Goal: Browse casually: Explore the website without a specific task or goal

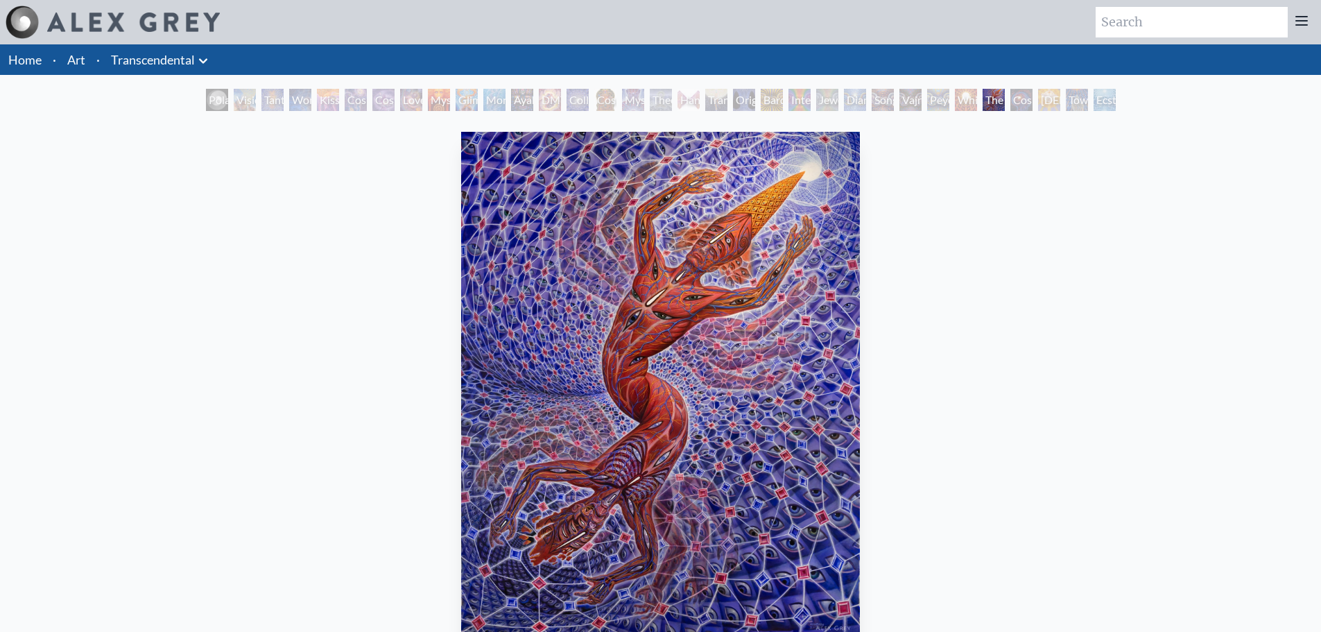
click at [652, 385] on img "29 / 33" at bounding box center [660, 384] width 399 height 505
click at [949, 100] on div "Peyote Being" at bounding box center [938, 100] width 22 height 22
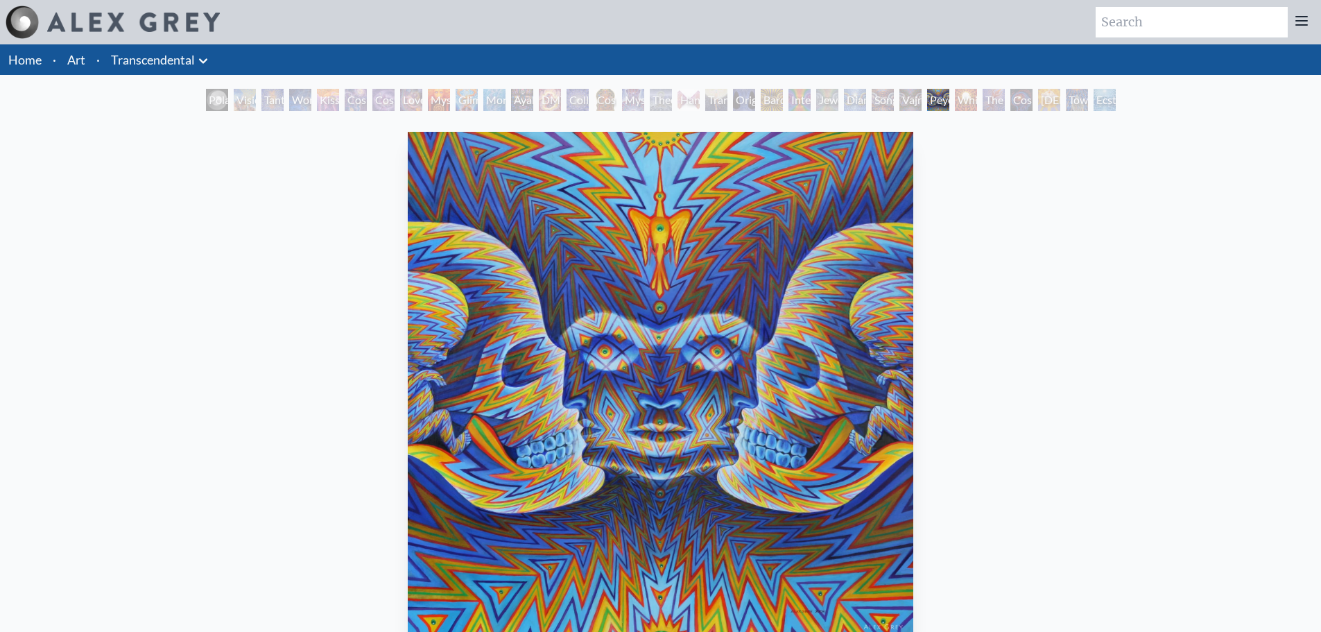
click at [1032, 98] on div "Cosmic Consciousness" at bounding box center [1021, 100] width 22 height 22
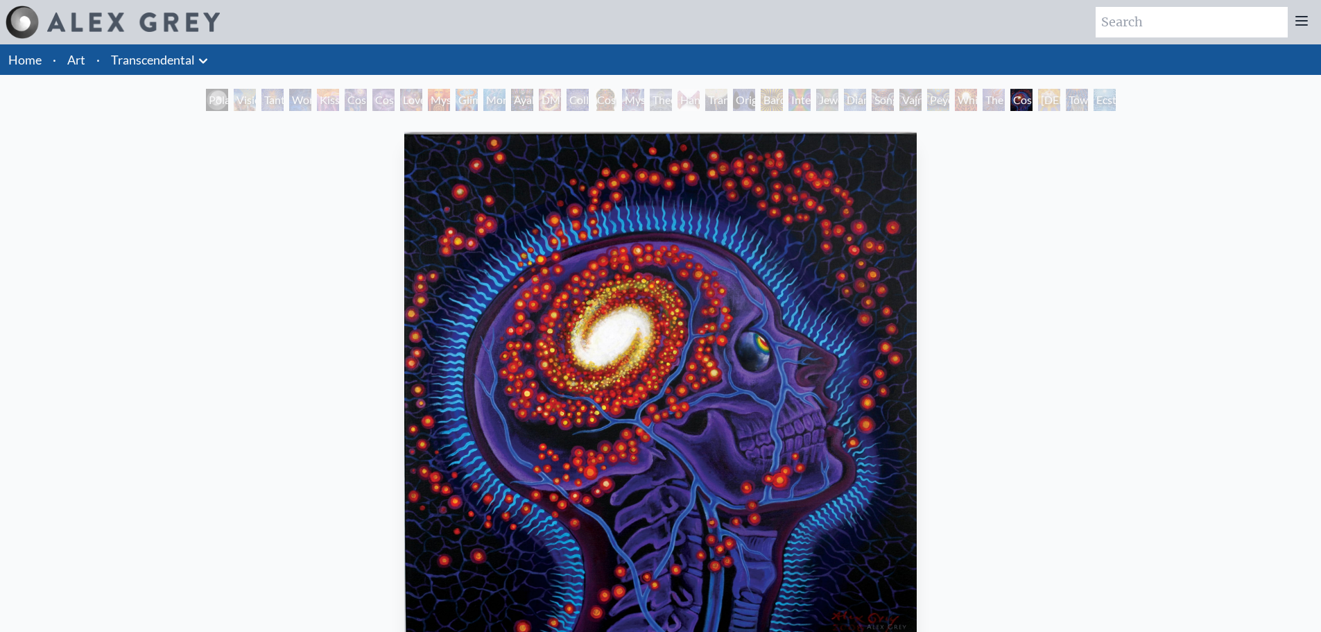
click at [1041, 101] on div "[DEMOGRAPHIC_DATA]" at bounding box center [1049, 100] width 22 height 22
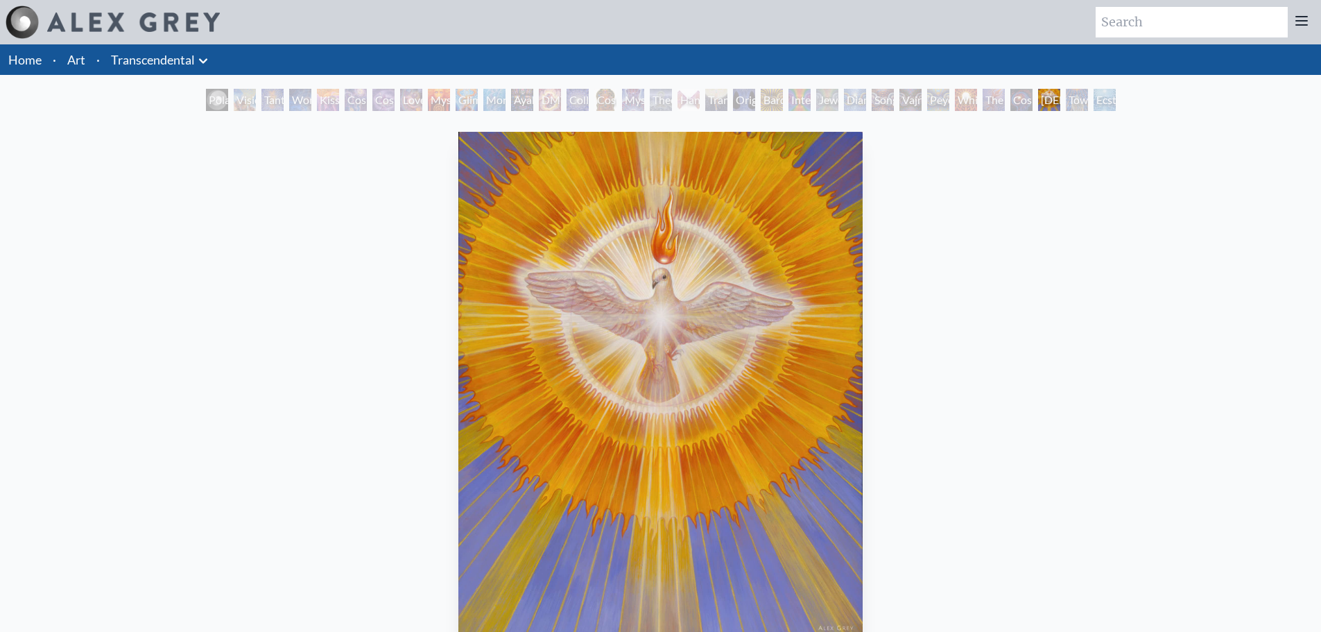
click at [1086, 98] on div "Toward the One" at bounding box center [1077, 100] width 22 height 22
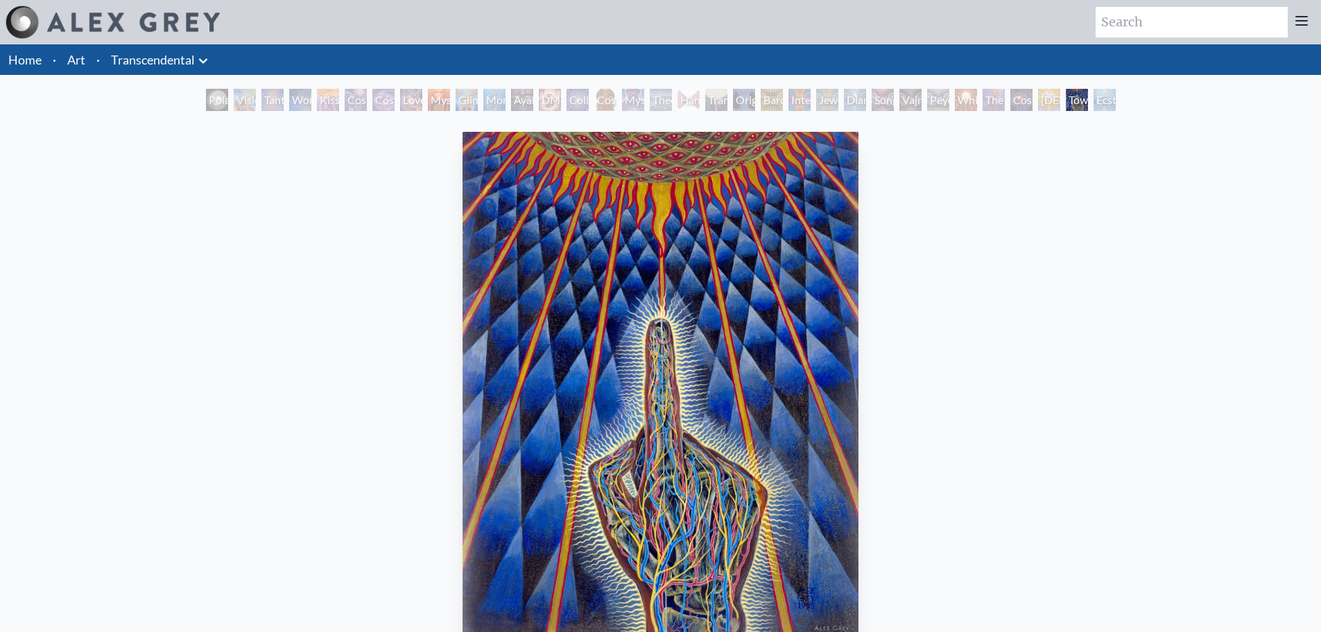
click at [1128, 96] on div "Polar Unity Spiral Visionary Origin of Language Tantra Wonder Kiss of the [MEDI…" at bounding box center [660, 102] width 1321 height 26
click at [1104, 105] on div "Ecstasy" at bounding box center [1104, 100] width 22 height 22
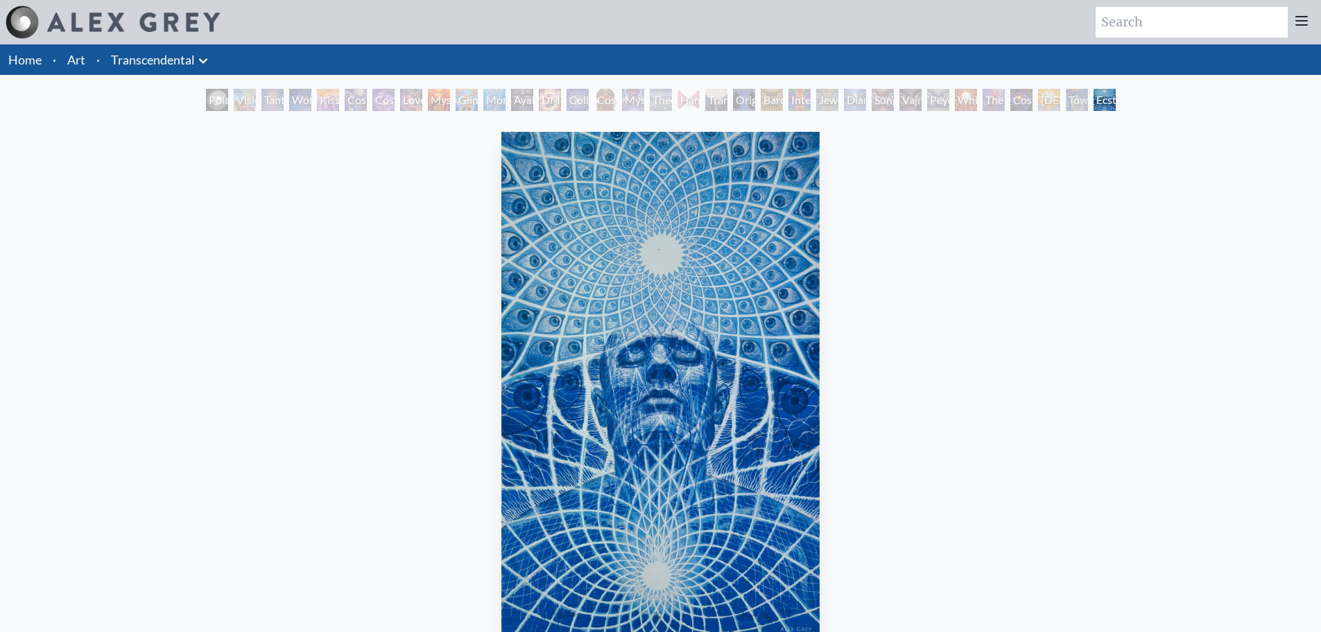
click at [561, 92] on div "DMT - The Spirit Molecule" at bounding box center [550, 100] width 22 height 22
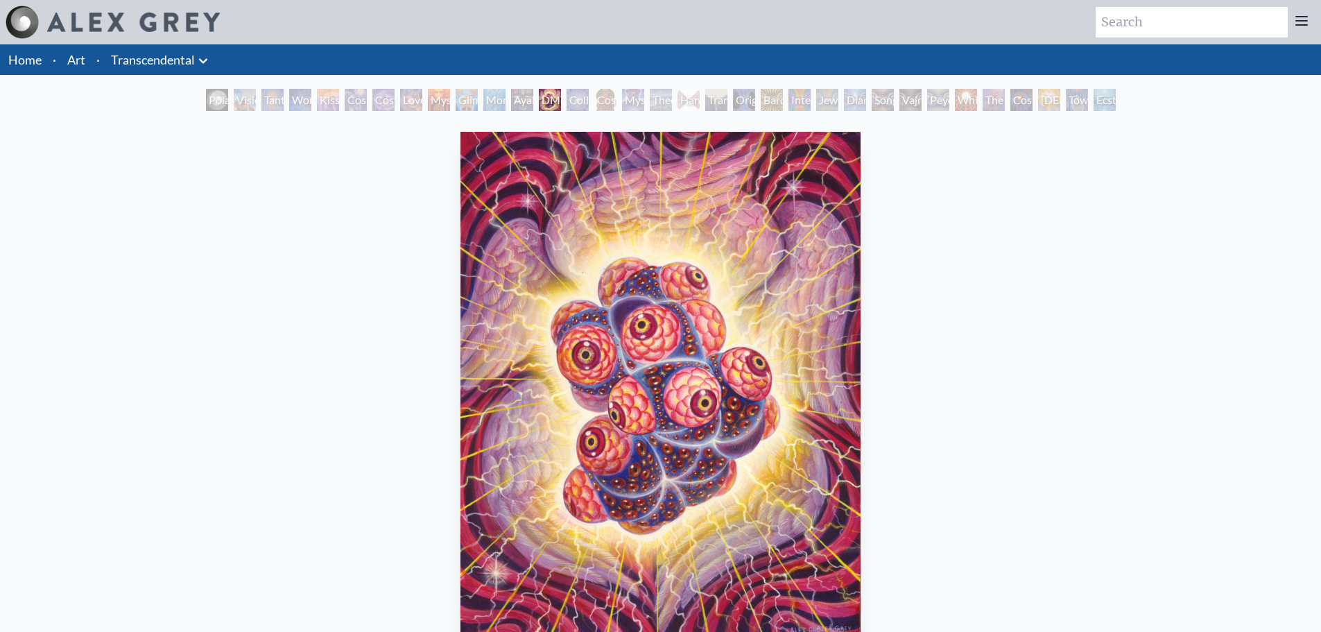
click at [456, 98] on div "Glimpsing the Empyrean" at bounding box center [467, 100] width 22 height 22
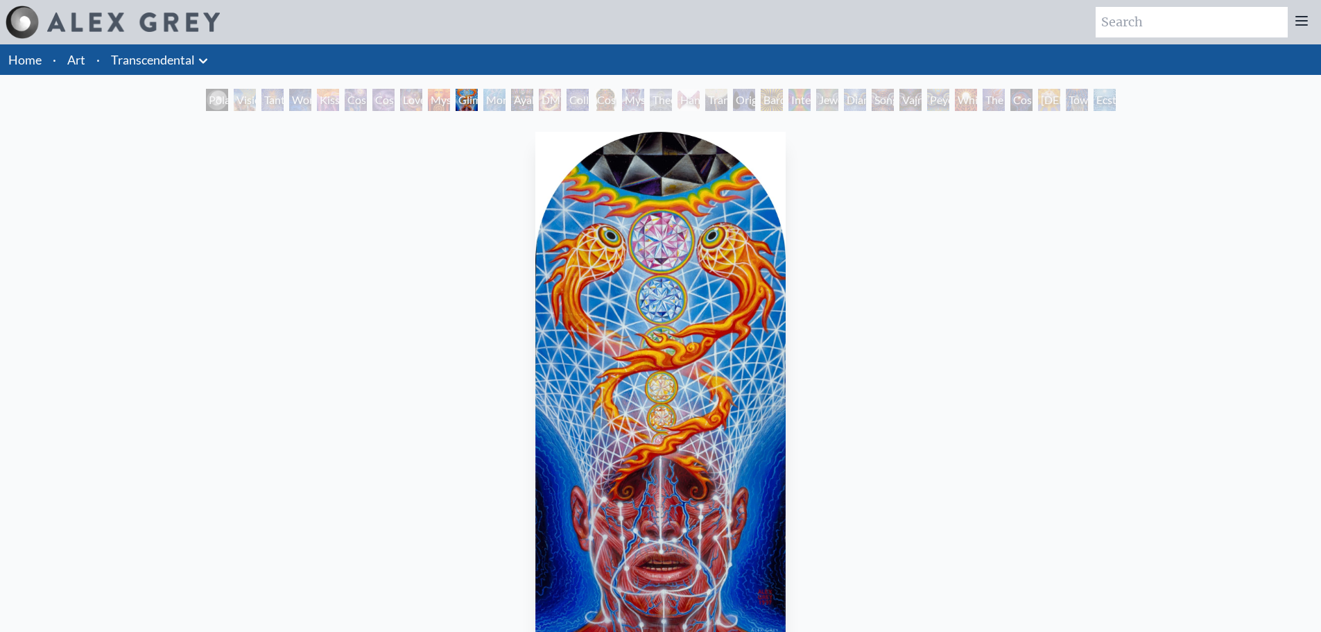
click at [317, 110] on div "Kiss of the [MEDICAL_DATA]" at bounding box center [328, 100] width 22 height 22
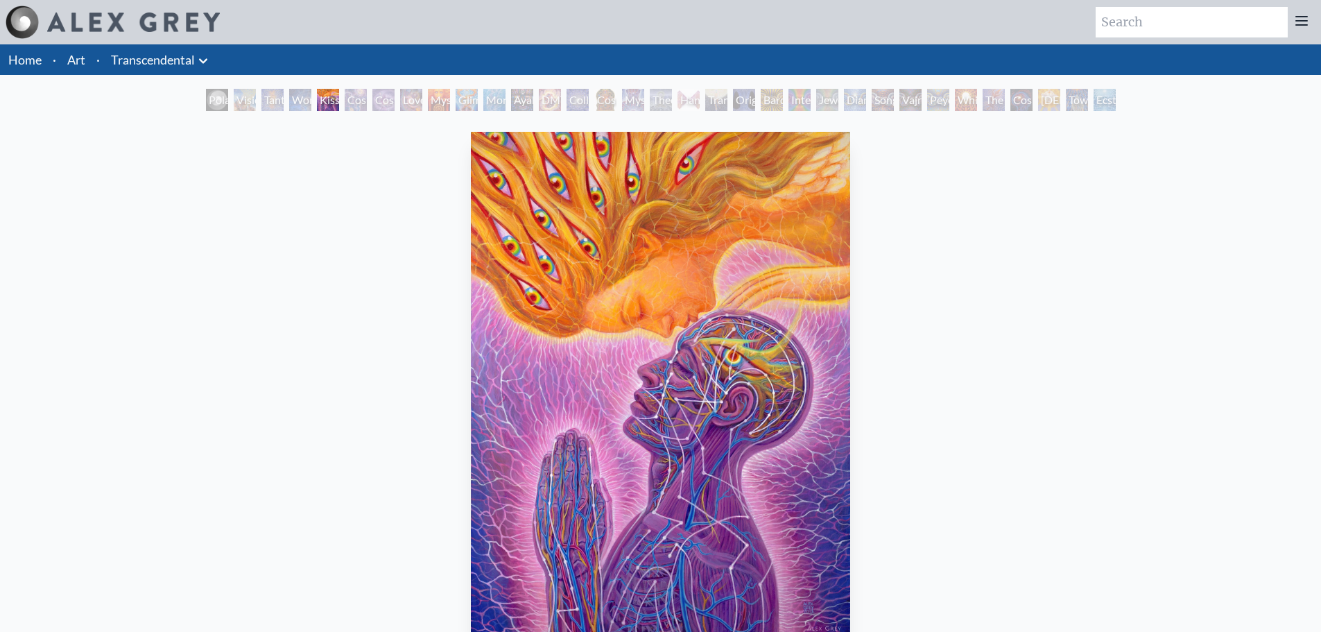
click at [269, 102] on div "Tantra" at bounding box center [272, 100] width 22 height 22
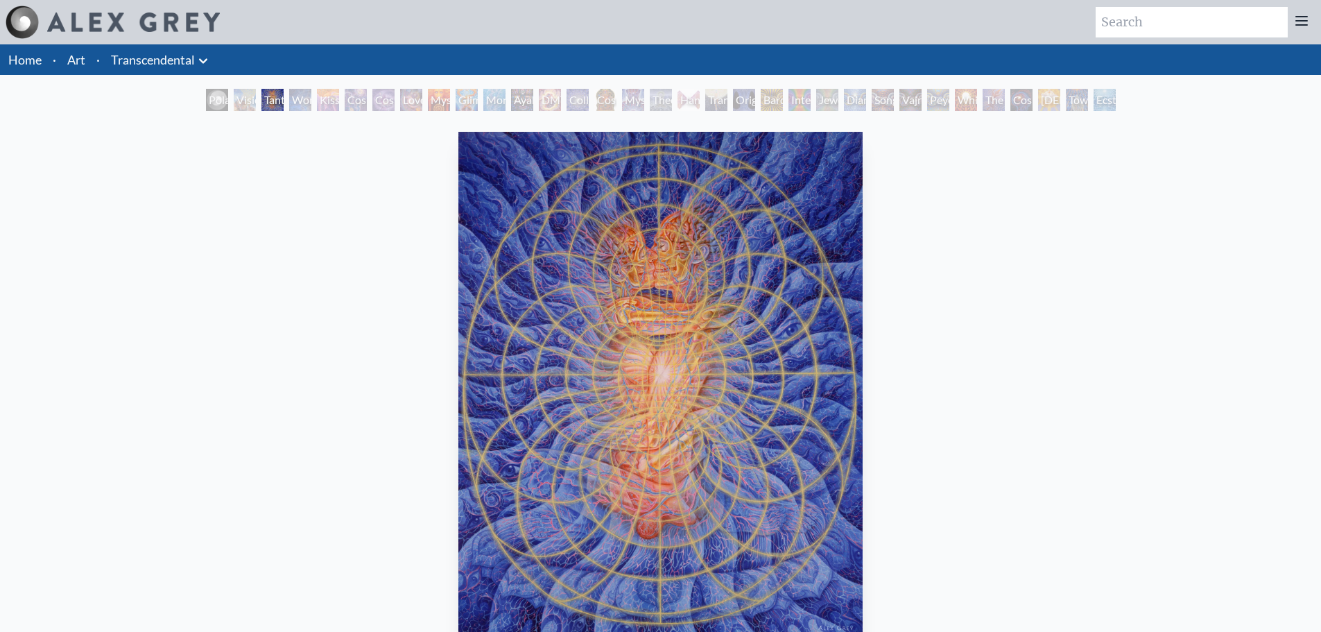
click at [236, 98] on div "Visionary Origin of Language" at bounding box center [245, 100] width 22 height 22
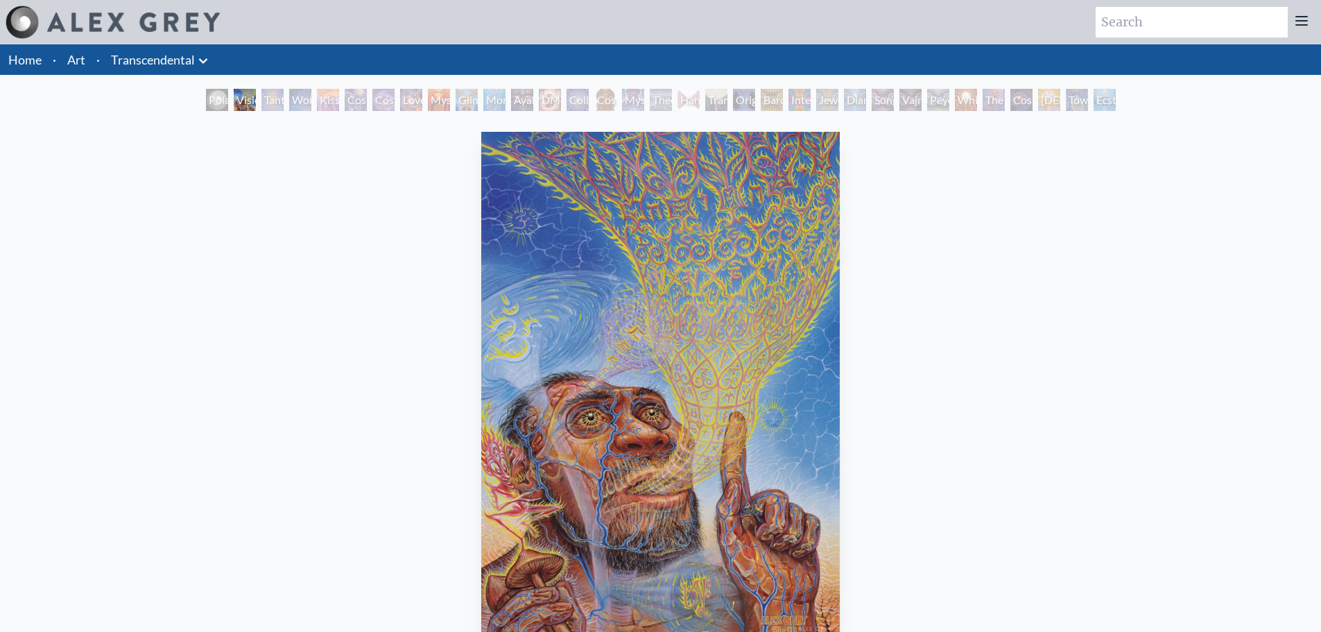
click at [206, 104] on div "Polar Unity Spiral" at bounding box center [217, 100] width 22 height 22
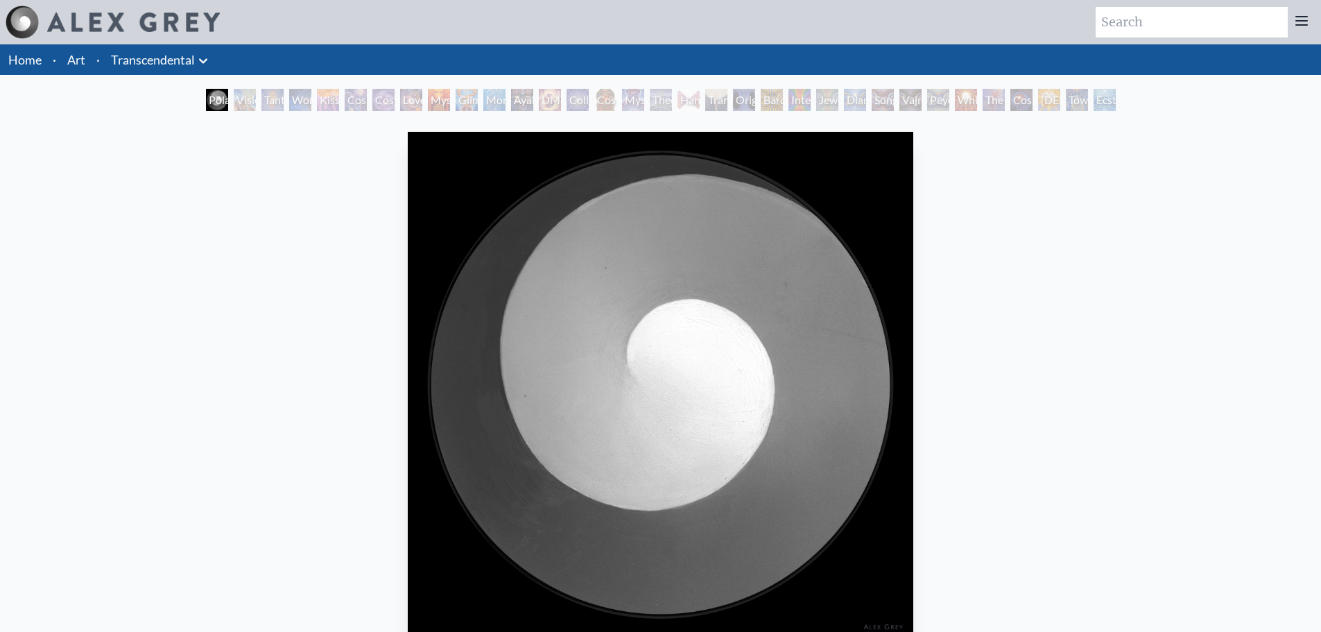
click at [297, 92] on div "Wonder" at bounding box center [300, 100] width 22 height 22
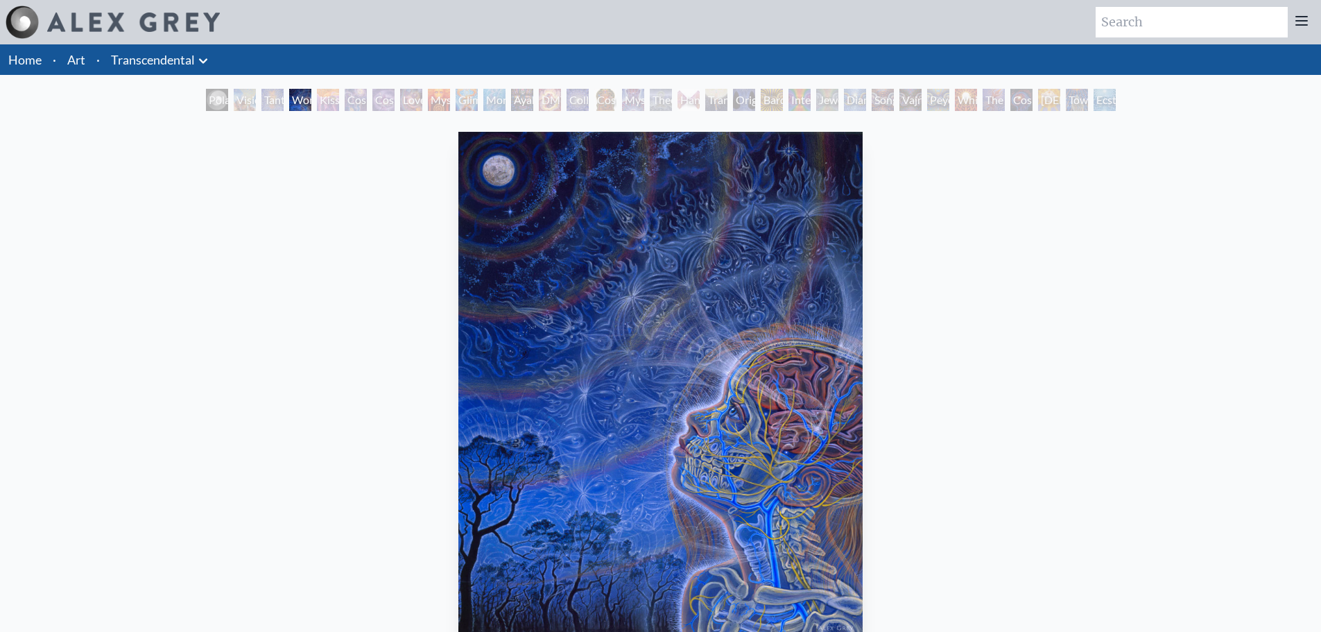
click at [332, 98] on div "Kiss of the [MEDICAL_DATA]" at bounding box center [328, 100] width 22 height 22
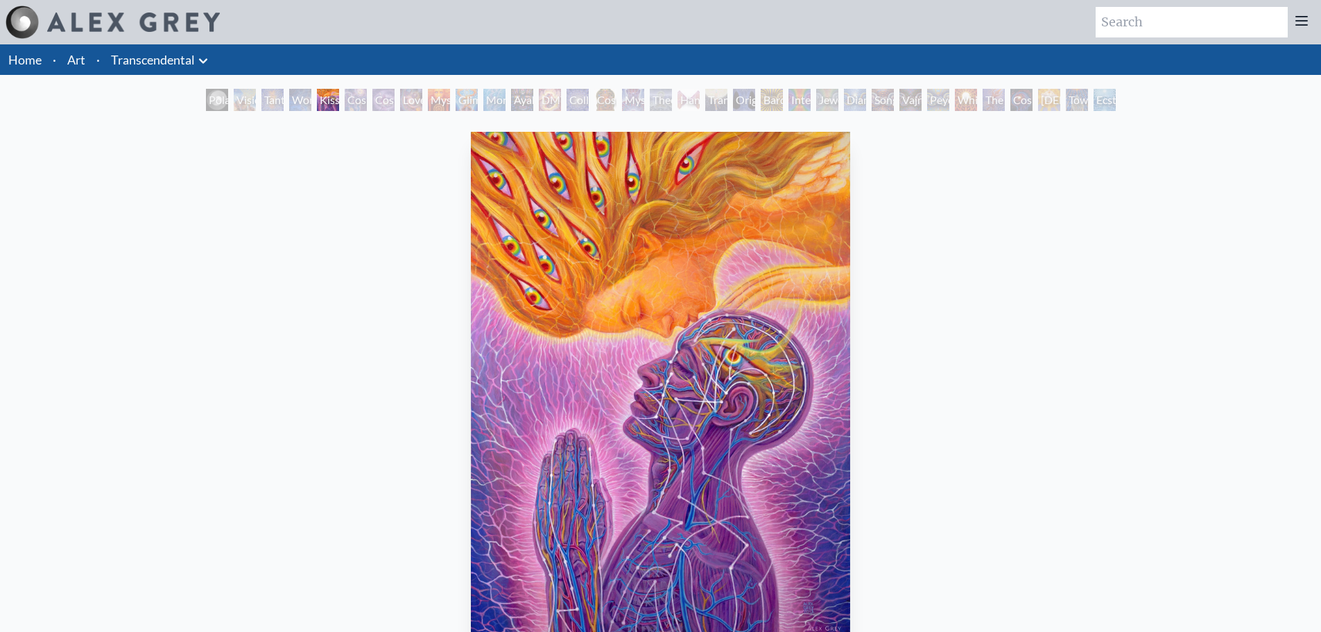
click at [367, 99] on div "Cosmic Creativity" at bounding box center [356, 100] width 22 height 22
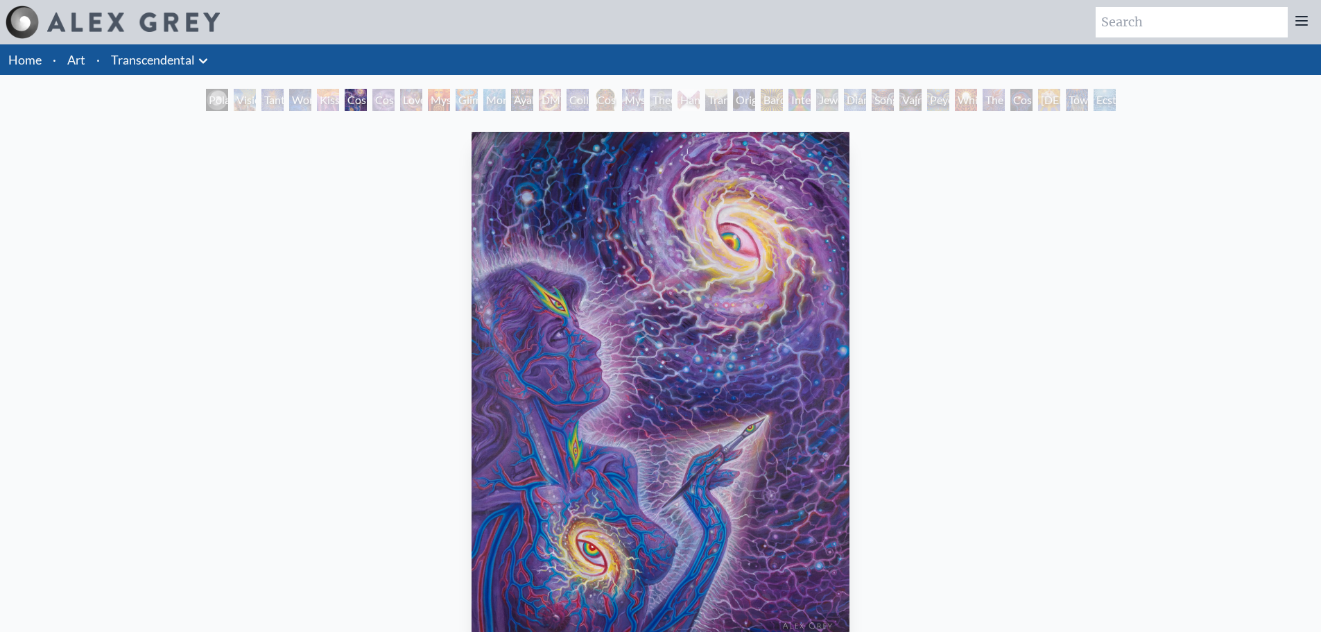
click at [411, 100] on div "Love is a Cosmic Force" at bounding box center [411, 100] width 22 height 22
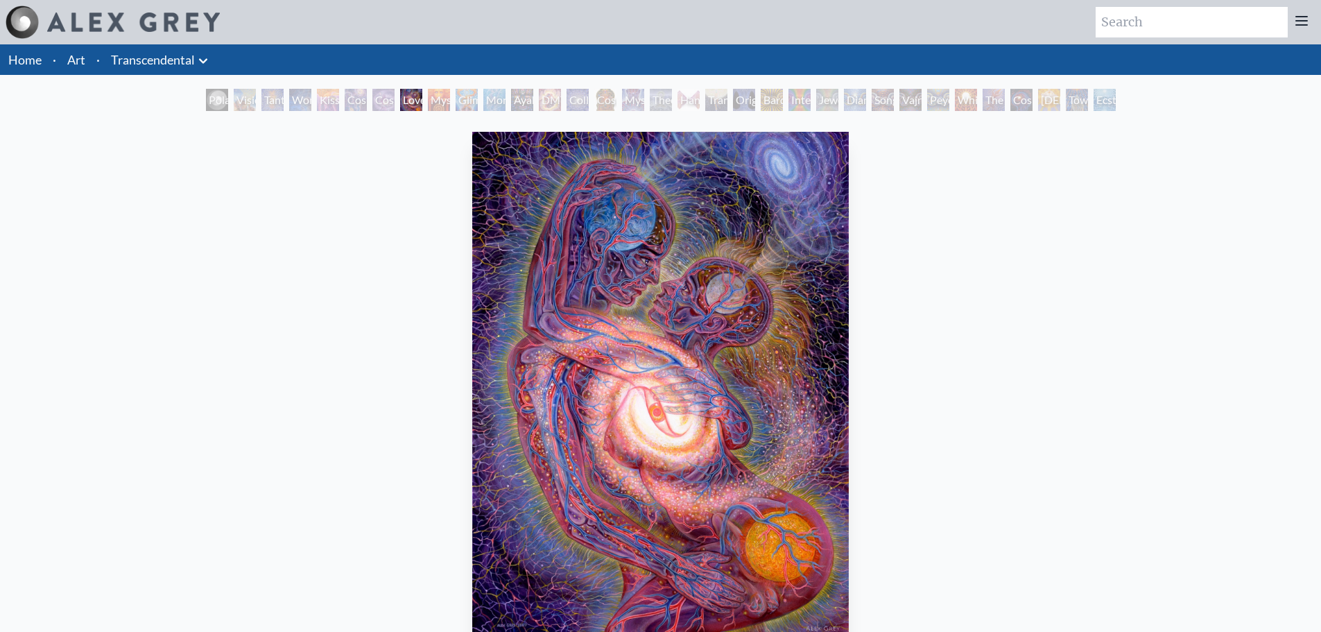
click at [432, 96] on div "Mysteriosa 2" at bounding box center [439, 100] width 22 height 22
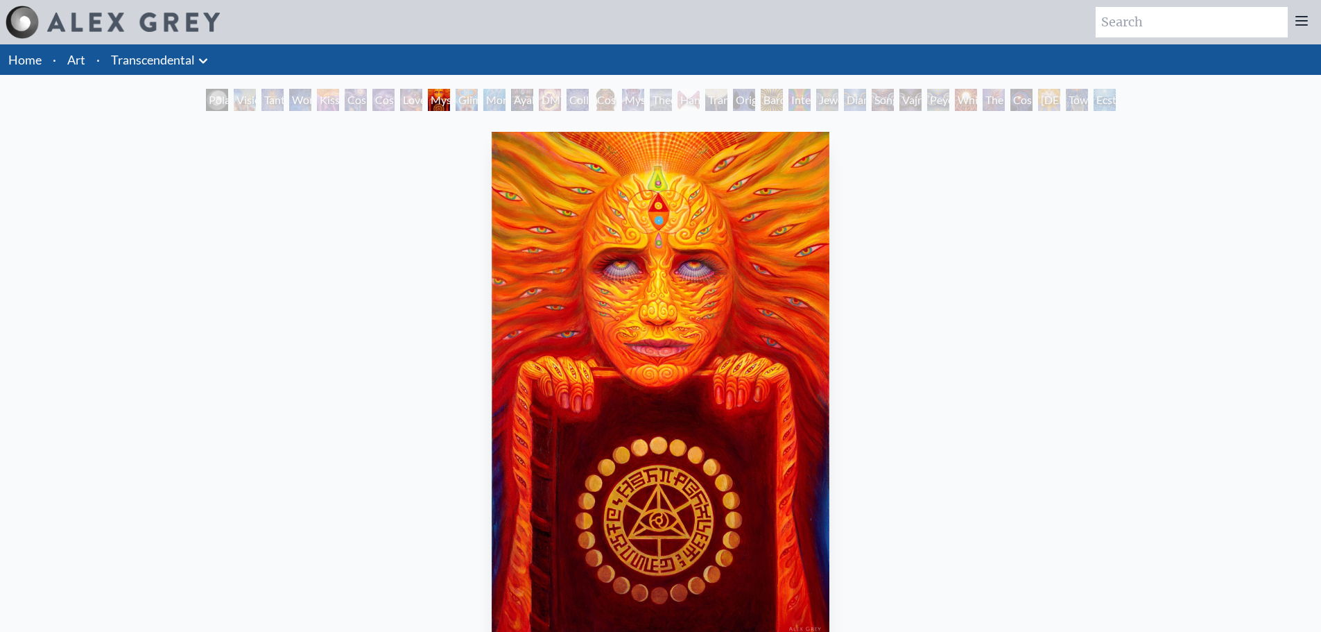
click at [463, 109] on div "Glimpsing the Empyrean" at bounding box center [467, 100] width 22 height 22
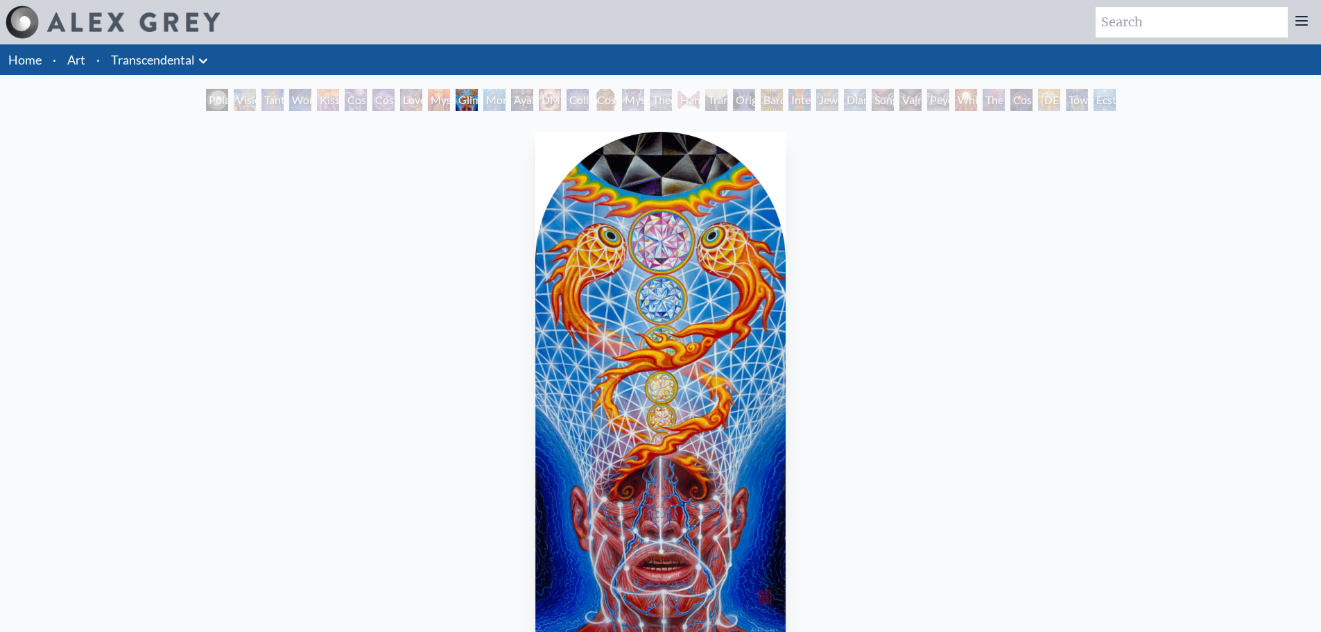
click at [492, 105] on div "Monochord" at bounding box center [494, 100] width 22 height 22
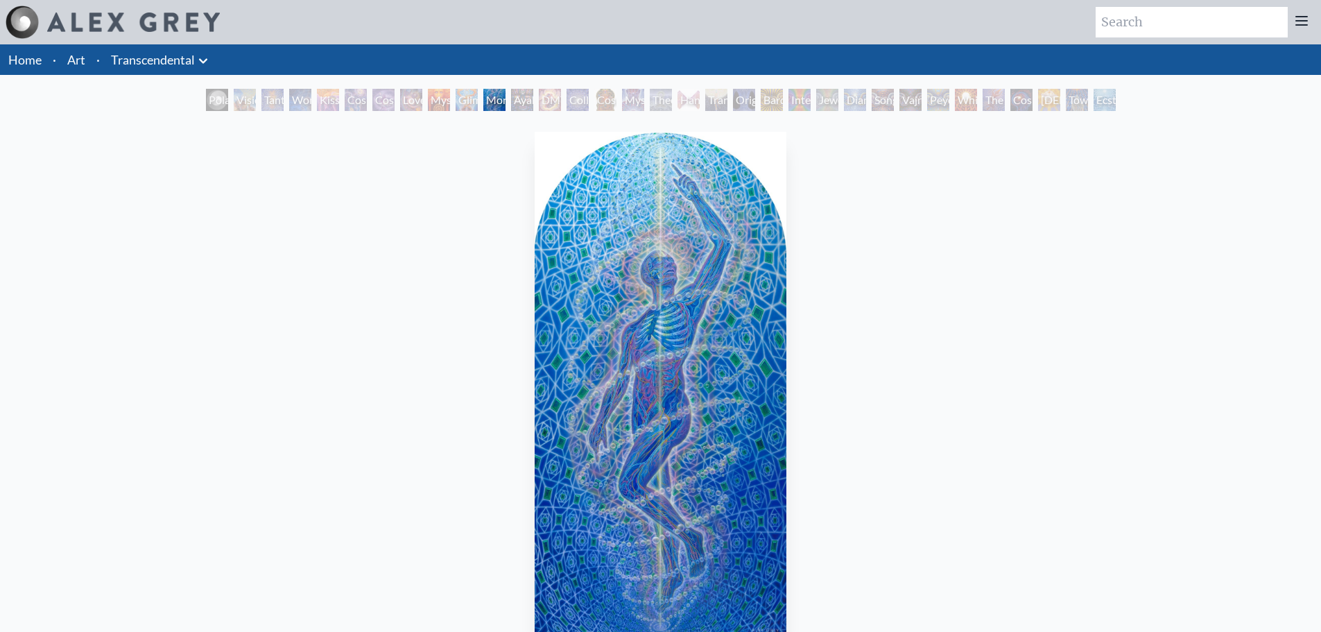
click at [518, 110] on div "Ayahuasca Visitation" at bounding box center [522, 100] width 22 height 22
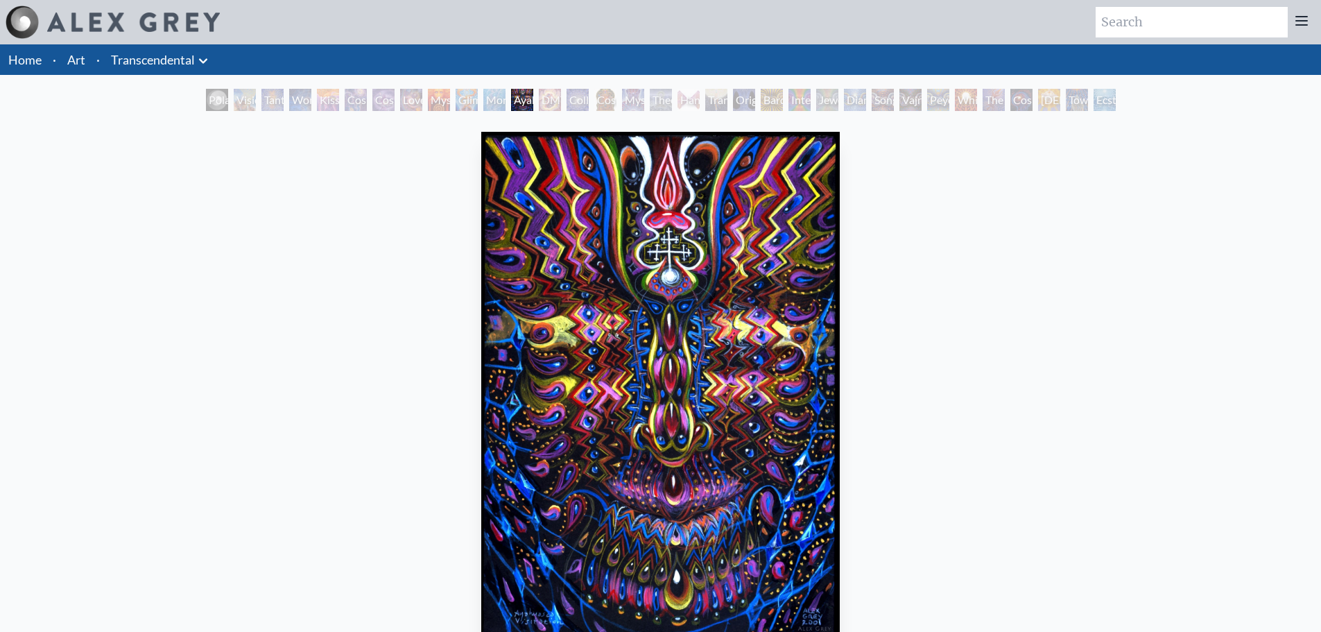
click at [544, 108] on div "DMT - The Spirit Molecule" at bounding box center [550, 100] width 22 height 22
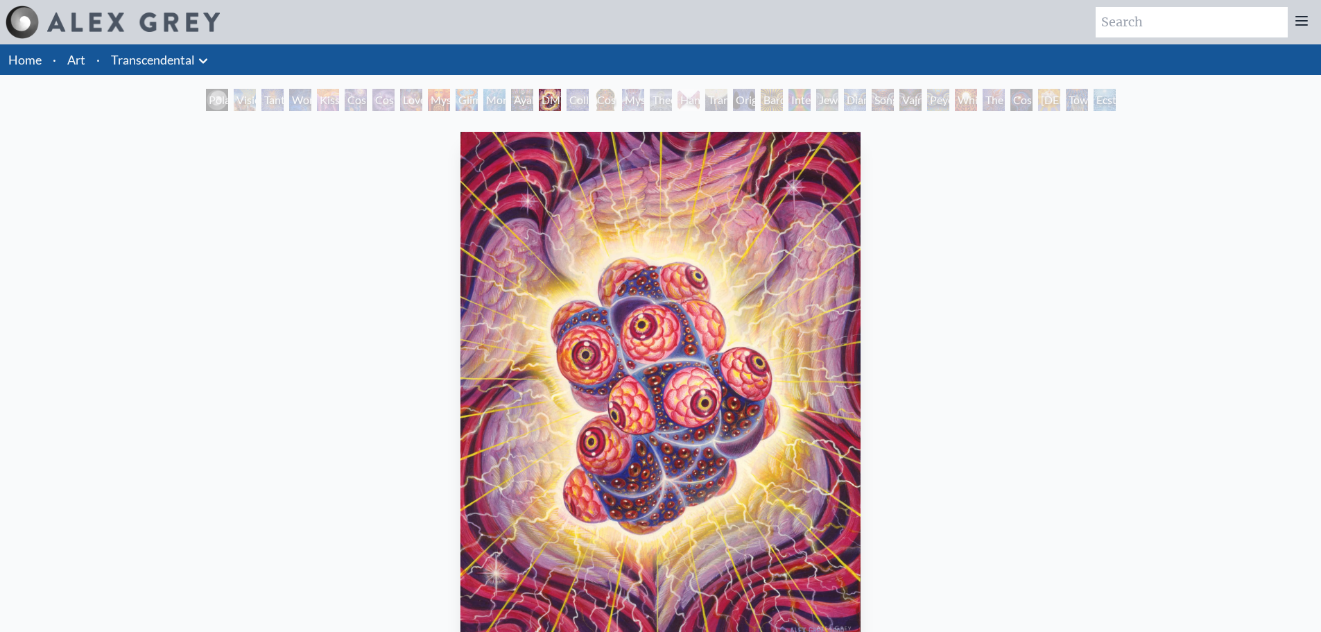
click at [569, 108] on div "Collective Vision" at bounding box center [577, 100] width 22 height 22
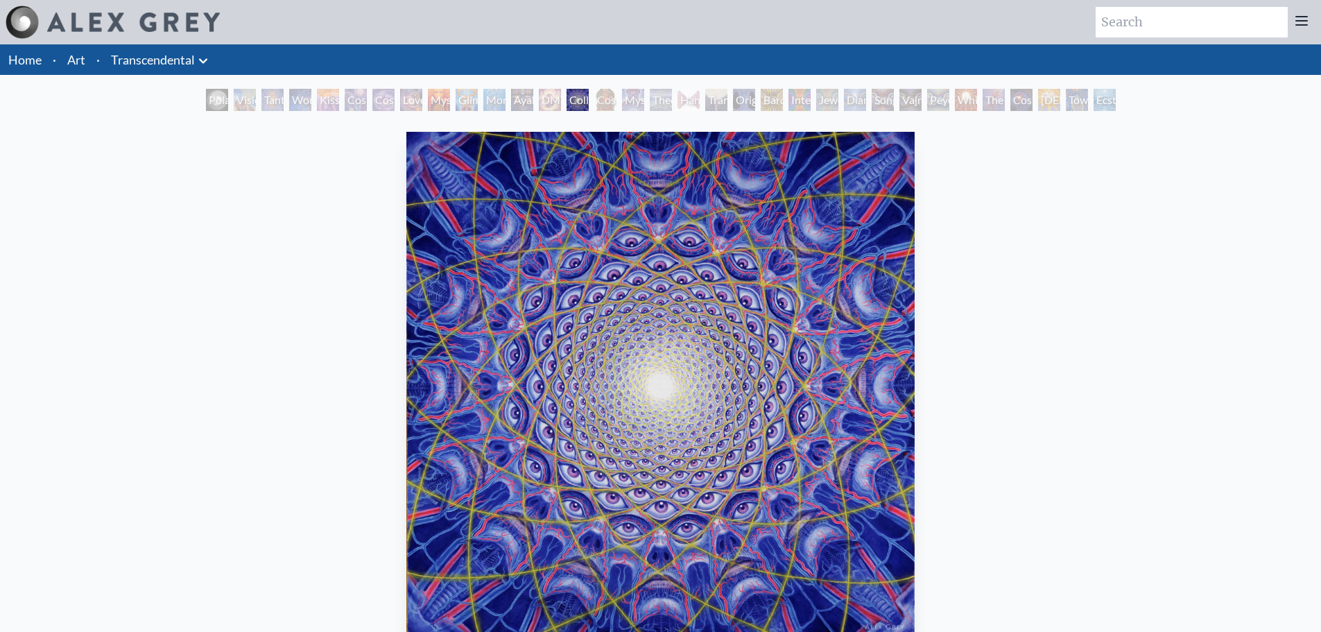
click at [603, 108] on div "Cosmic [DEMOGRAPHIC_DATA]" at bounding box center [605, 100] width 22 height 22
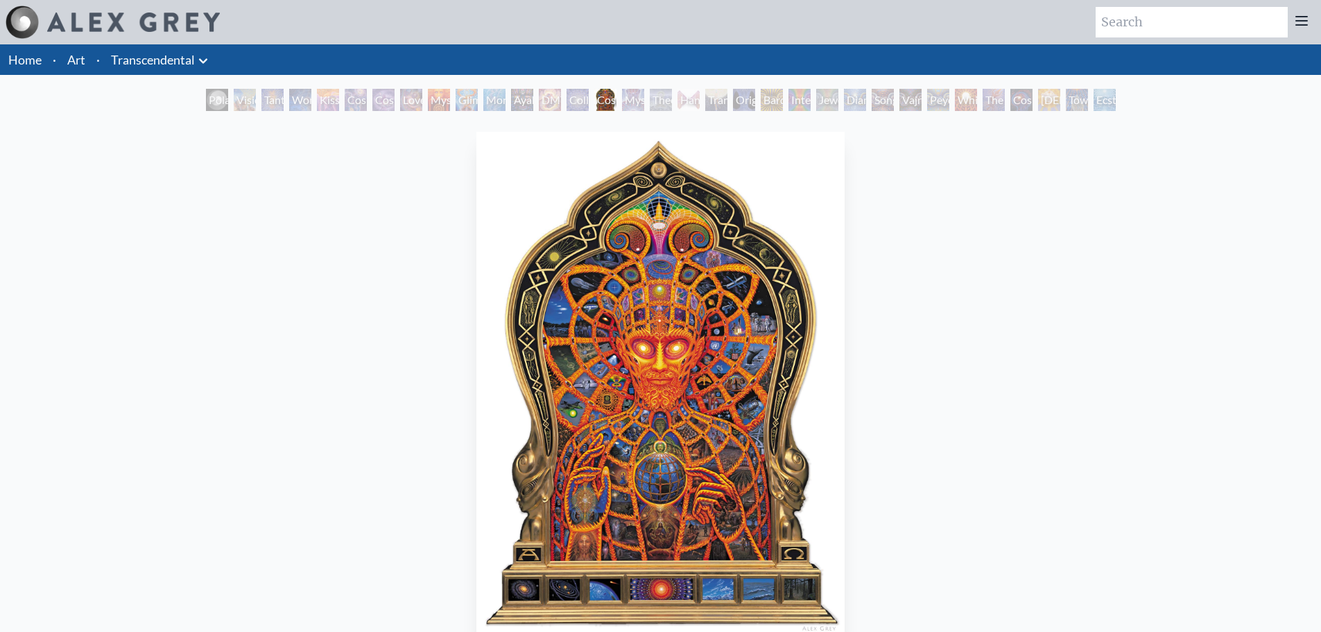
click at [626, 108] on div "Mystic Eye" at bounding box center [633, 100] width 22 height 22
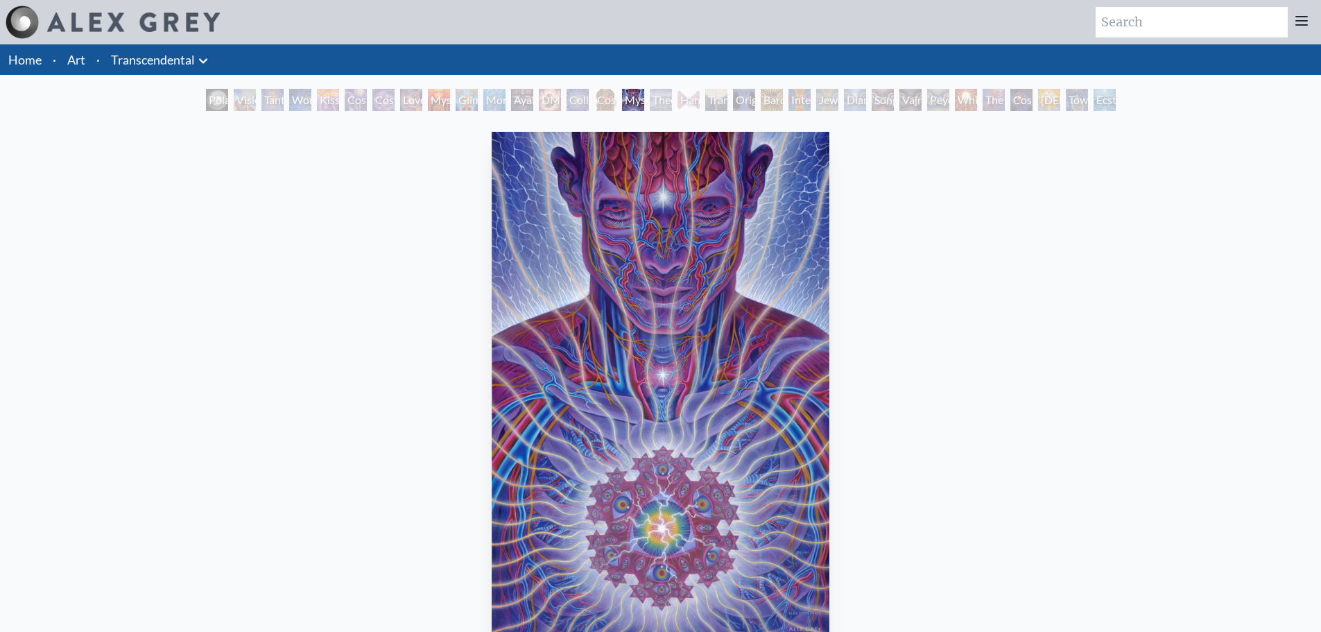
click at [656, 105] on div "Theologue" at bounding box center [661, 100] width 22 height 22
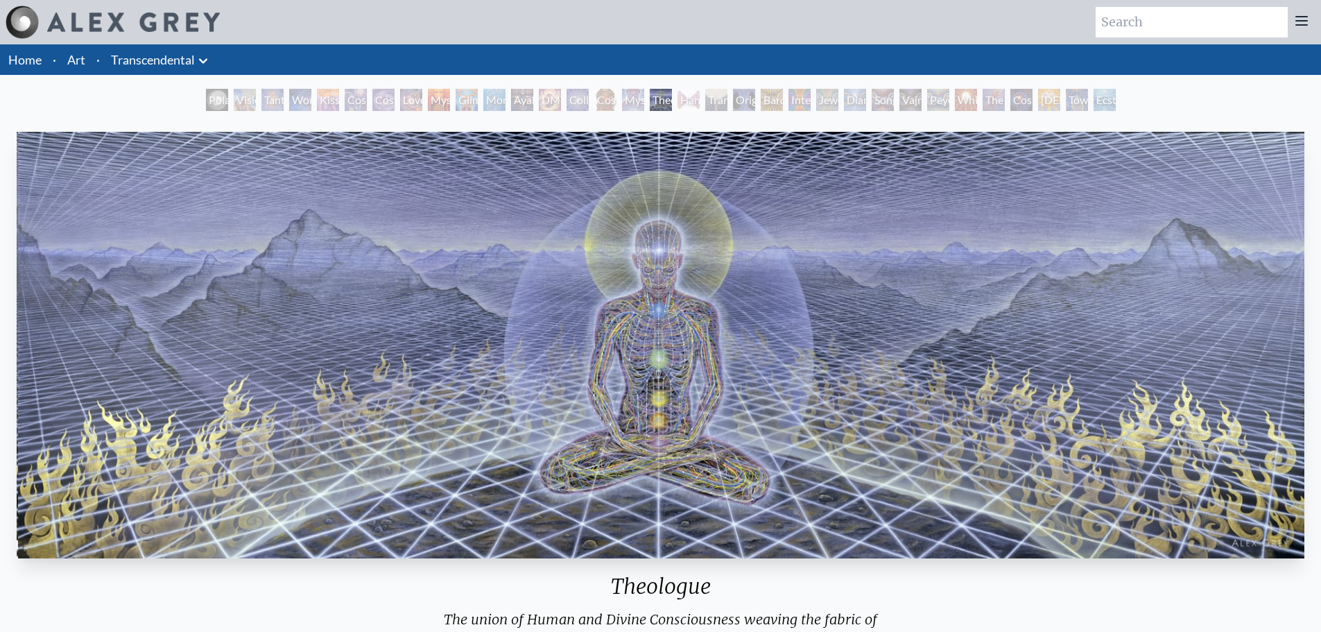
click at [679, 107] on div "Hands that See" at bounding box center [688, 100] width 22 height 22
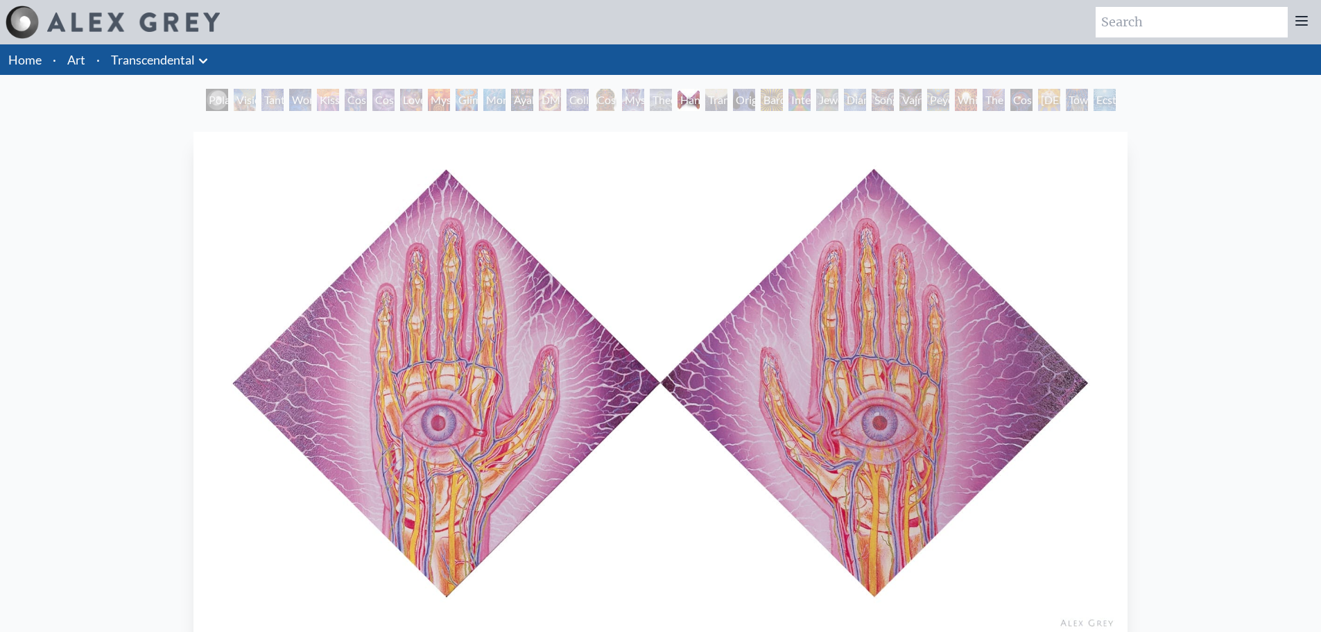
click at [700, 108] on div "Hands that See" at bounding box center [688, 100] width 22 height 22
click at [717, 107] on div "Transfiguration" at bounding box center [716, 100] width 22 height 22
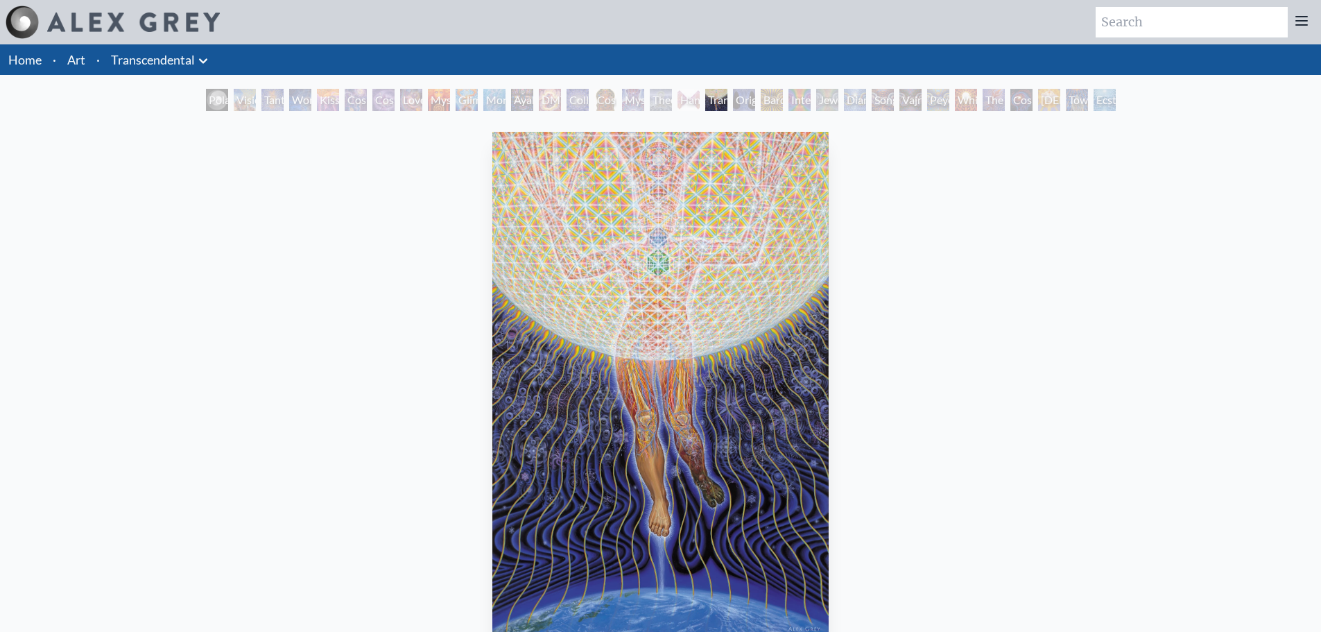
click at [736, 103] on div "Original Face" at bounding box center [744, 100] width 22 height 22
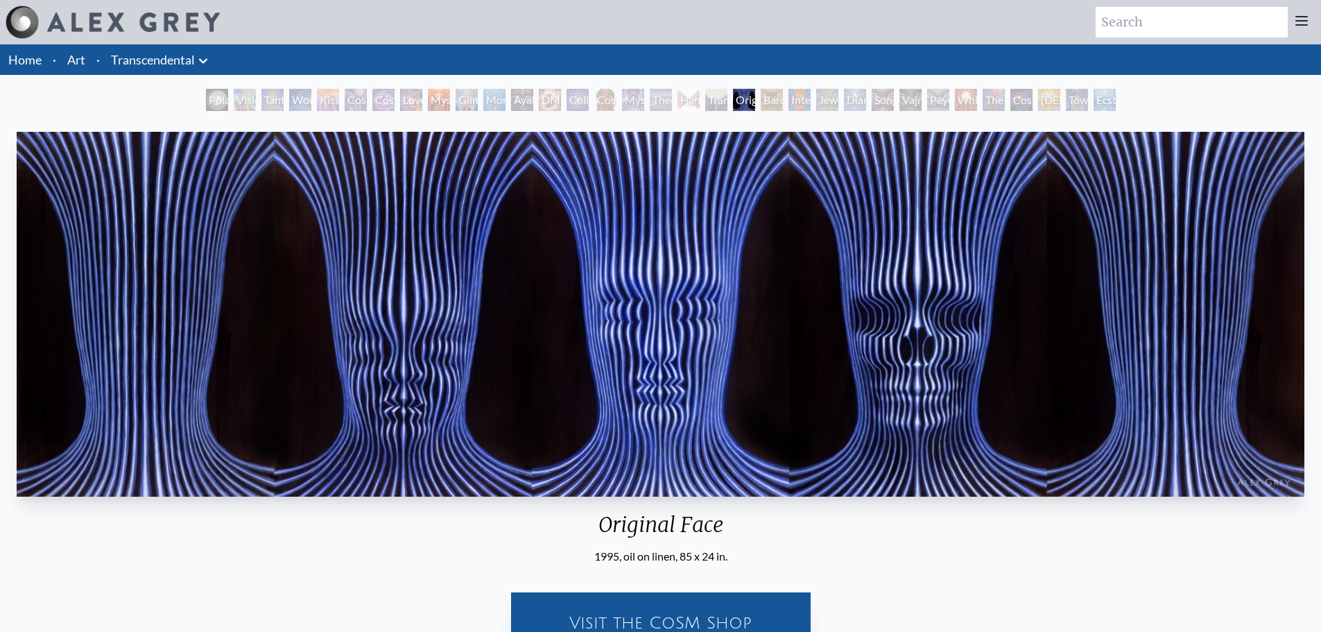
click at [797, 98] on div "Interbeing" at bounding box center [799, 100] width 22 height 22
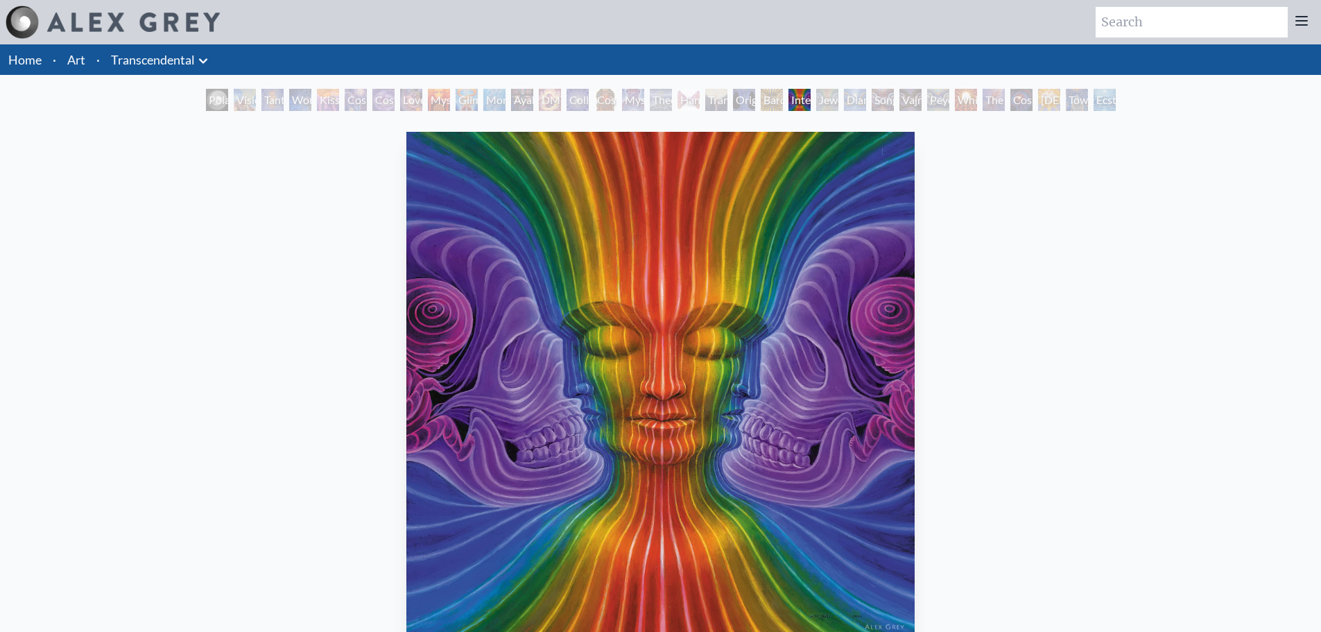
click at [838, 98] on div "Jewel Being" at bounding box center [827, 100] width 22 height 22
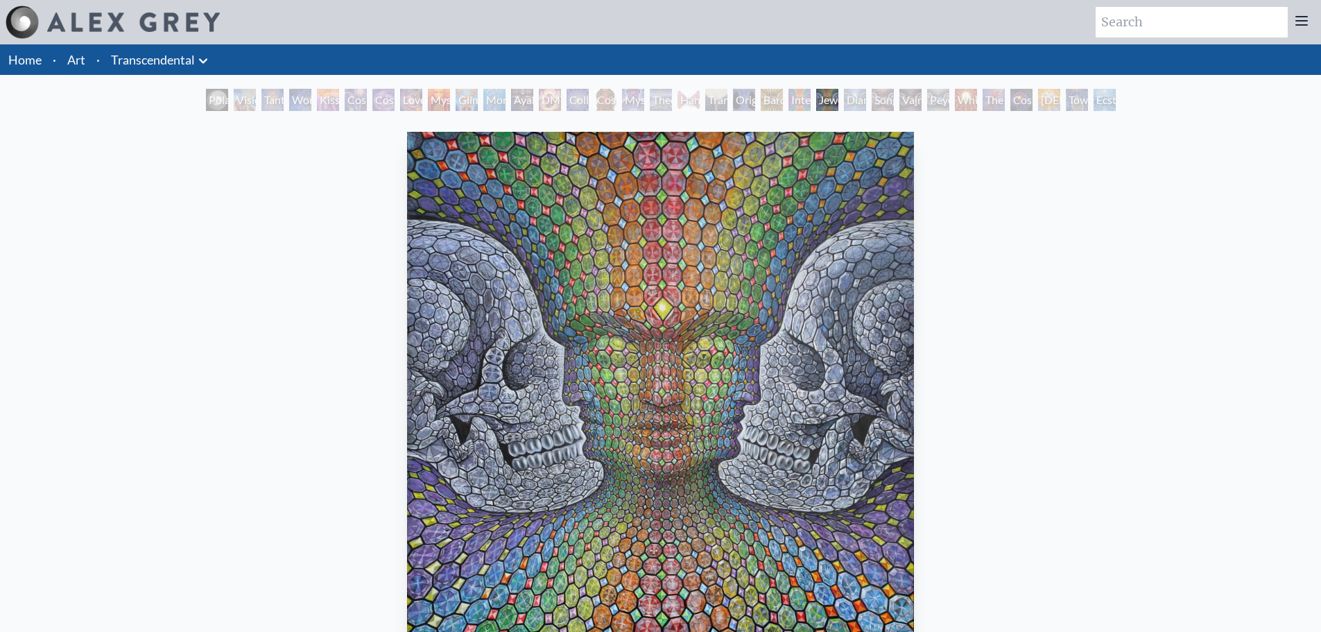
click at [883, 107] on div "Song of Vajra Being" at bounding box center [883, 100] width 22 height 22
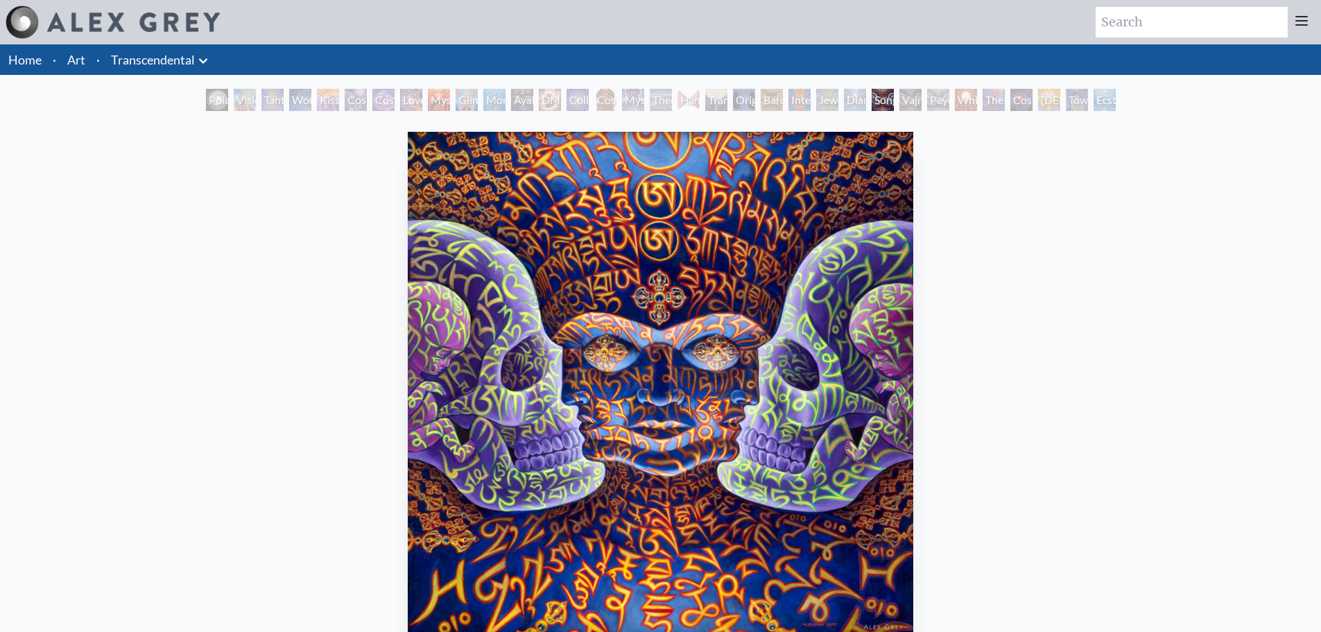
click at [939, 94] on div "Peyote Being" at bounding box center [938, 100] width 22 height 22
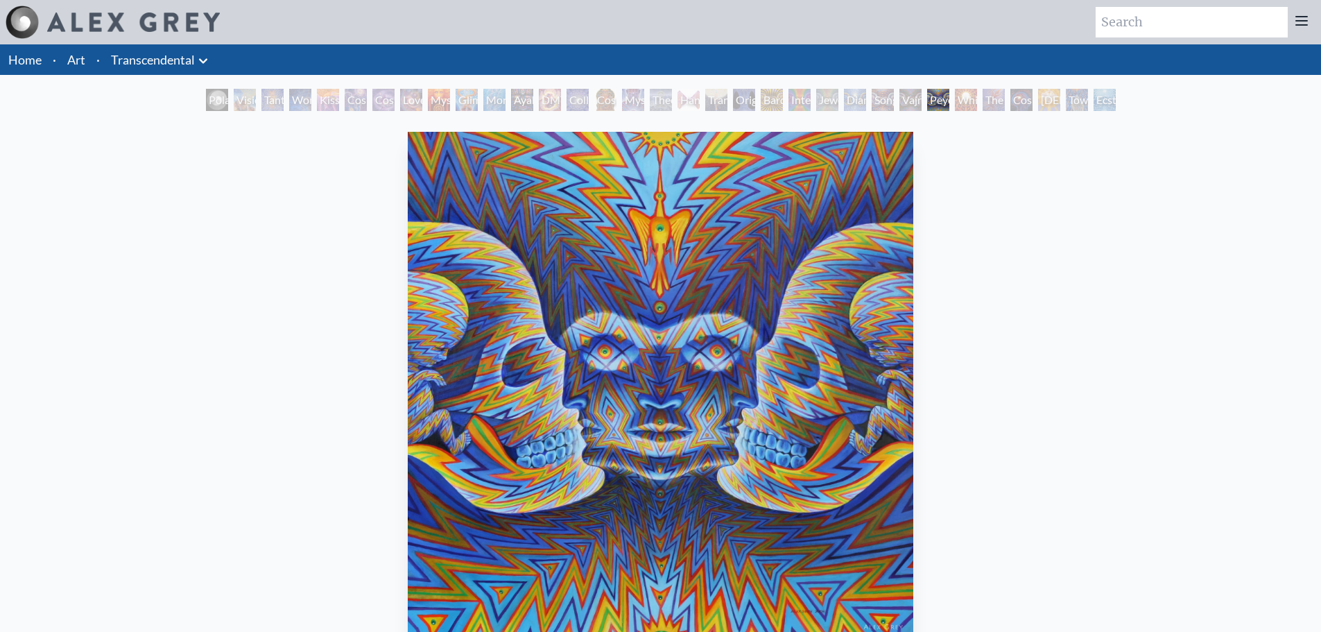
click at [987, 95] on div "The Great Turn" at bounding box center [993, 100] width 22 height 22
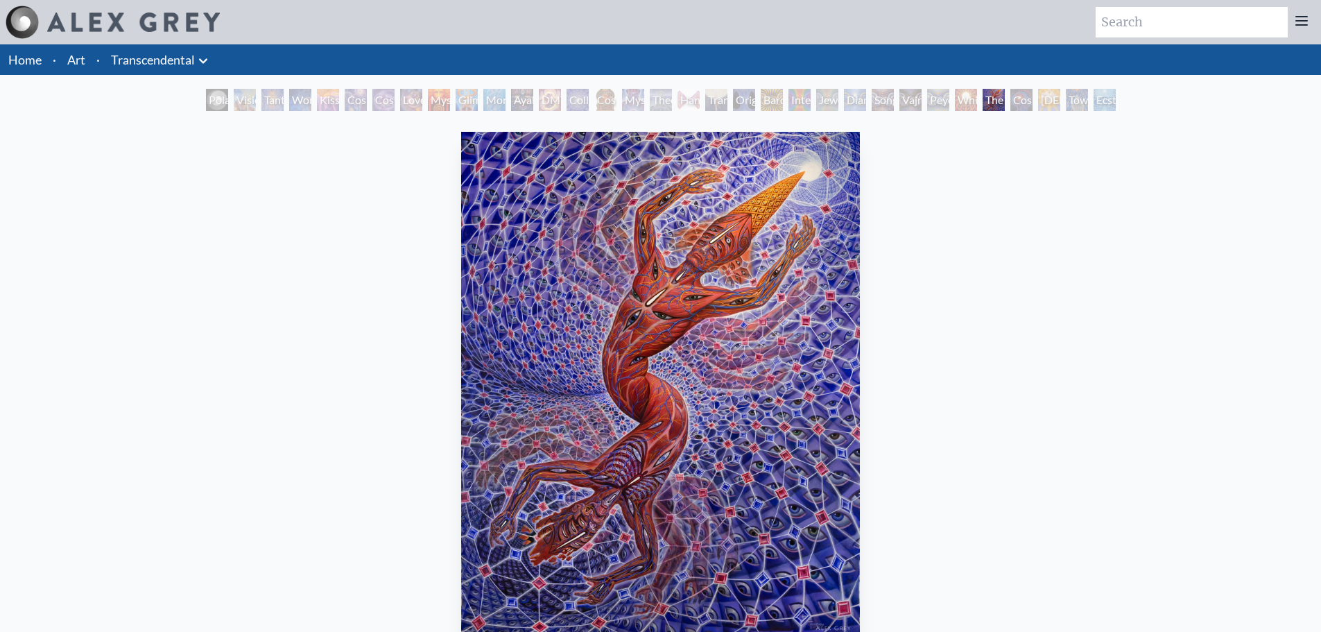
click at [1032, 93] on div "Cosmic Consciousness" at bounding box center [1021, 100] width 22 height 22
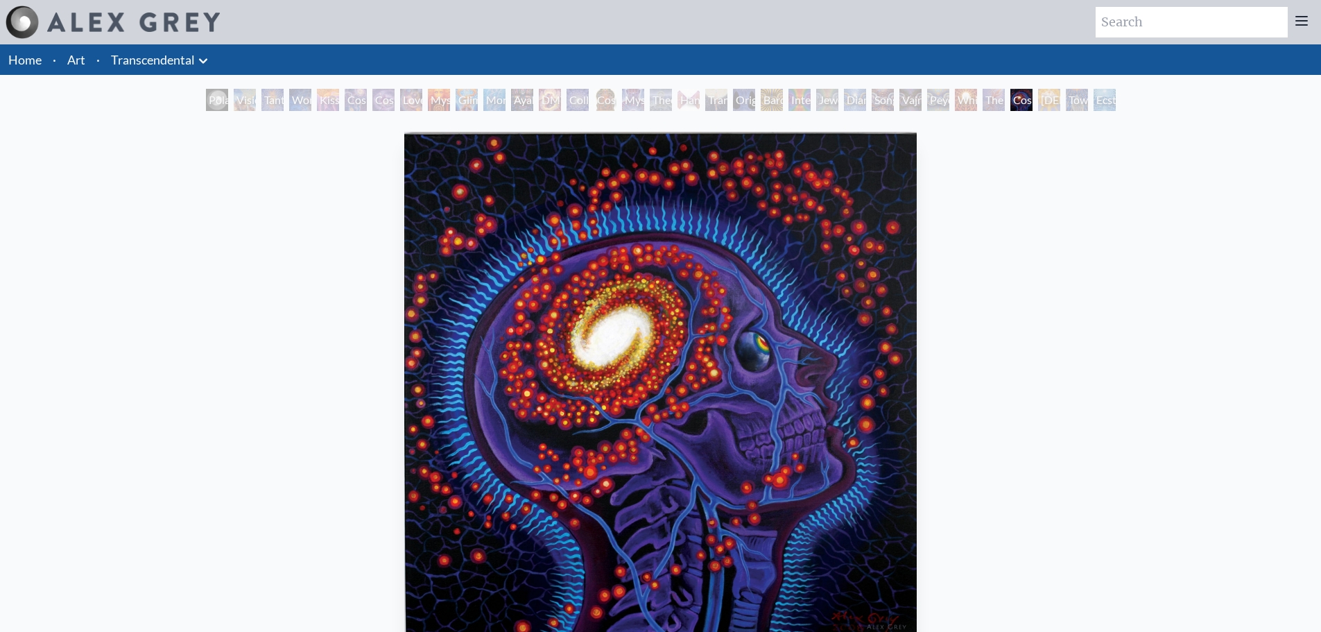
click at [1088, 92] on div "Toward the One" at bounding box center [1077, 100] width 22 height 22
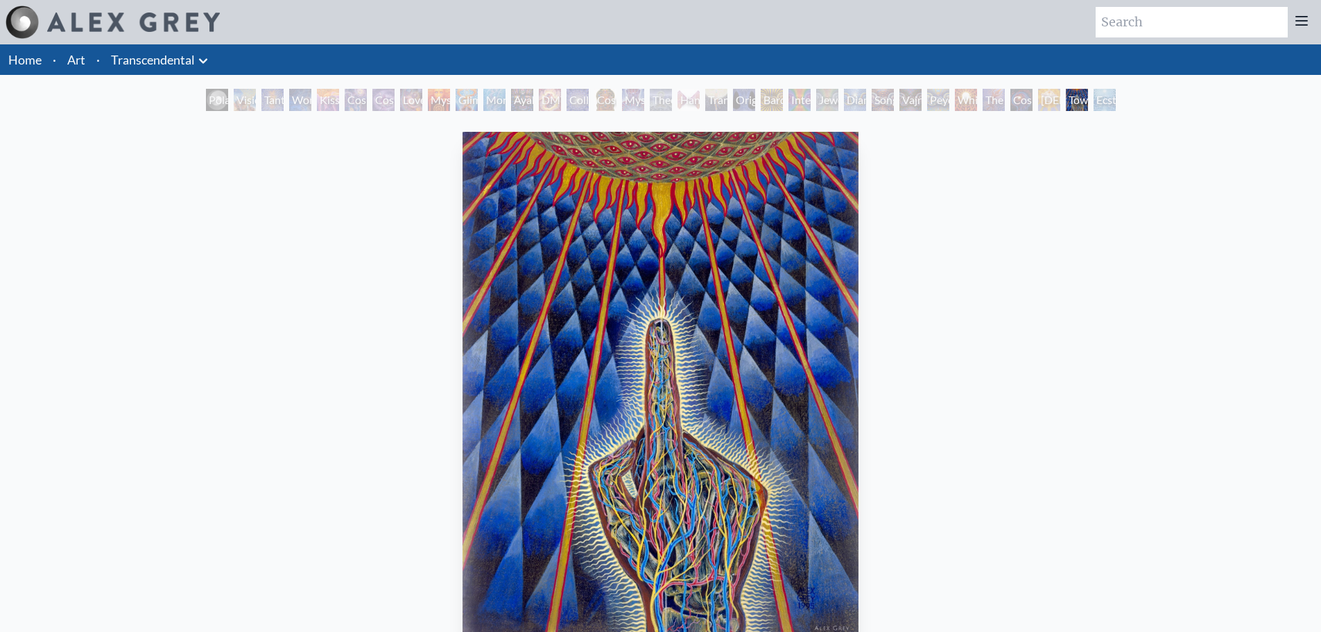
click at [1131, 95] on div "Polar Unity Spiral Visionary Origin of Language Tantra Wonder Kiss of the [MEDI…" at bounding box center [660, 102] width 1321 height 26
click at [1099, 106] on div "Ecstasy" at bounding box center [1104, 100] width 22 height 22
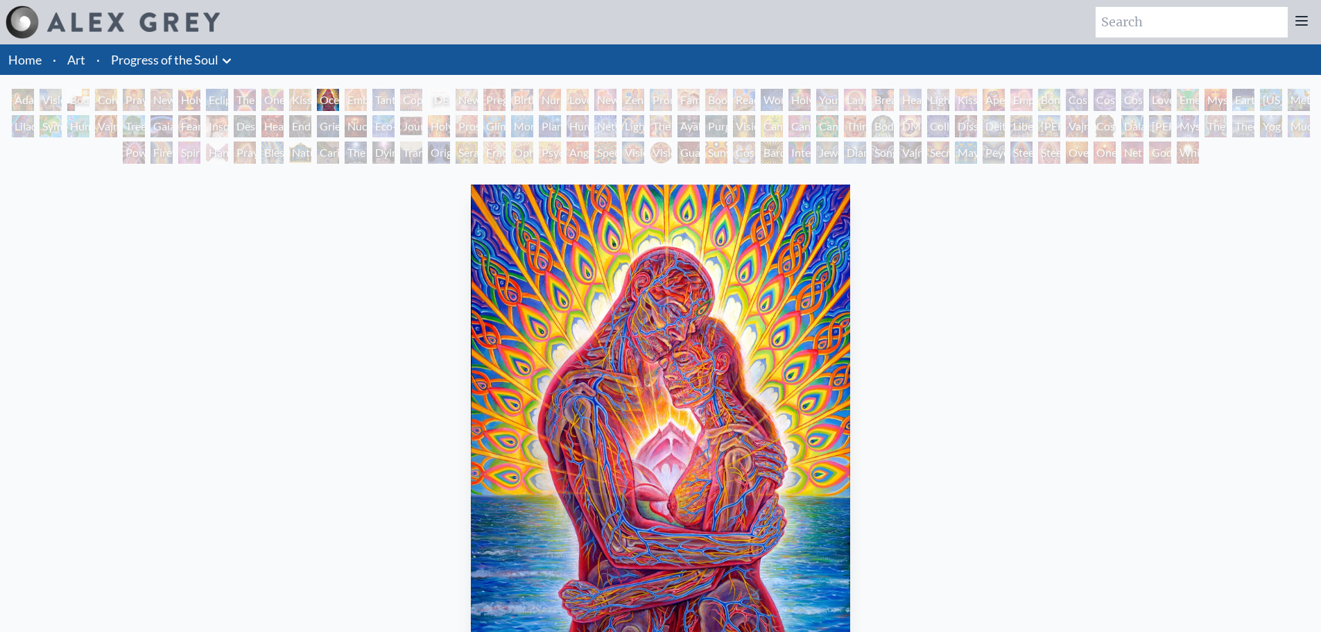
click at [23, 101] on div "Adam & Eve" at bounding box center [23, 100] width 22 height 22
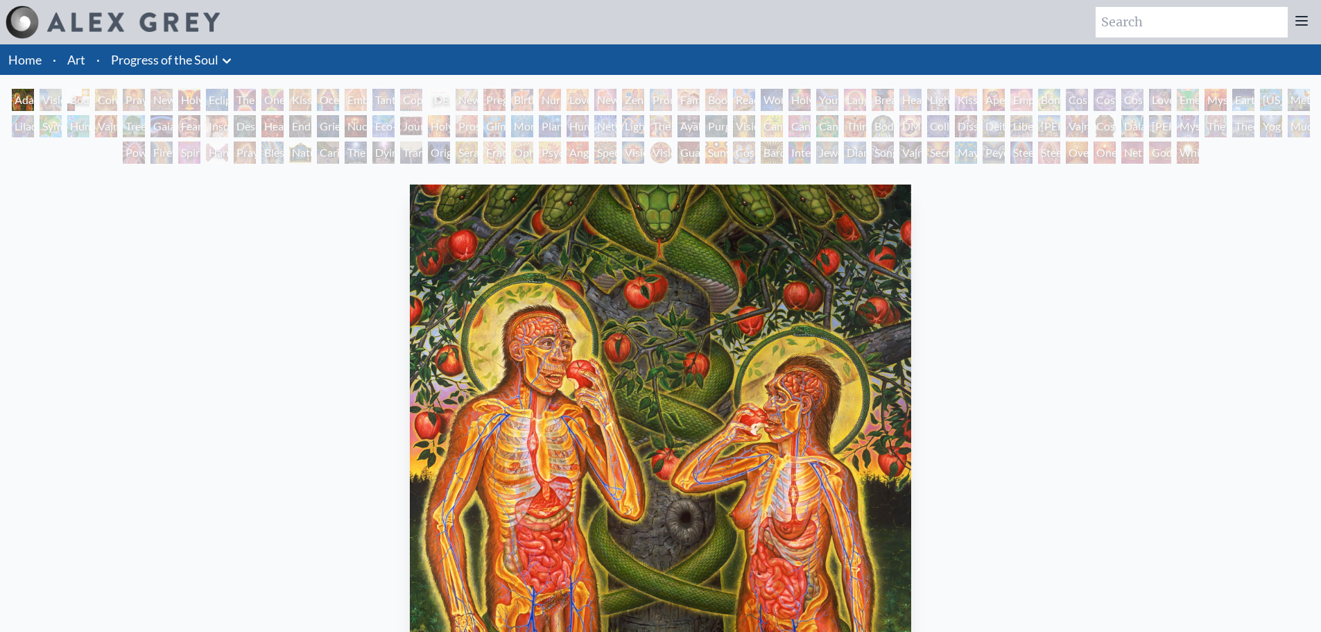
click at [46, 99] on div "Visionary Origin of Language" at bounding box center [51, 100] width 22 height 22
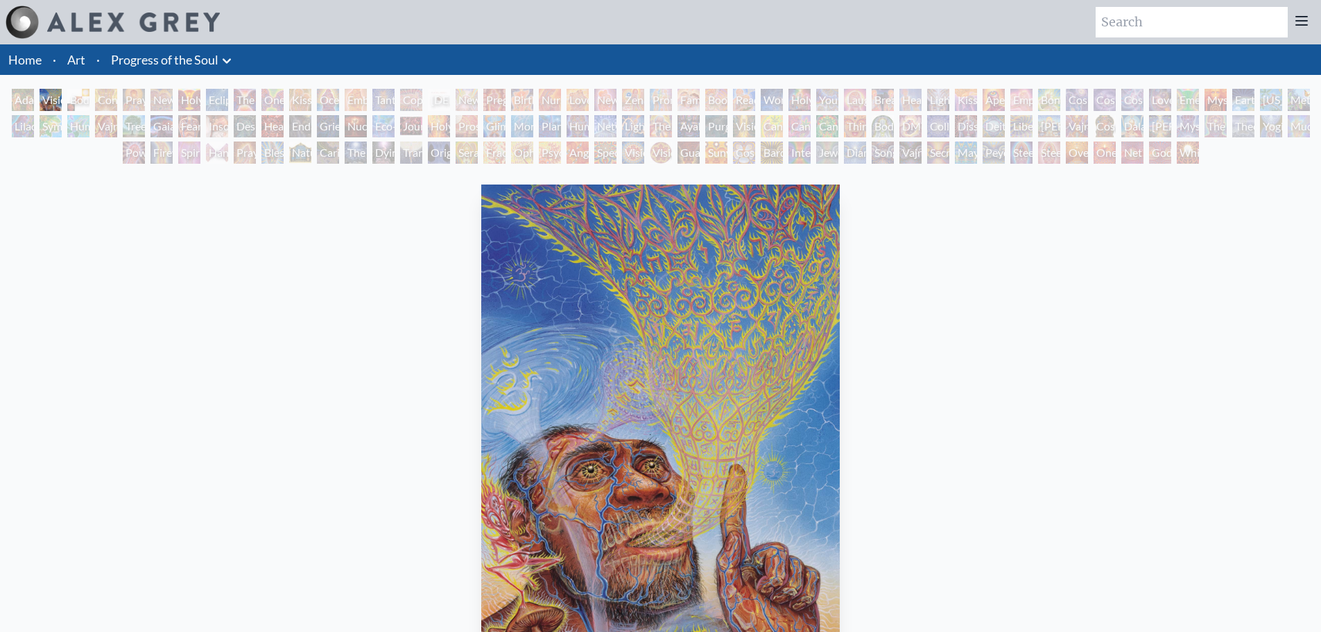
click at [75, 105] on div "Body, Mind, Spirit" at bounding box center [78, 100] width 22 height 22
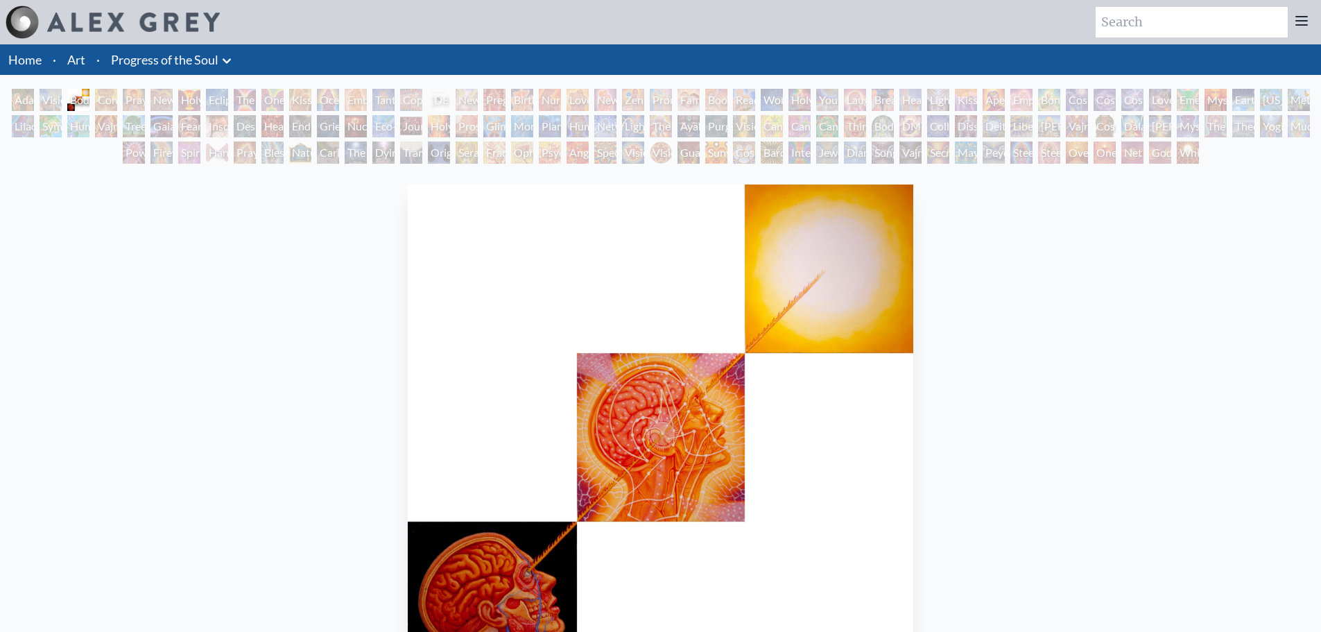
click at [101, 96] on div "Contemplation" at bounding box center [106, 100] width 22 height 22
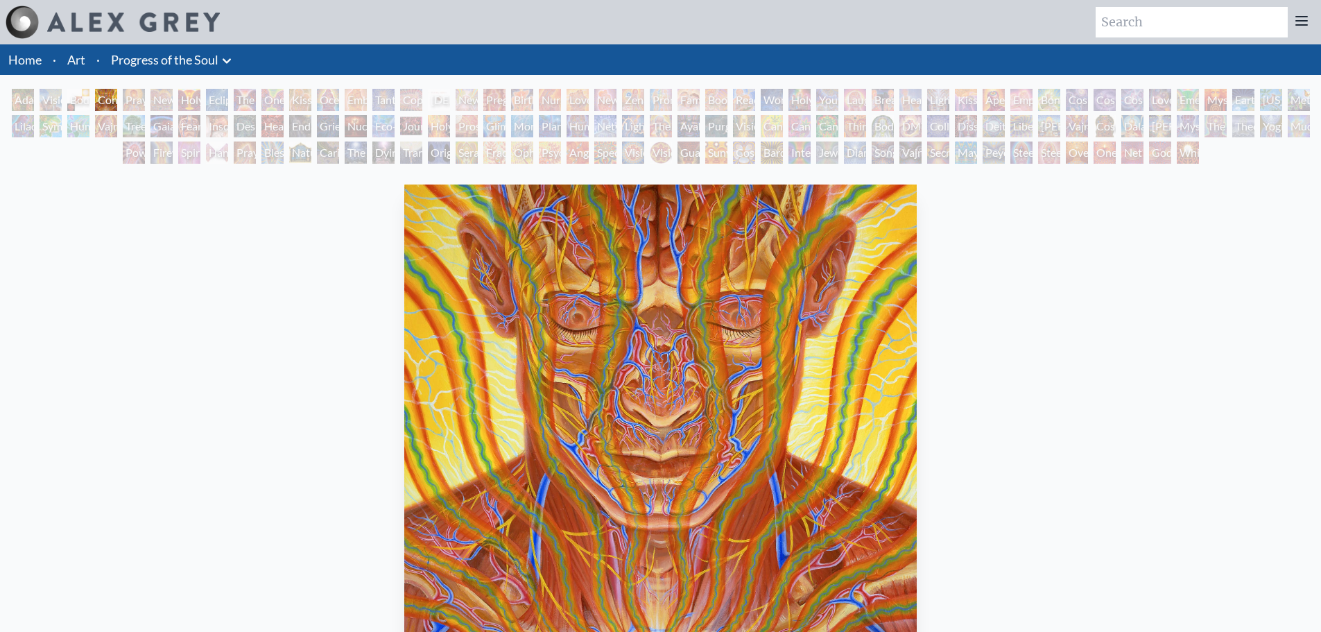
click at [129, 103] on div "Praying" at bounding box center [134, 100] width 22 height 22
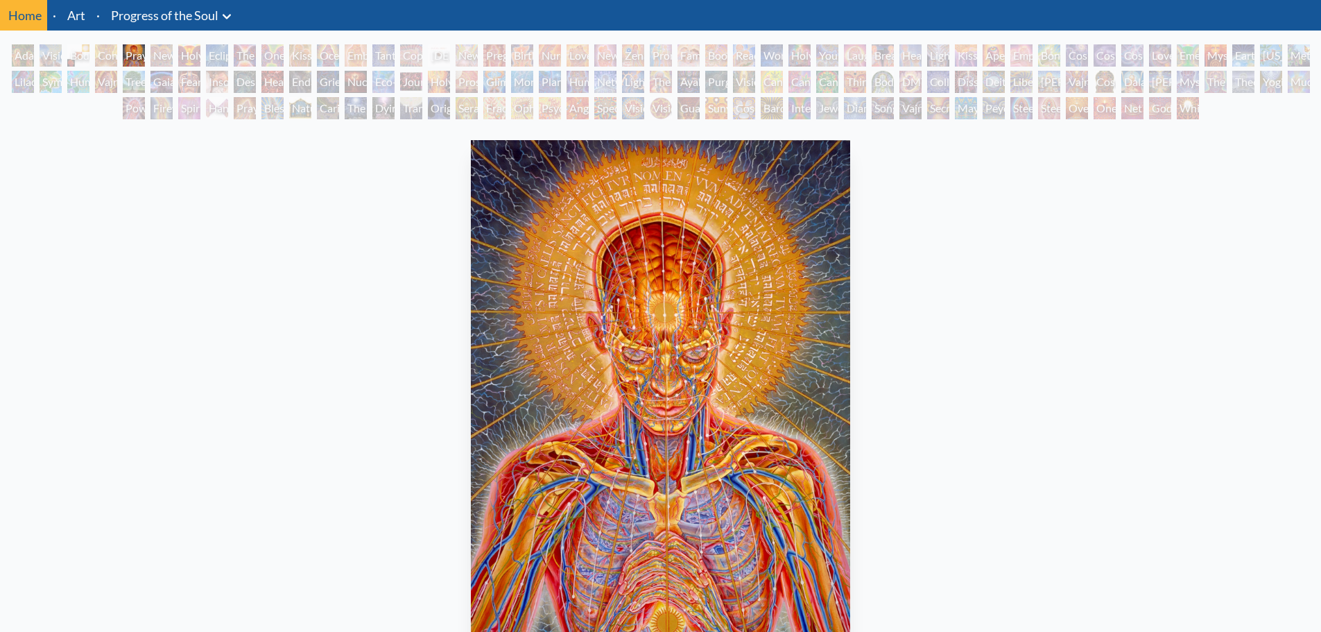
scroll to position [69, 0]
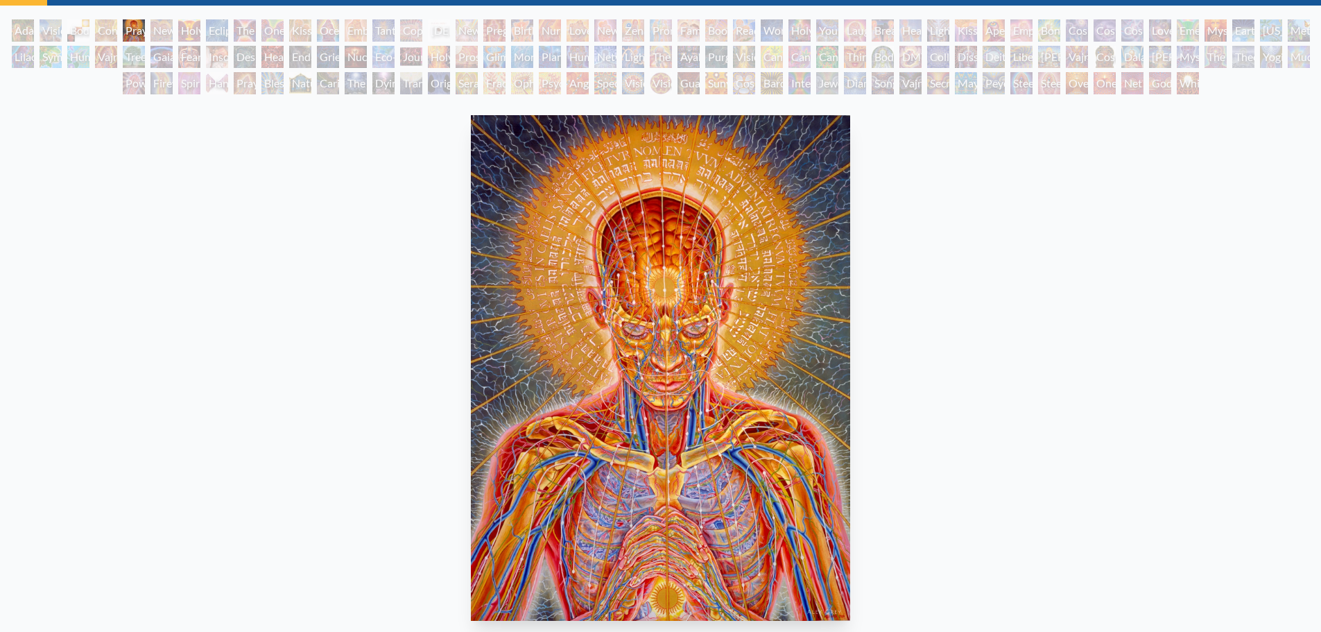
click at [162, 35] on div "New Man New Woman" at bounding box center [161, 30] width 22 height 22
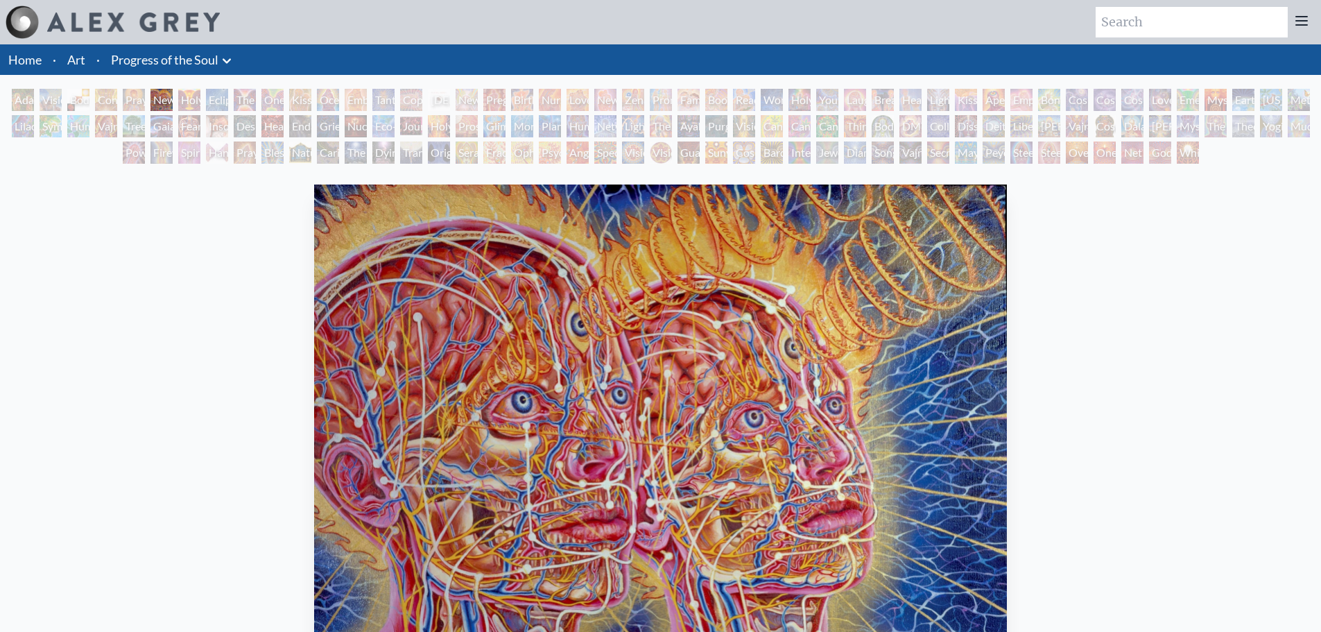
click at [187, 101] on div "Holy Grail" at bounding box center [189, 100] width 22 height 22
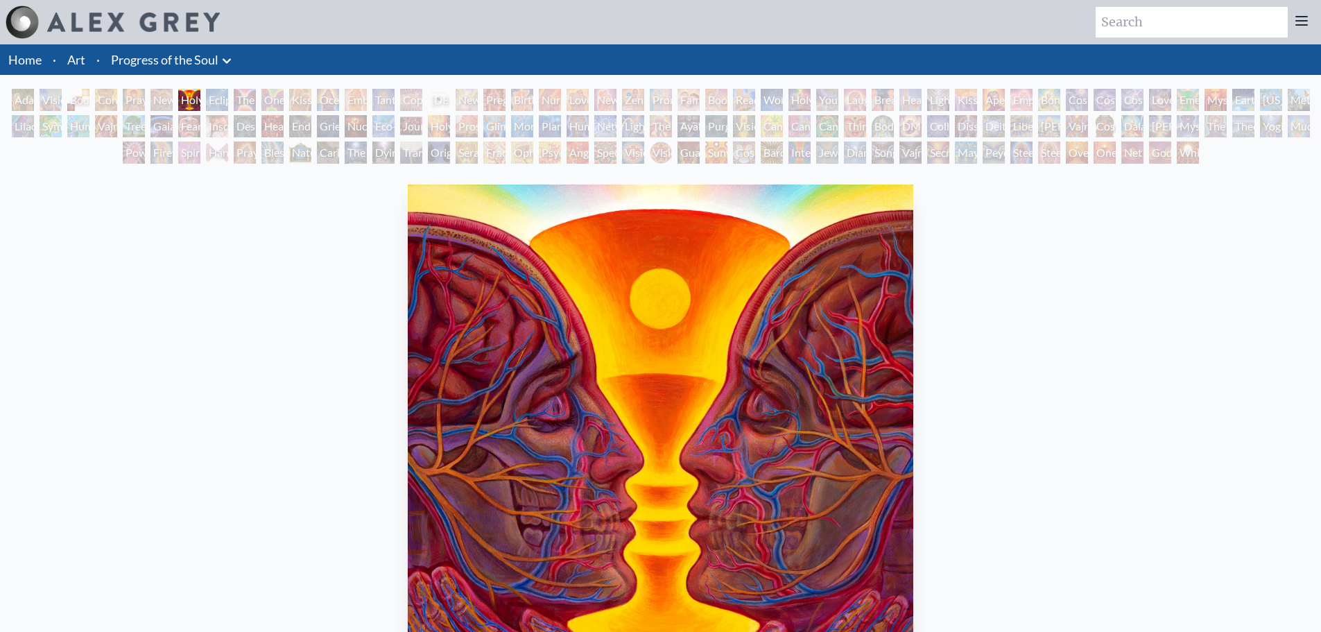
click at [243, 99] on div "The Kiss" at bounding box center [245, 100] width 22 height 22
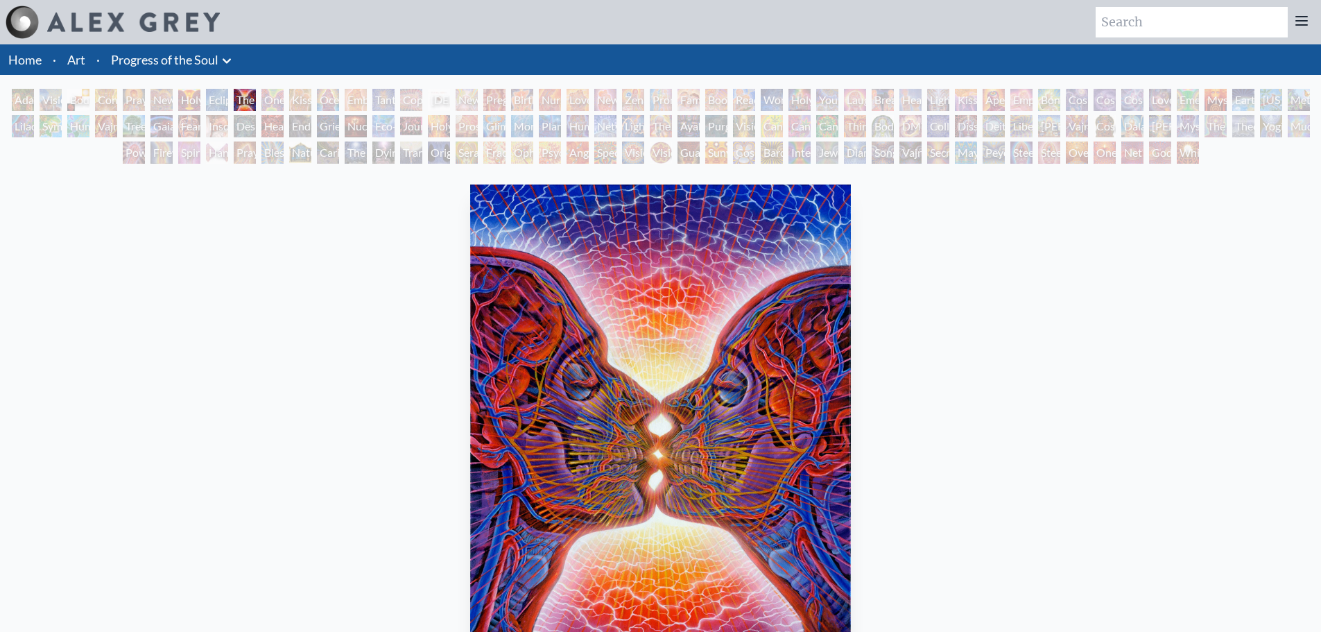
click at [199, 100] on div "Holy Grail" at bounding box center [189, 100] width 22 height 22
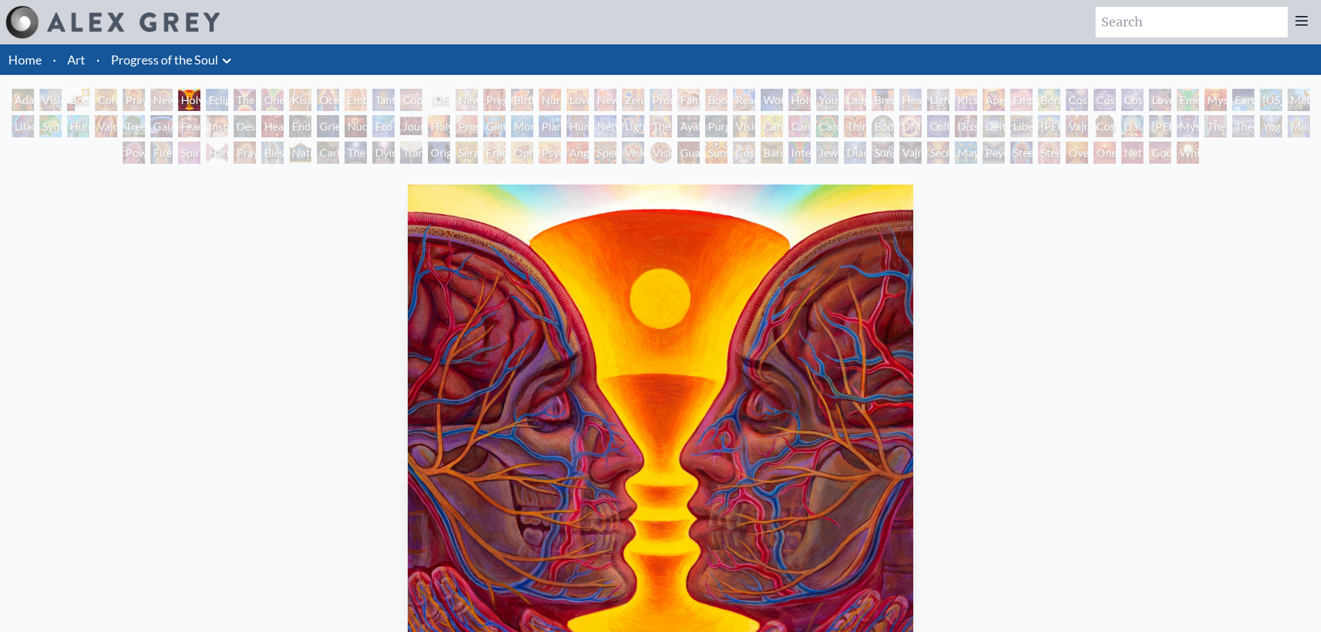
click at [215, 105] on div "Eclipse" at bounding box center [217, 100] width 22 height 22
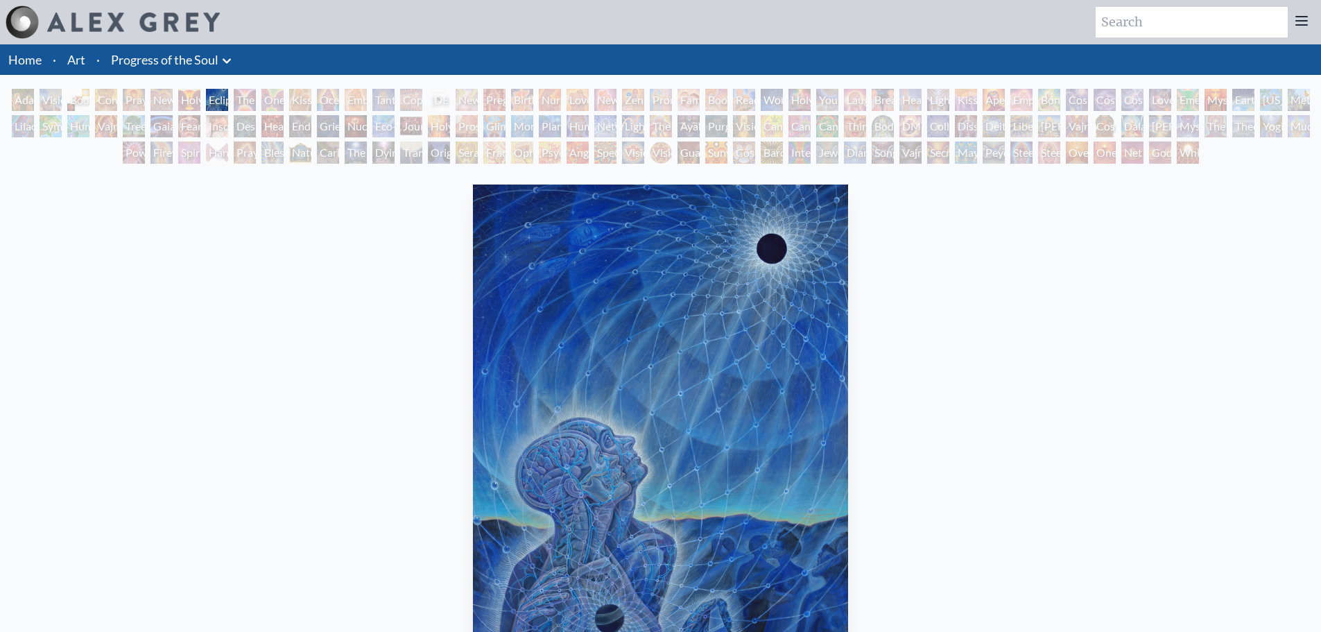
click at [243, 103] on div "The Kiss" at bounding box center [245, 100] width 22 height 22
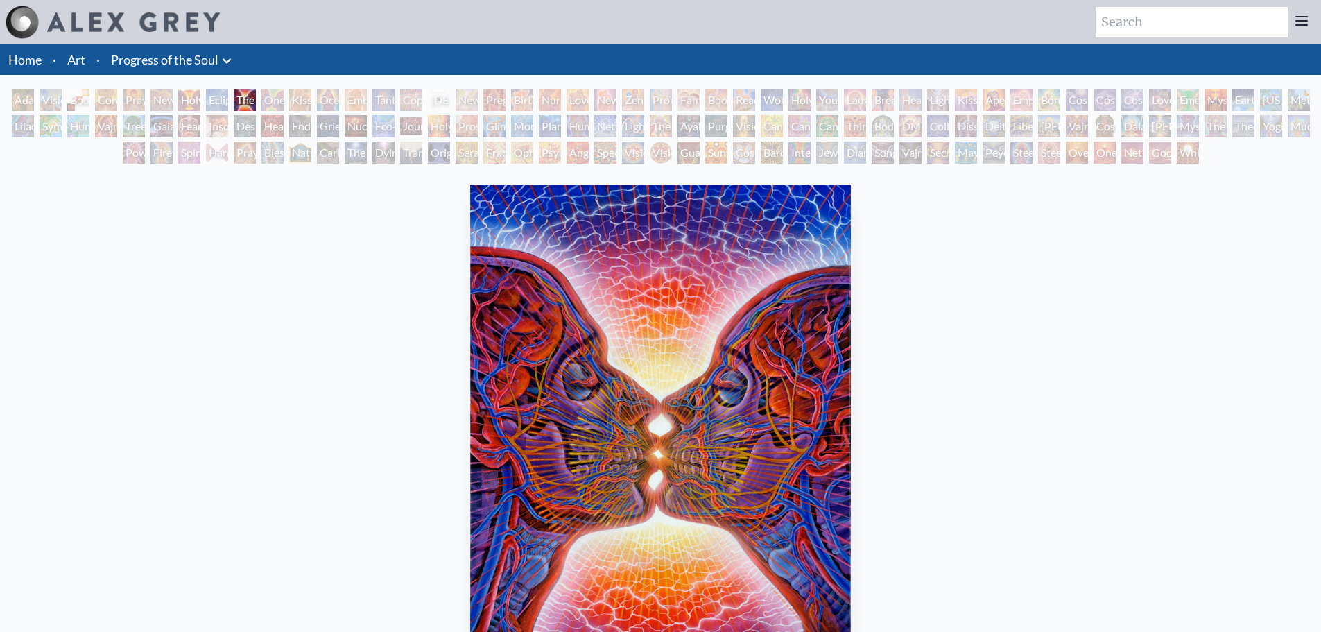
scroll to position [69, 0]
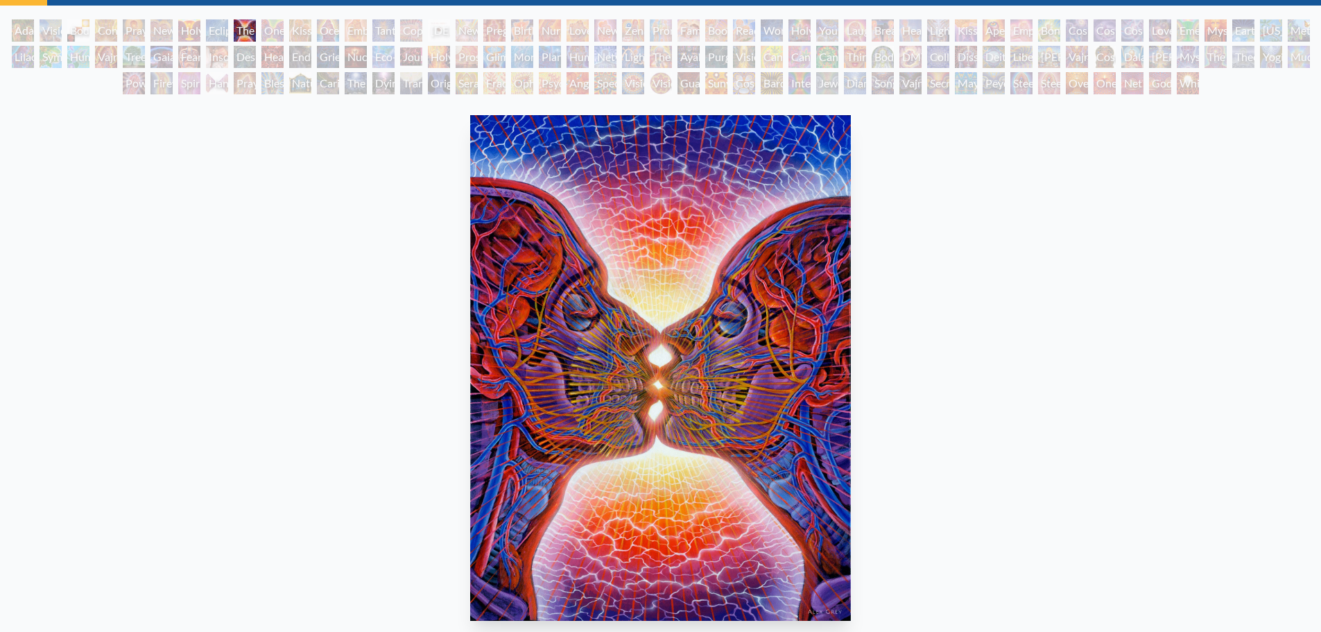
click at [269, 33] on div "One Taste" at bounding box center [272, 30] width 22 height 22
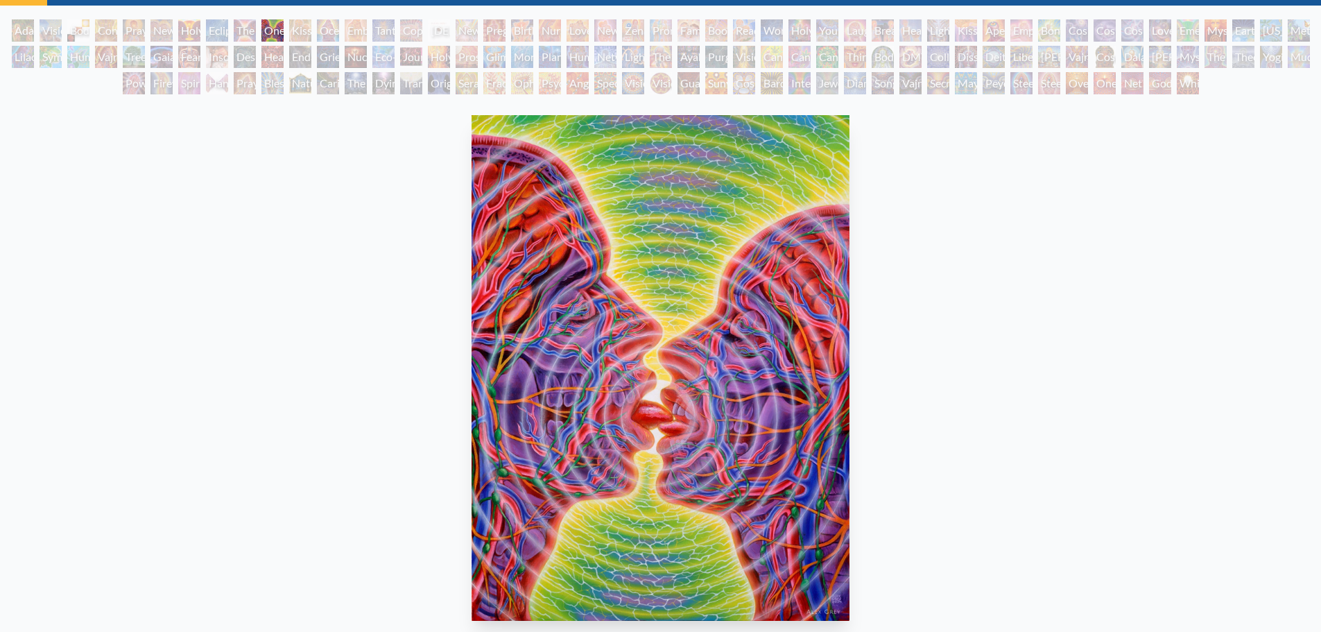
click at [293, 24] on div "Kissing" at bounding box center [300, 30] width 22 height 22
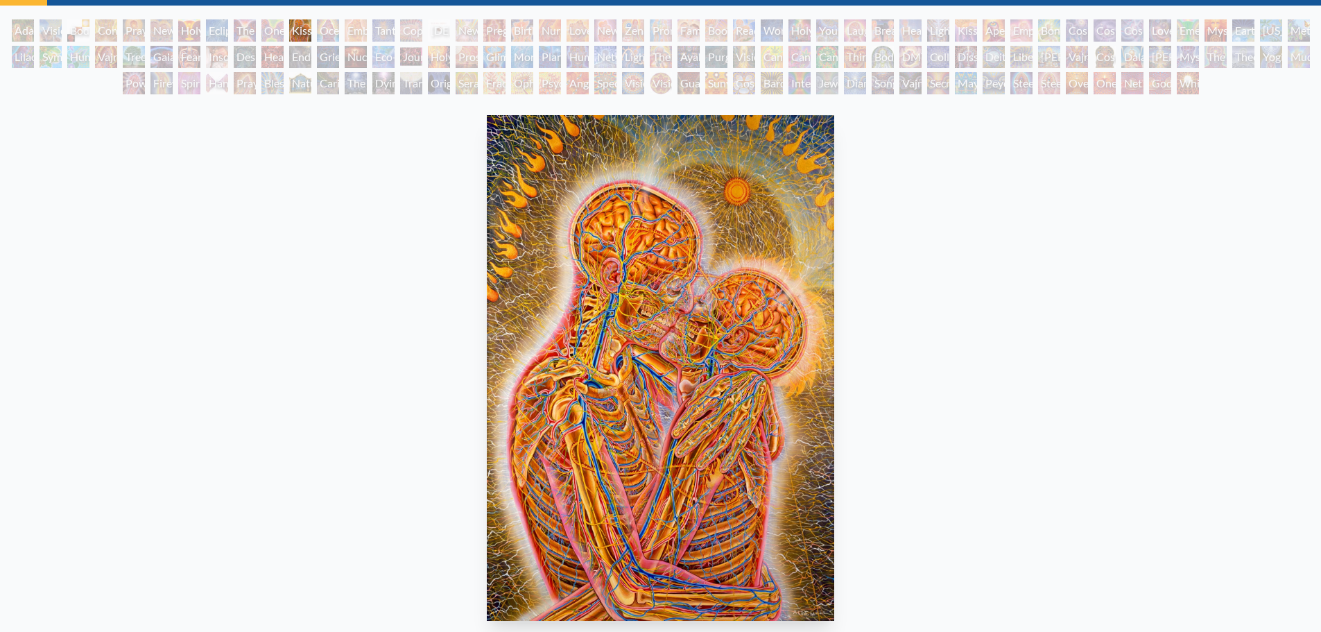
click at [323, 35] on div "Ocean of Love Bliss" at bounding box center [328, 30] width 22 height 22
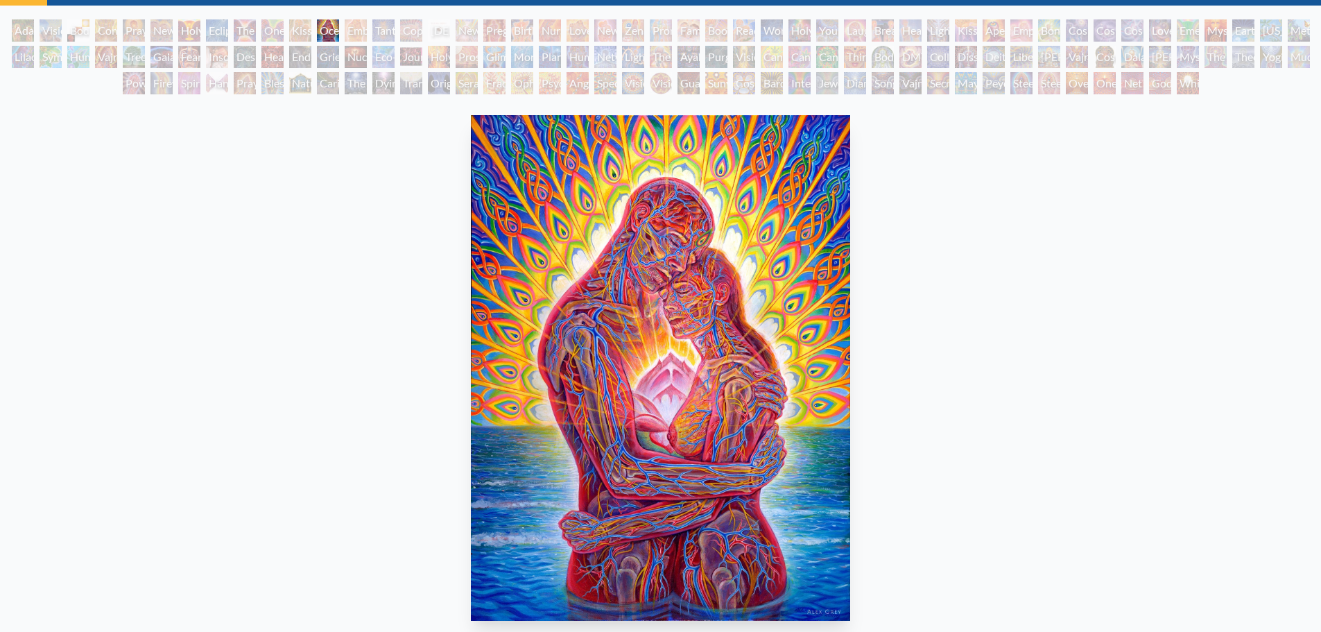
click at [364, 31] on div "Embracing" at bounding box center [356, 30] width 22 height 22
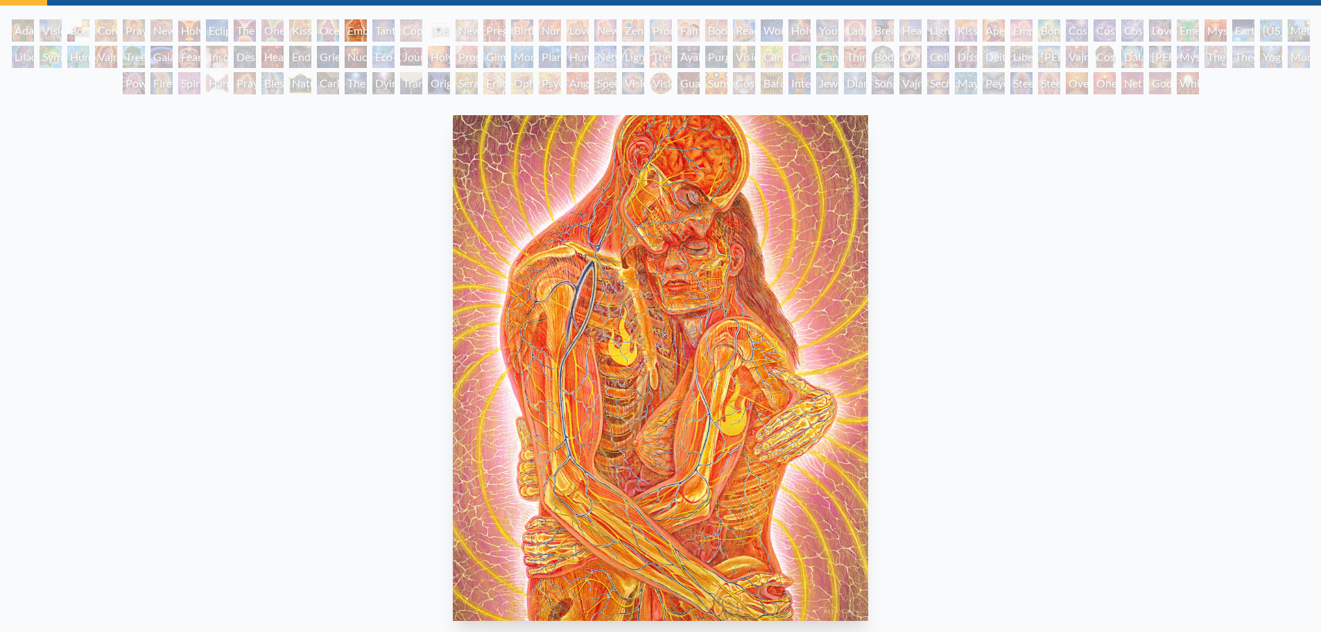
click at [380, 39] on div "Tantra" at bounding box center [383, 30] width 22 height 22
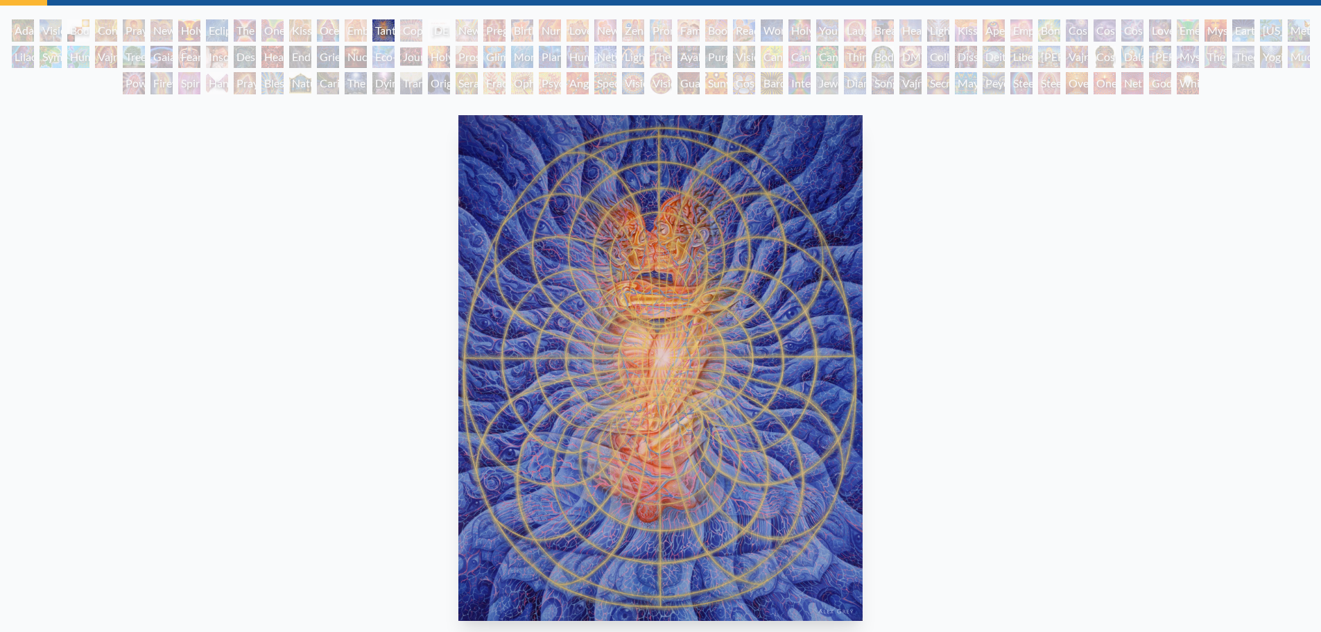
click at [410, 25] on div "Copulating" at bounding box center [411, 30] width 22 height 22
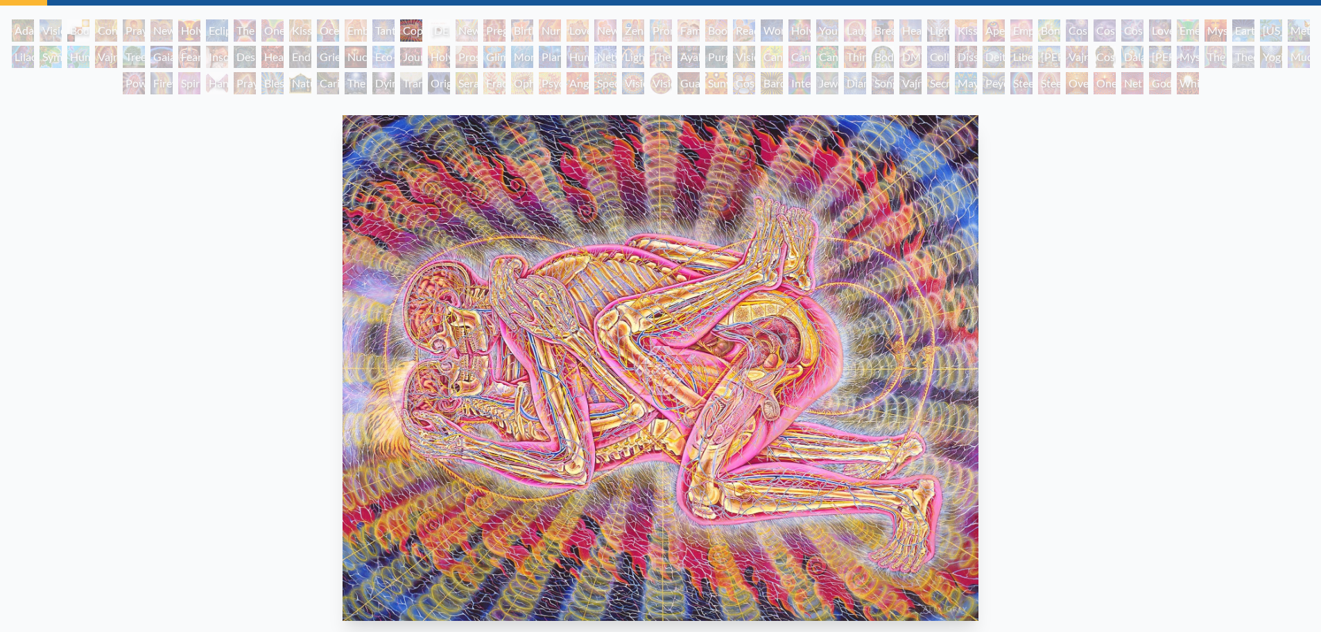
click at [442, 31] on div "Buddha Embryo" at bounding box center [439, 30] width 22 height 22
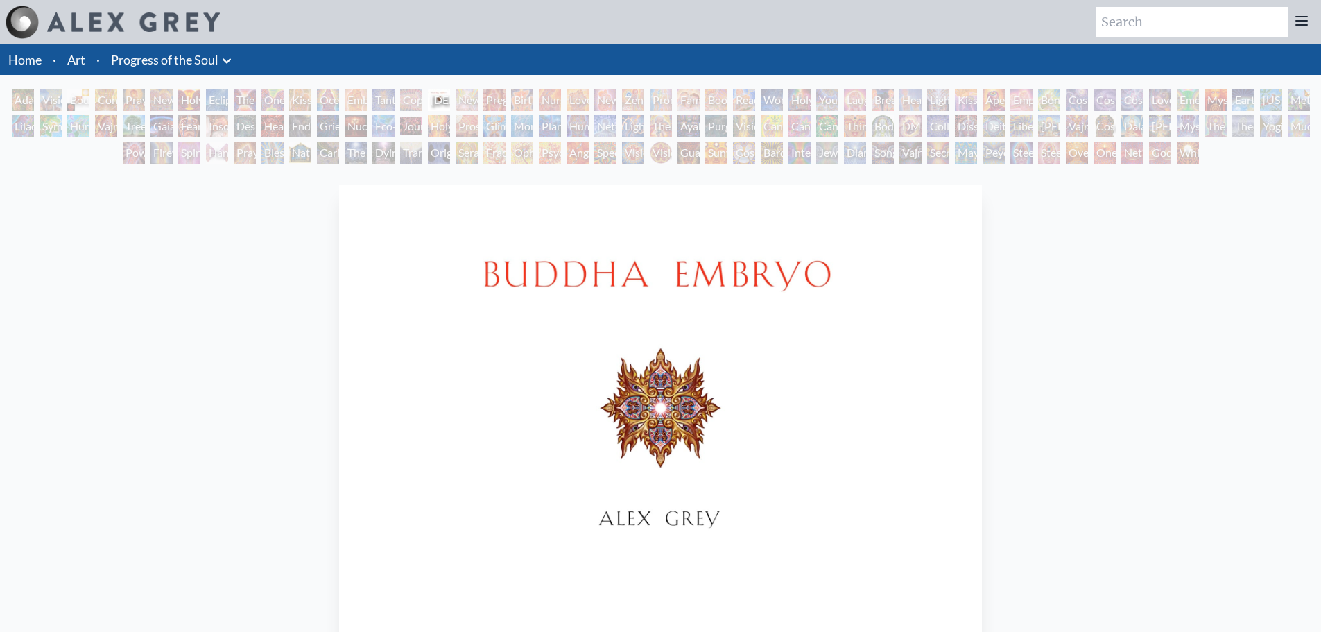
click at [457, 102] on div "Newborn" at bounding box center [467, 100] width 22 height 22
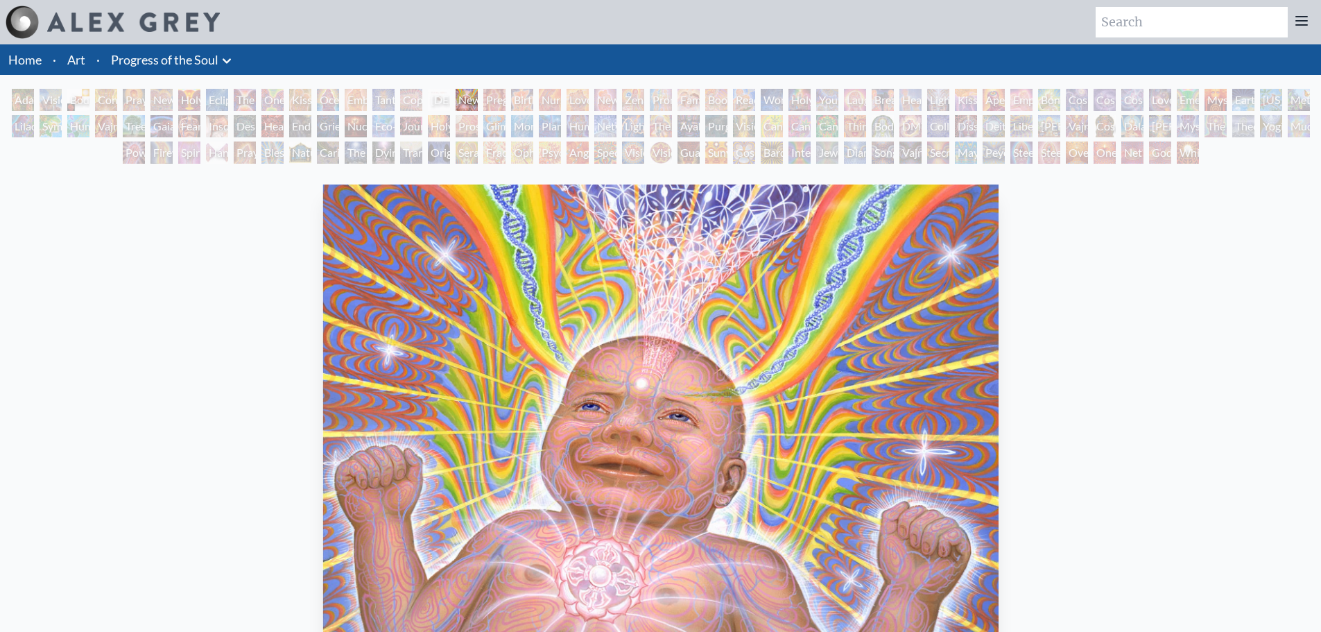
click at [490, 101] on div "Pregnancy" at bounding box center [494, 100] width 22 height 22
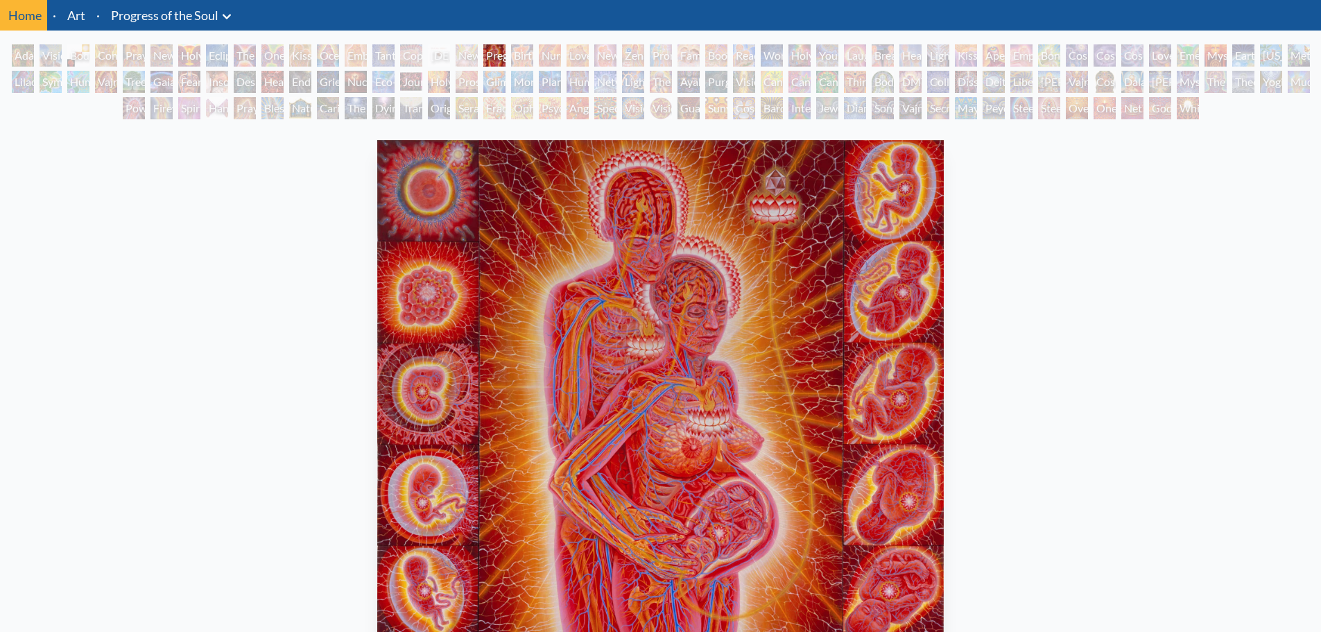
scroll to position [69, 0]
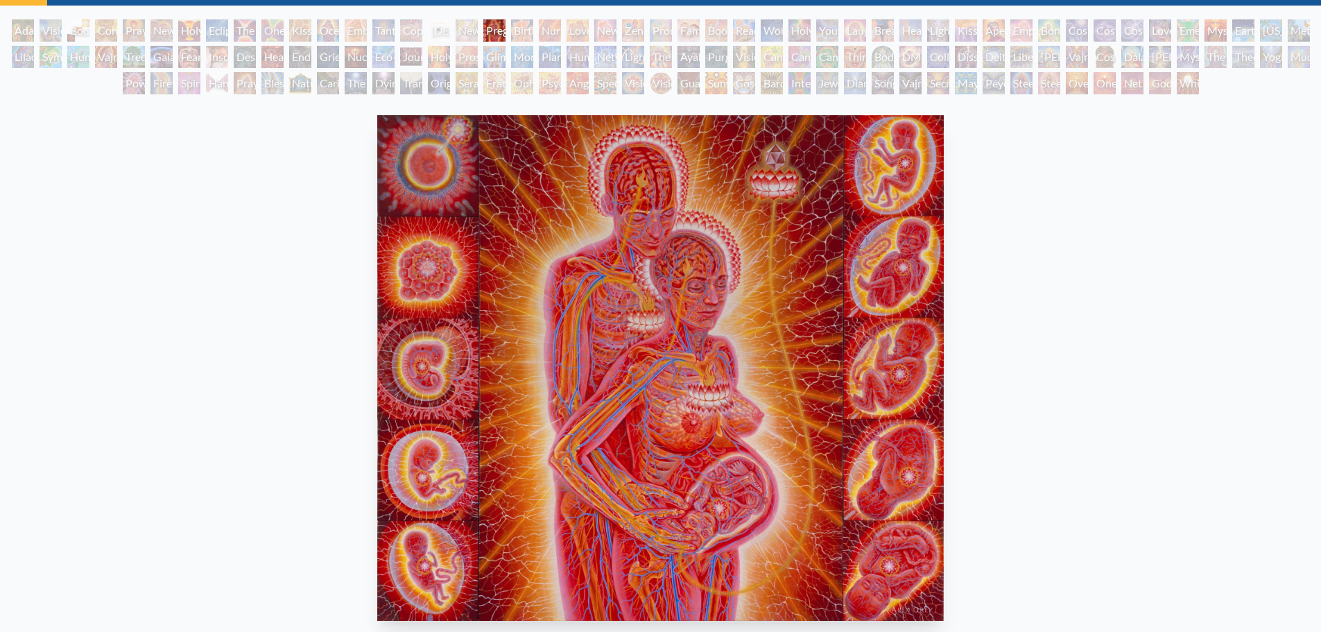
click at [521, 34] on div "Birth" at bounding box center [522, 30] width 22 height 22
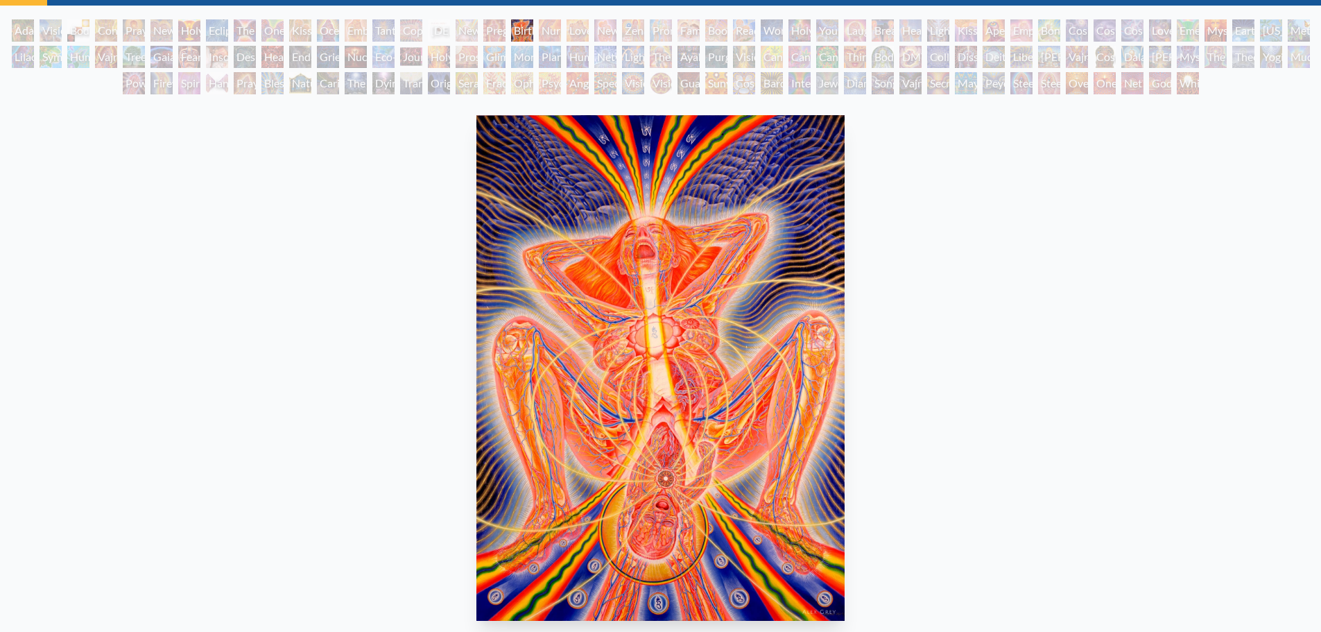
click at [555, 35] on div "Nursing" at bounding box center [550, 30] width 22 height 22
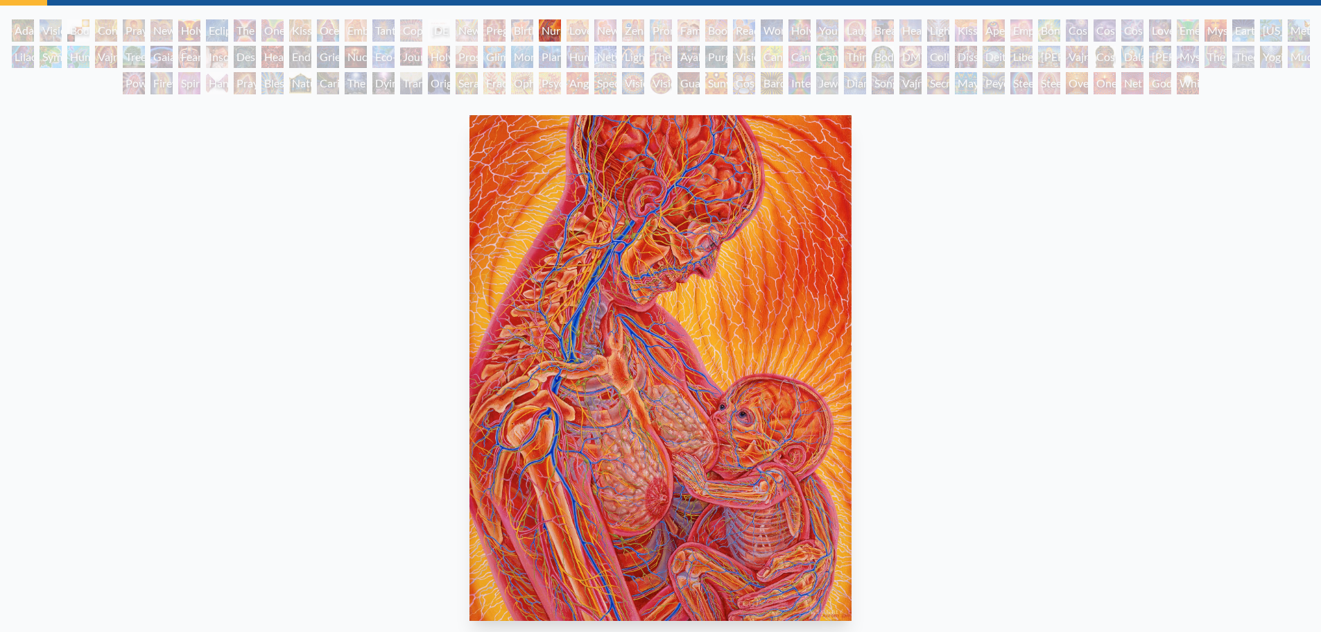
click at [575, 26] on div "Love Circuit" at bounding box center [577, 30] width 22 height 22
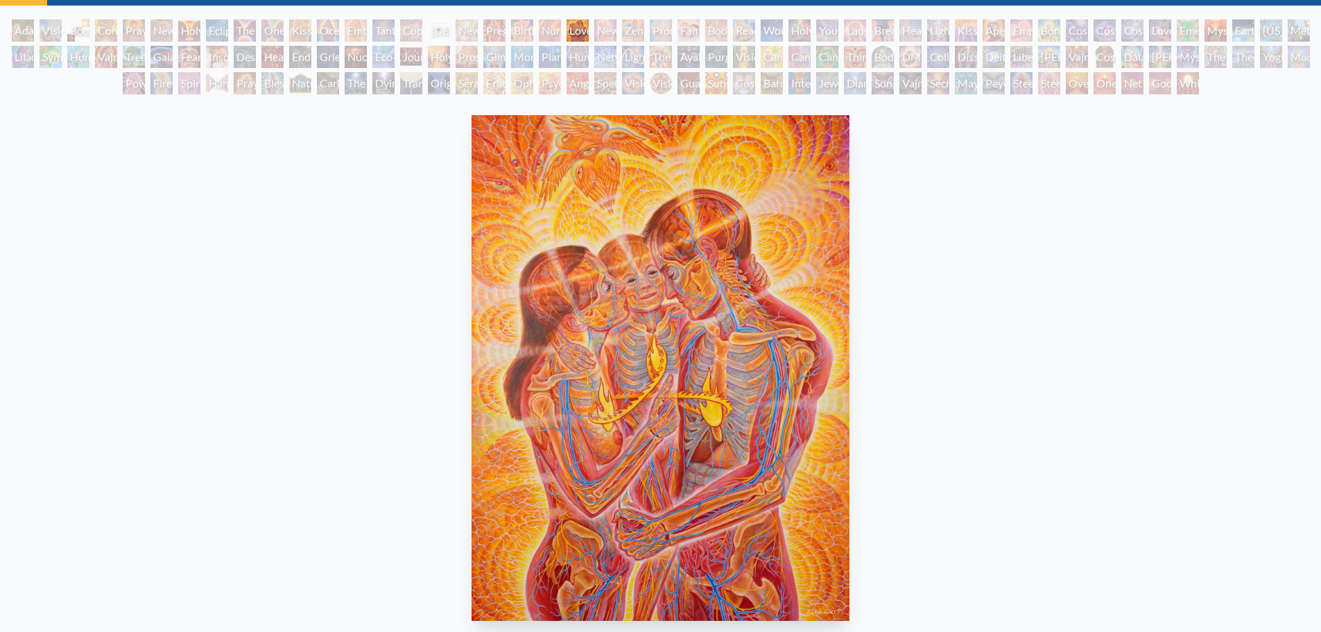
click at [605, 28] on div "New Family" at bounding box center [605, 30] width 22 height 22
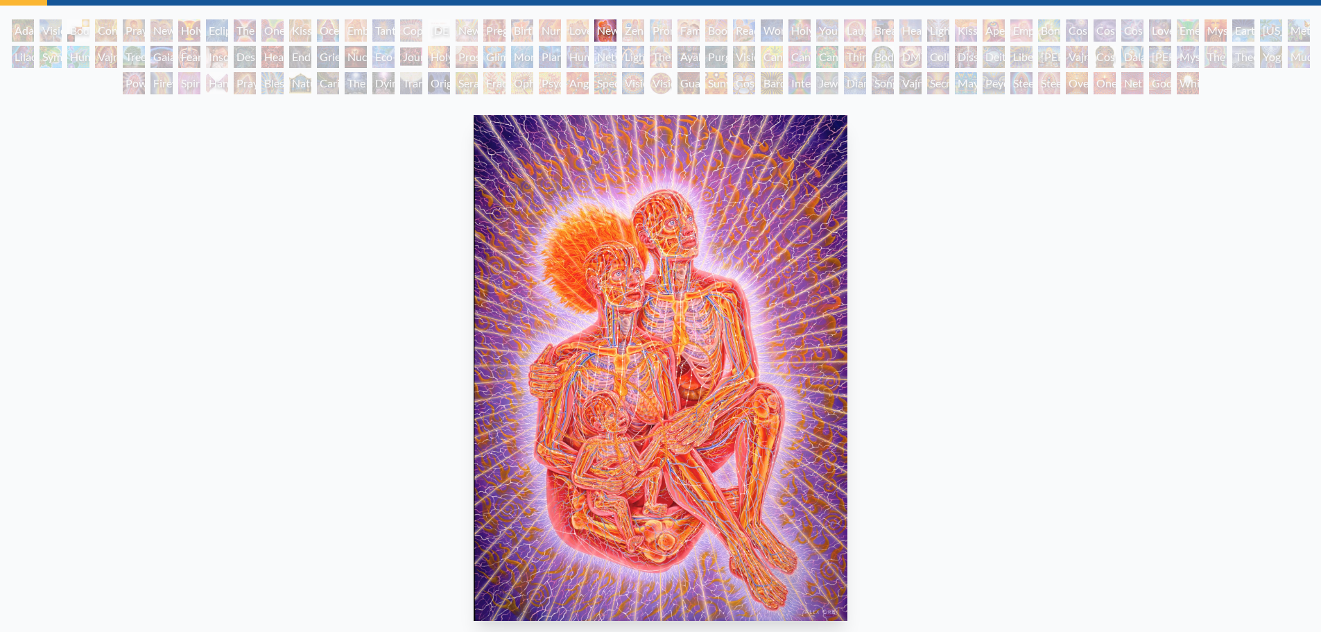
click at [632, 39] on div "Zena Lotus" at bounding box center [633, 30] width 22 height 22
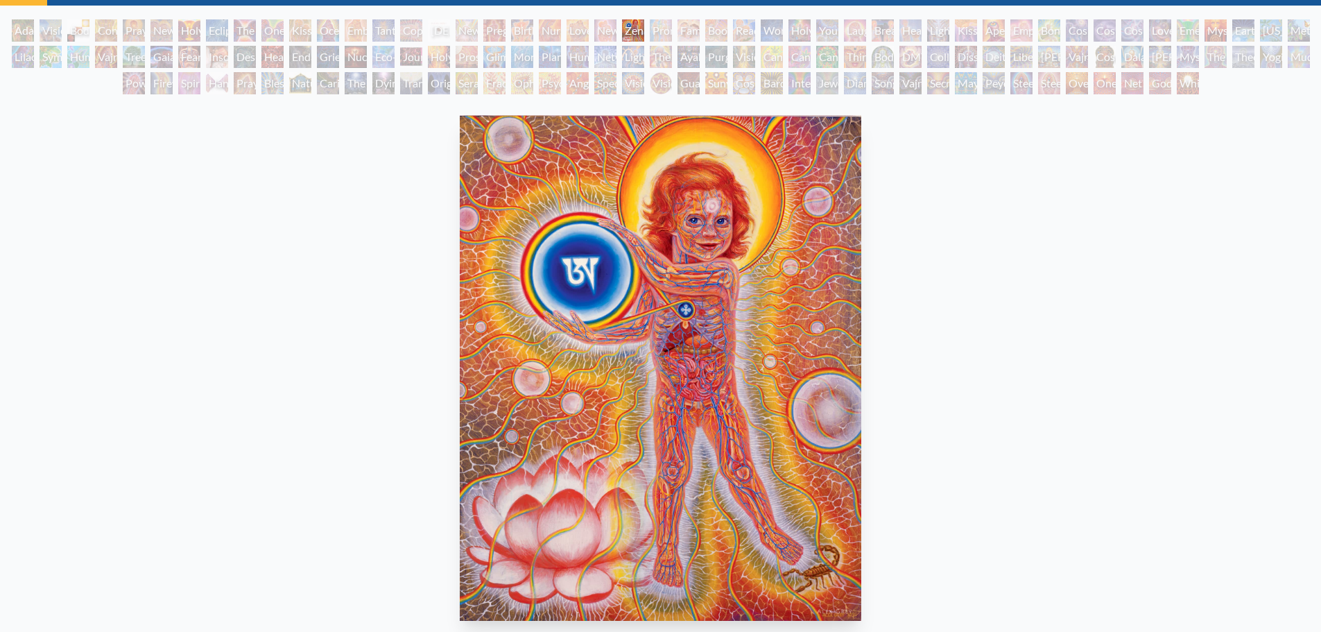
click at [655, 31] on div "Promise" at bounding box center [661, 30] width 22 height 22
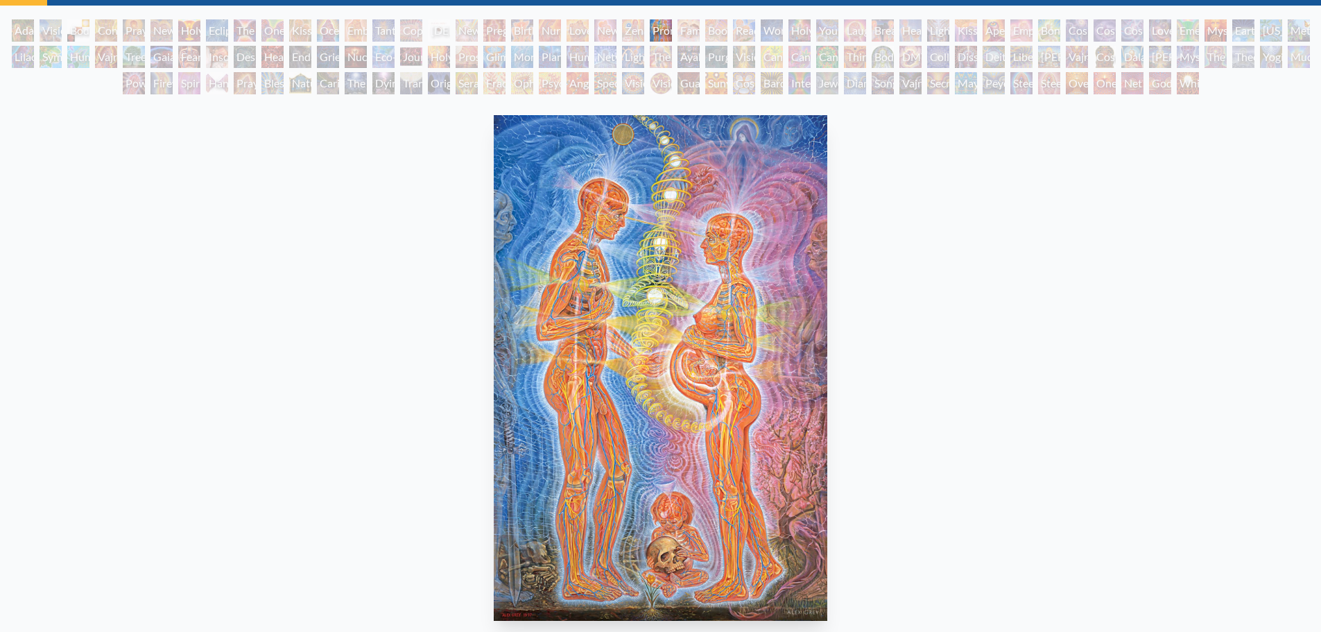
click at [684, 35] on div "Family" at bounding box center [688, 30] width 22 height 22
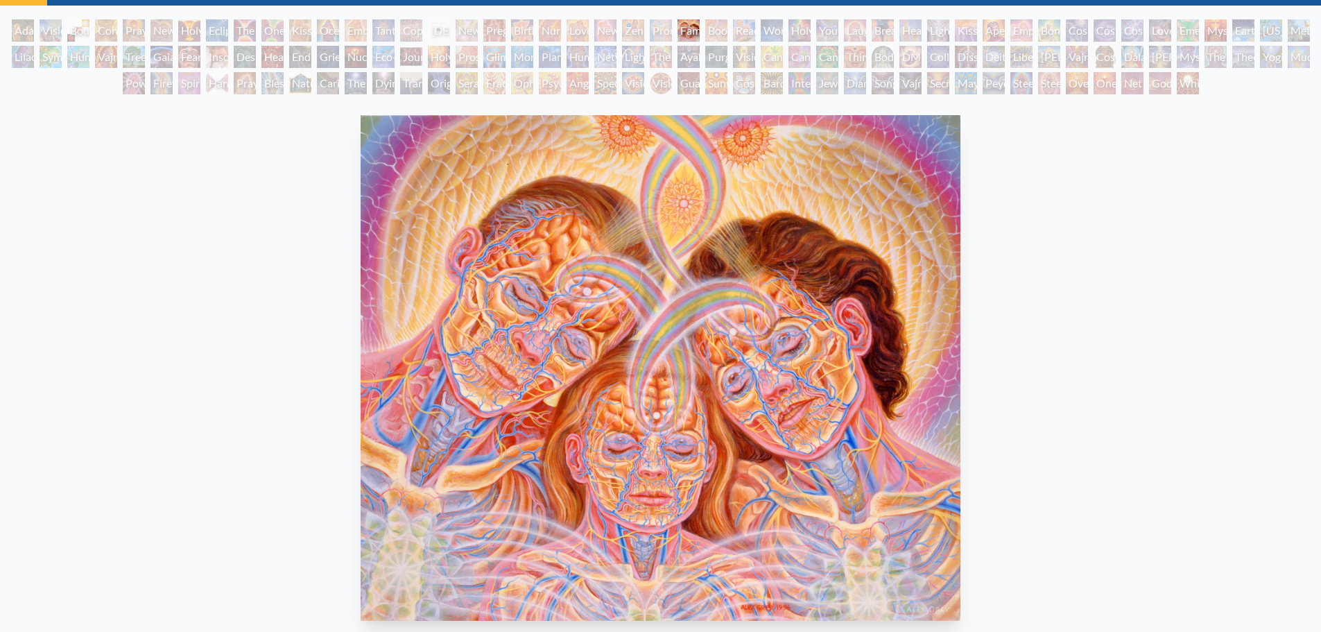
click at [713, 39] on div "Boo-boo" at bounding box center [716, 30] width 22 height 22
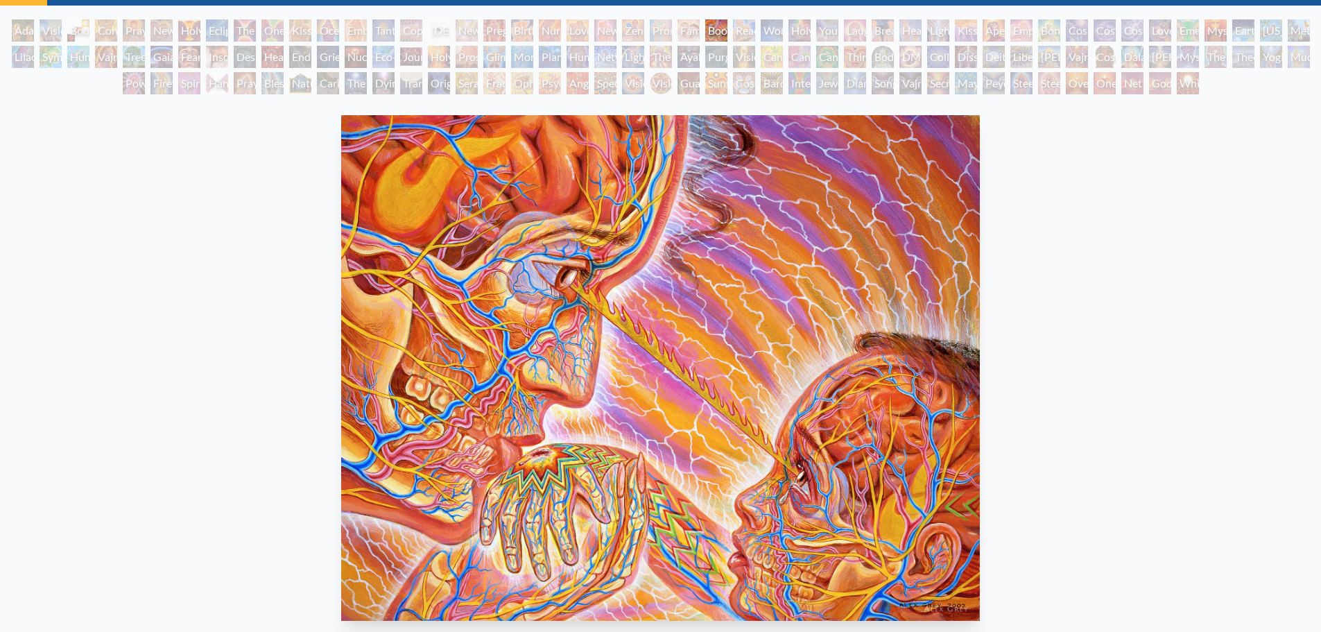
click at [738, 32] on div "Reading" at bounding box center [744, 30] width 22 height 22
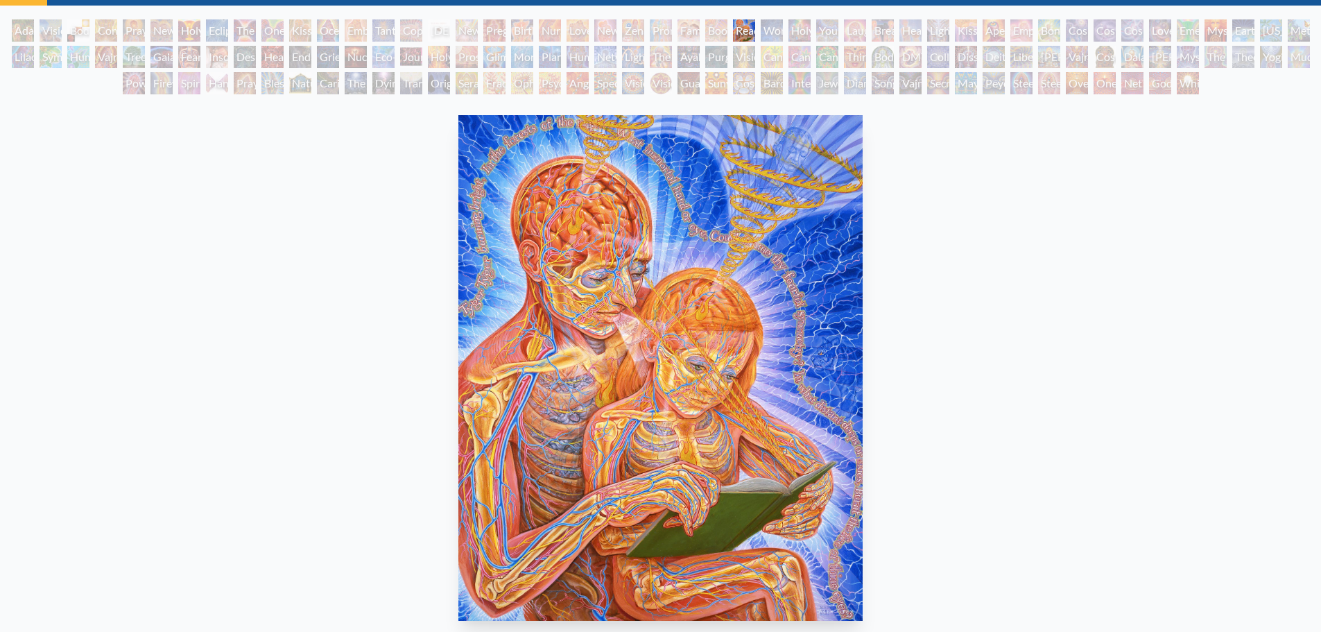
click at [764, 33] on div "Wonder" at bounding box center [772, 30] width 22 height 22
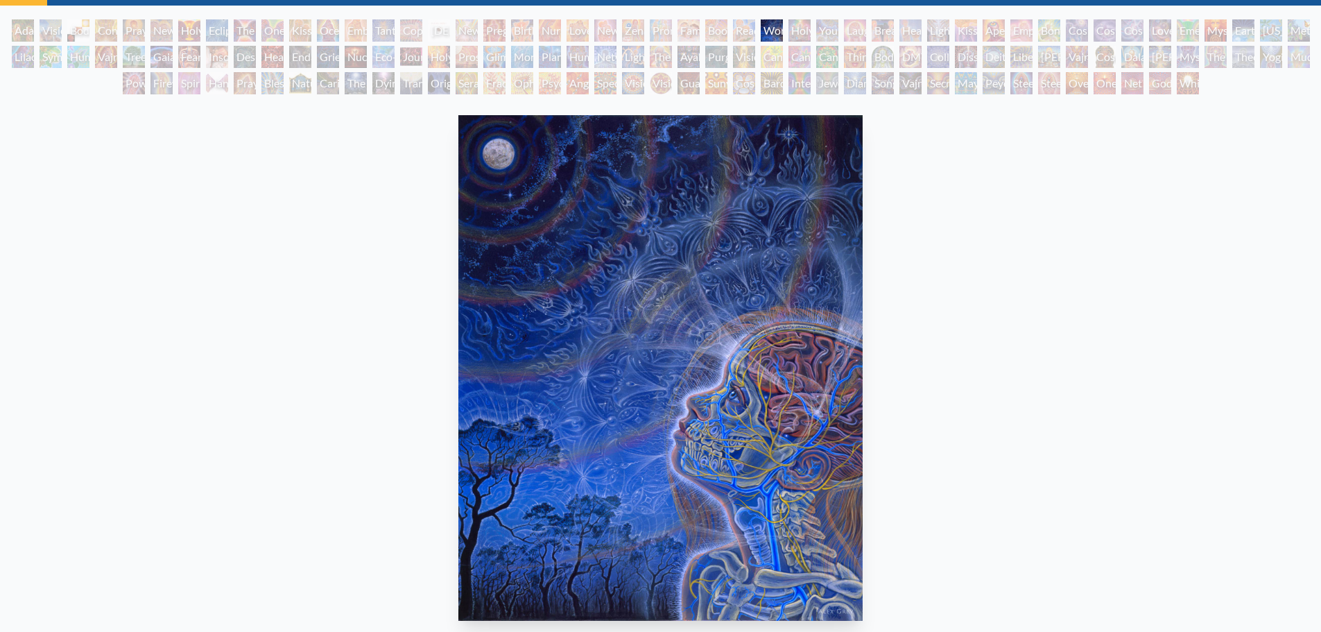
click at [792, 44] on div "Adam & Eve Visionary Origin of Language Body, Mind, Spirit Contemplation Prayin…" at bounding box center [660, 58] width 1321 height 79
click at [795, 35] on div "Holy Family" at bounding box center [799, 30] width 22 height 22
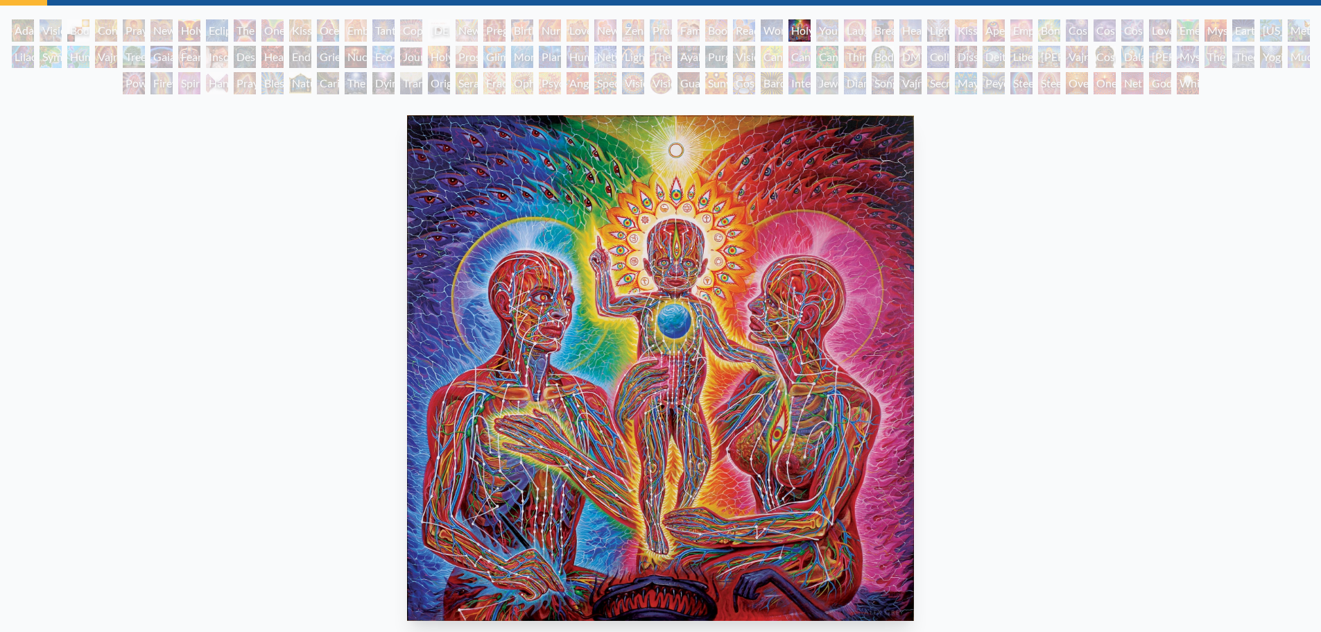
click at [831, 28] on div "Young & Old" at bounding box center [827, 30] width 22 height 22
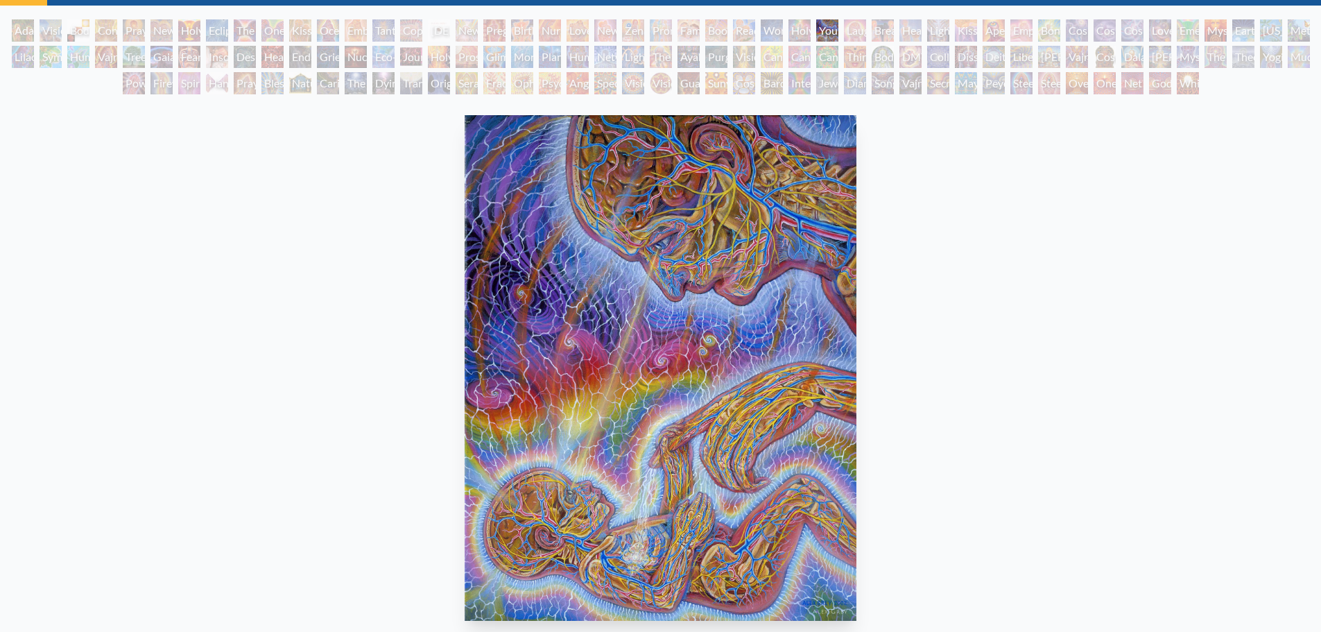
click at [847, 34] on div "Laughing Man" at bounding box center [855, 30] width 22 height 22
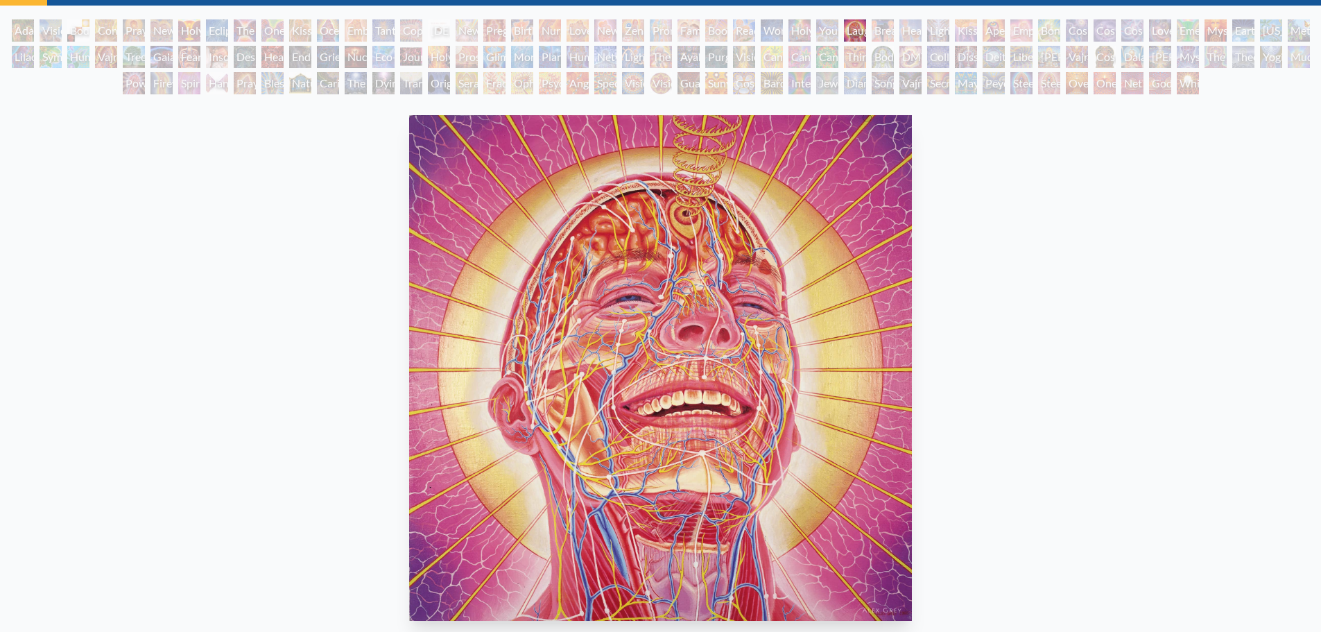
click at [879, 32] on div "Breathing" at bounding box center [883, 30] width 22 height 22
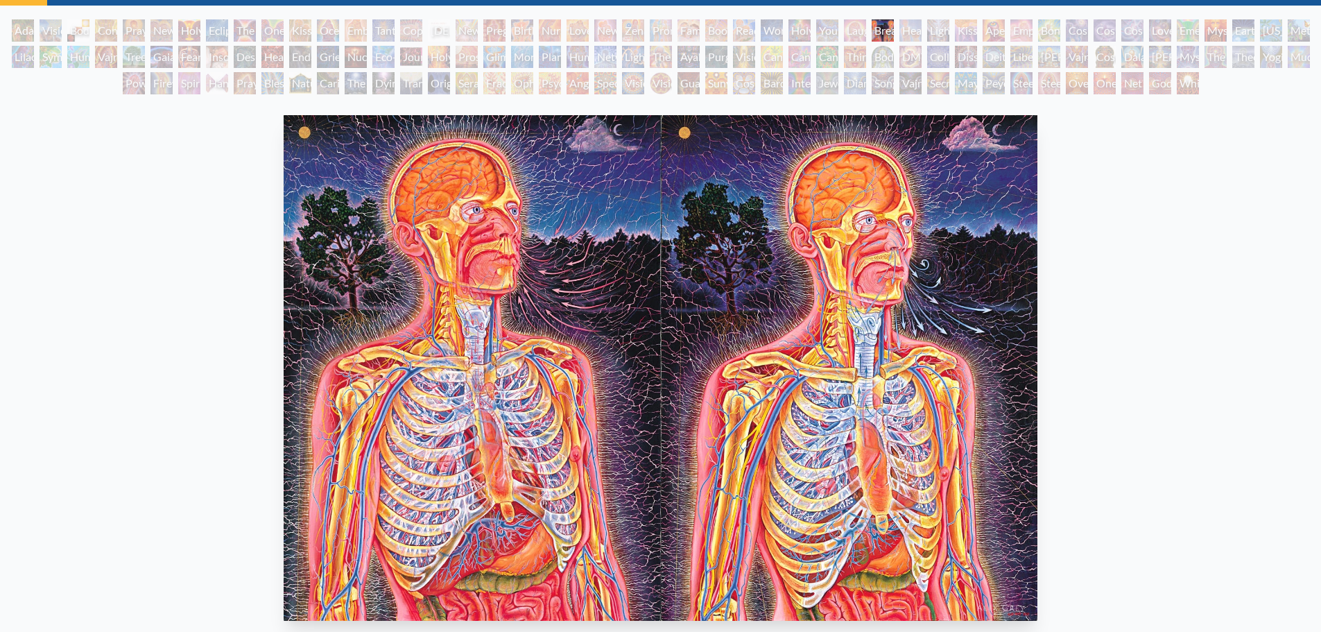
click at [912, 35] on div "Healing" at bounding box center [910, 30] width 22 height 22
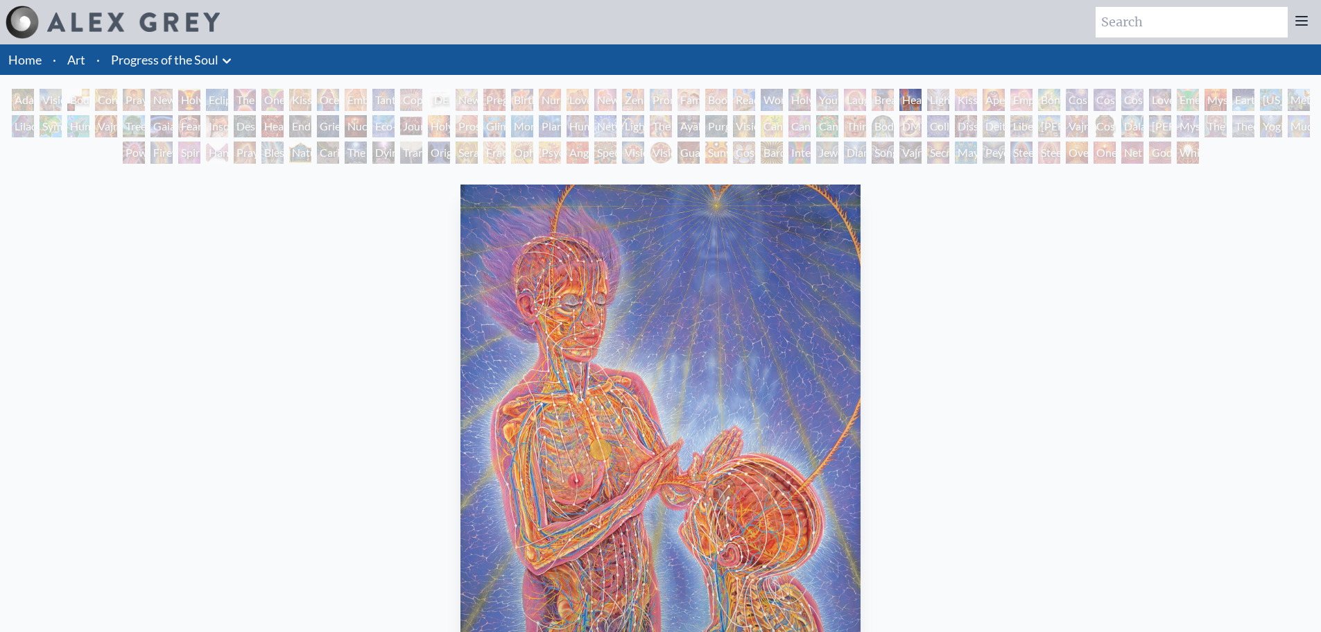
click at [934, 107] on div "Lightweaver" at bounding box center [938, 100] width 22 height 22
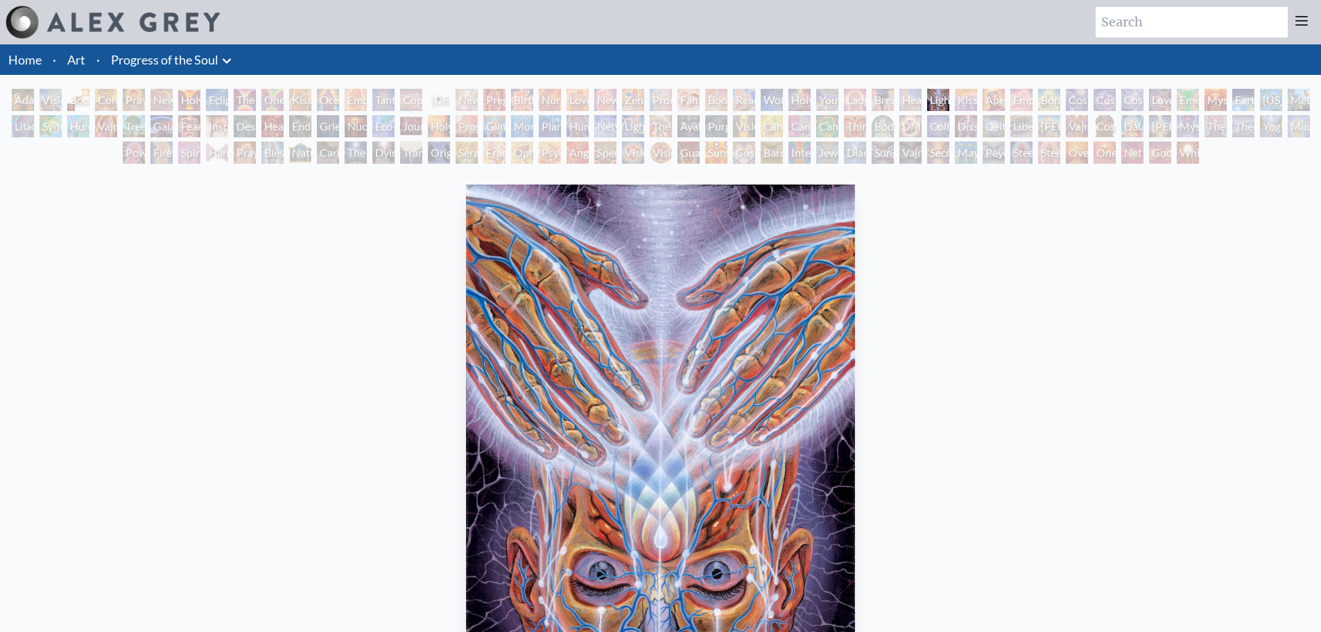
click at [964, 109] on div "Kiss of the [MEDICAL_DATA]" at bounding box center [966, 100] width 22 height 22
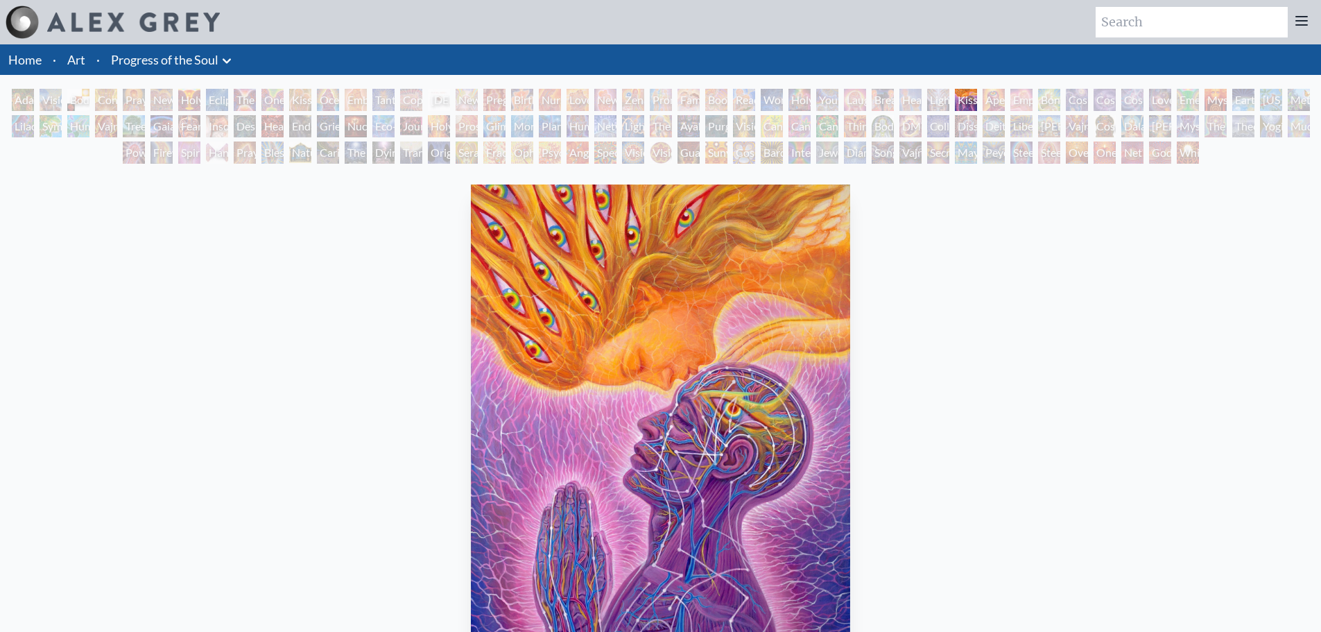
click at [995, 107] on div "Aperture" at bounding box center [993, 100] width 22 height 22
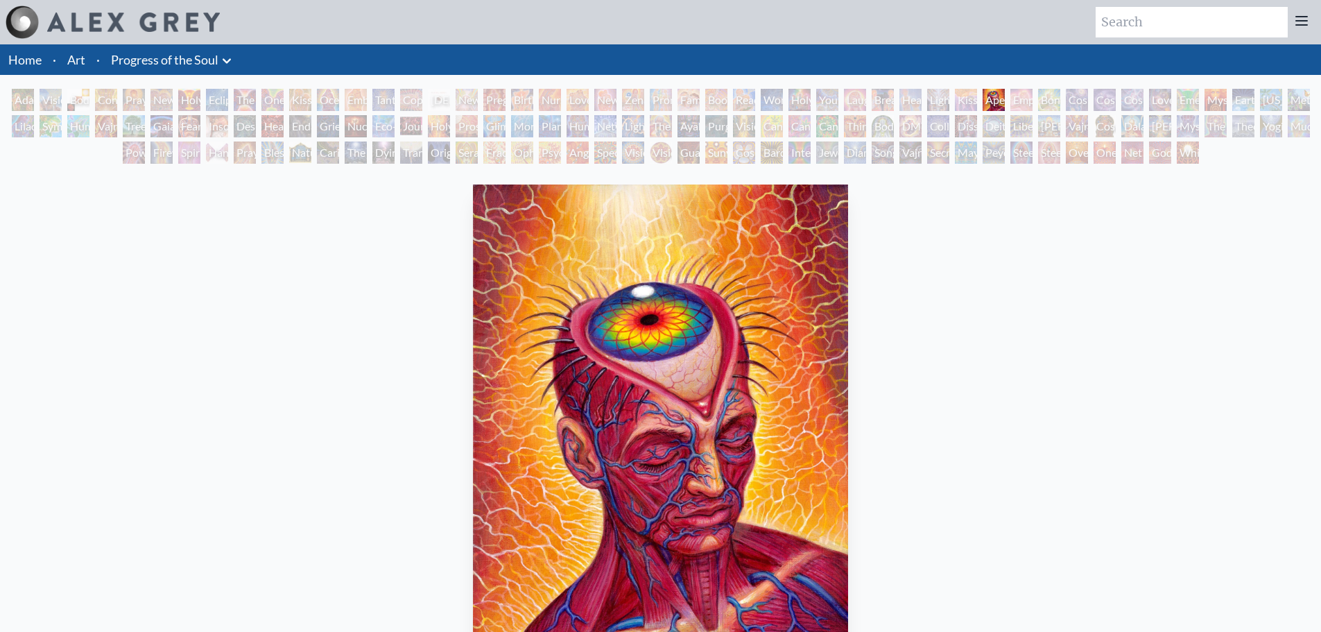
click at [1016, 105] on div "Empowerment" at bounding box center [1021, 100] width 22 height 22
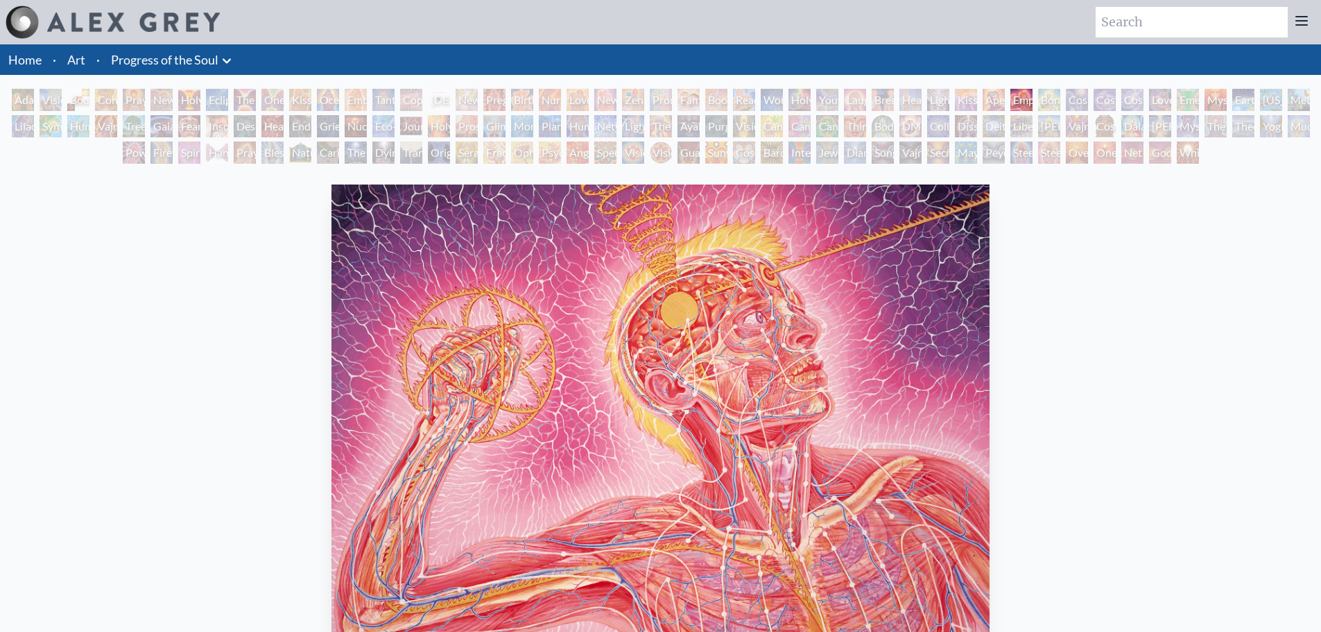
click at [1050, 101] on div "Bond" at bounding box center [1049, 100] width 22 height 22
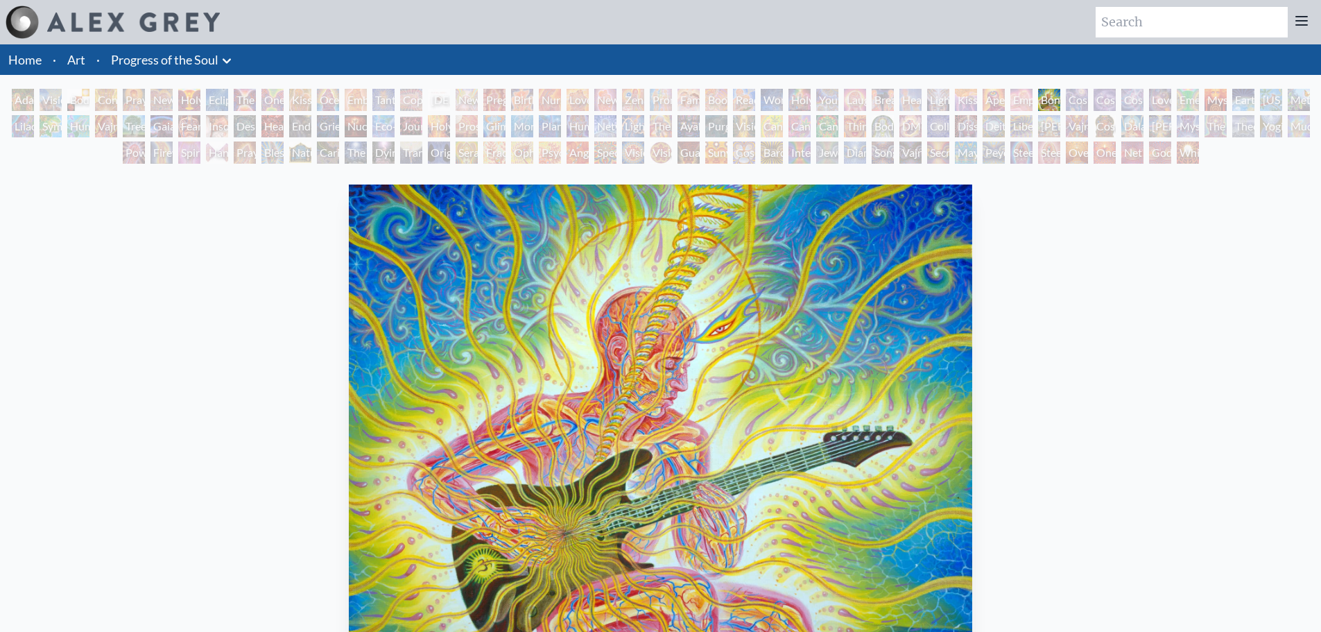
click at [1070, 103] on div "Cosmic Creativity" at bounding box center [1077, 100] width 22 height 22
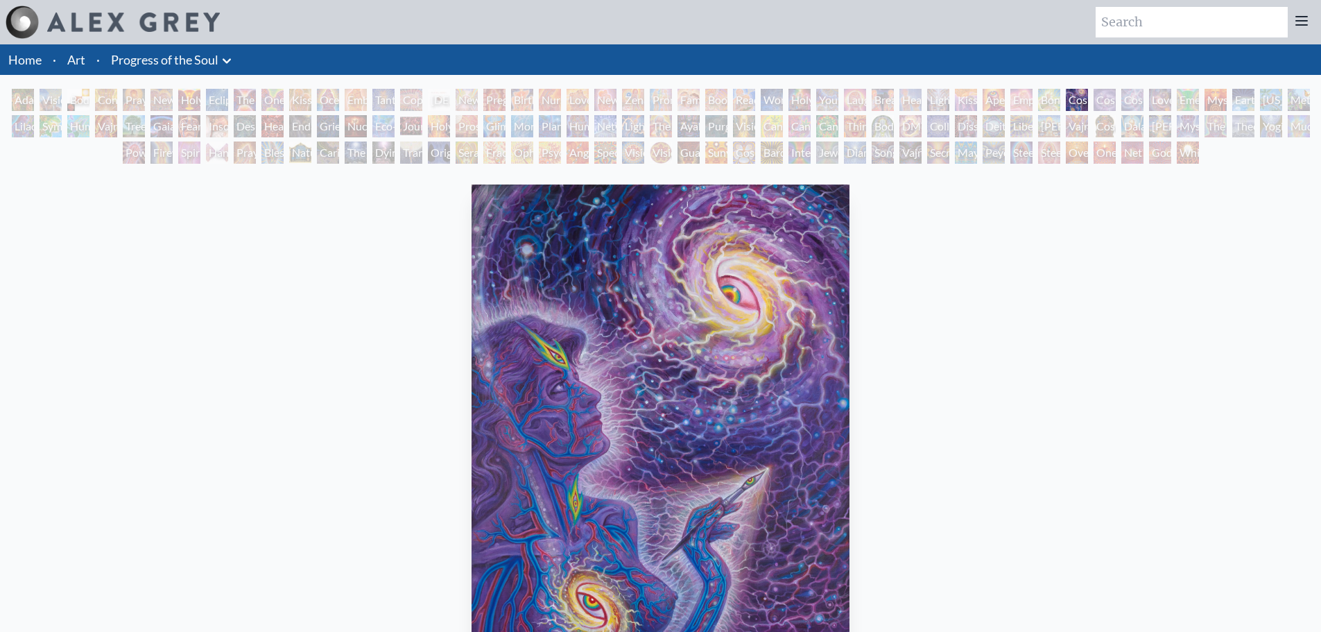
click at [1097, 104] on div "Cosmic Artist" at bounding box center [1104, 100] width 22 height 22
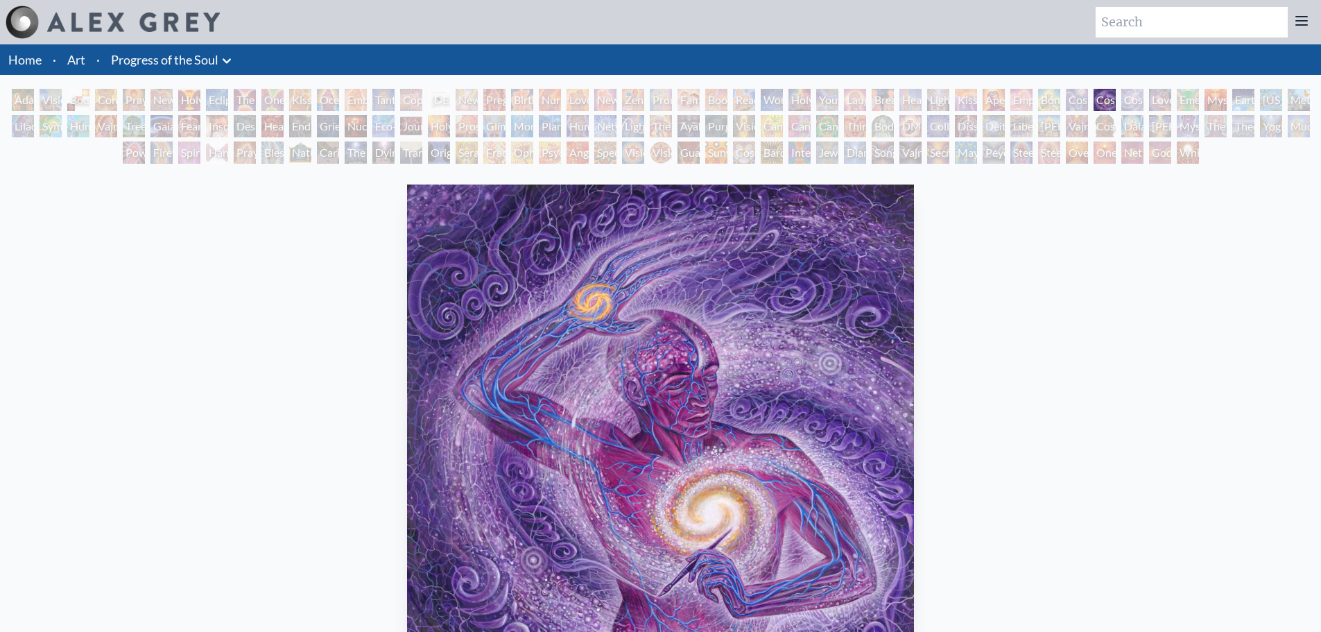
click at [1134, 98] on div "Cosmic Lovers" at bounding box center [1132, 100] width 22 height 22
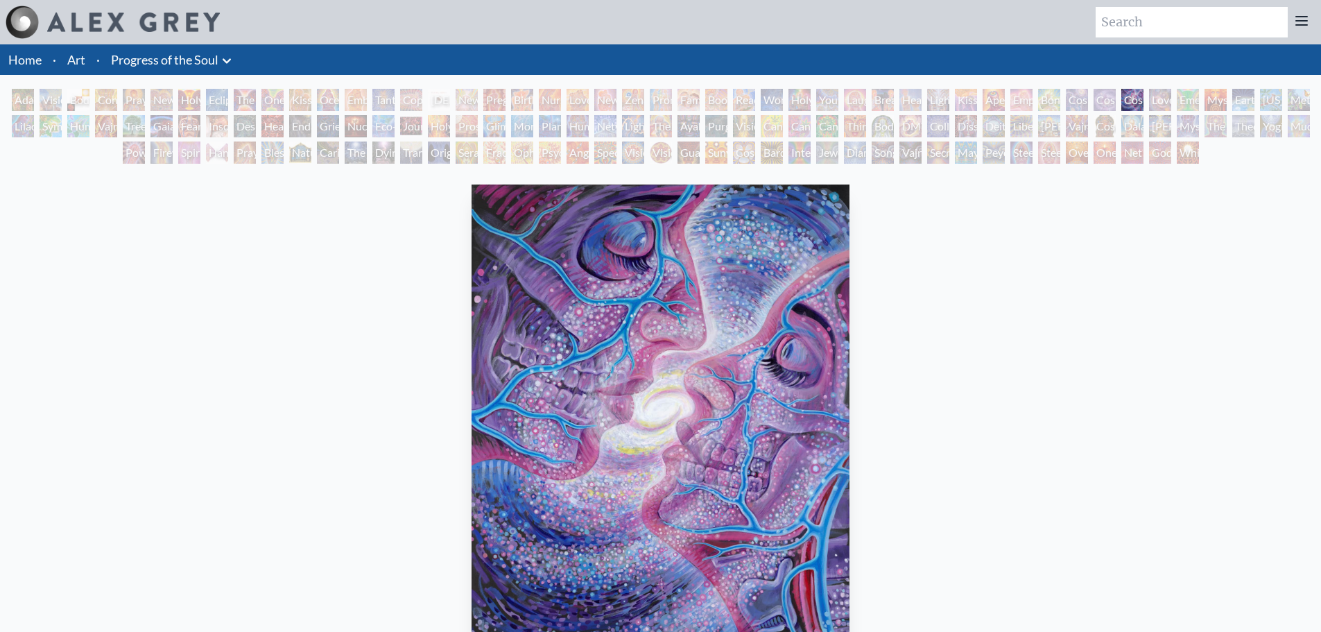
click at [1150, 87] on div "Home · Art · Progress of the Soul Anatomical Drawings" at bounding box center [660, 456] width 1321 height 824
click at [1151, 91] on div "Love is a Cosmic Force" at bounding box center [1160, 100] width 22 height 22
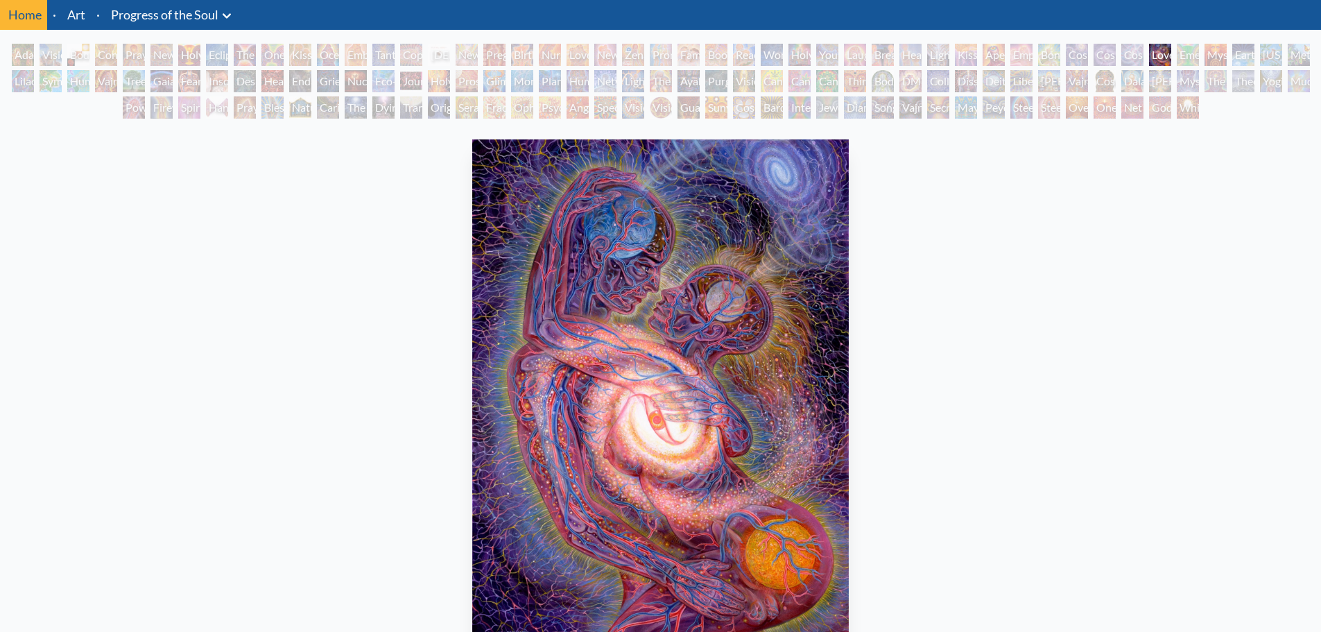
scroll to position [69, 0]
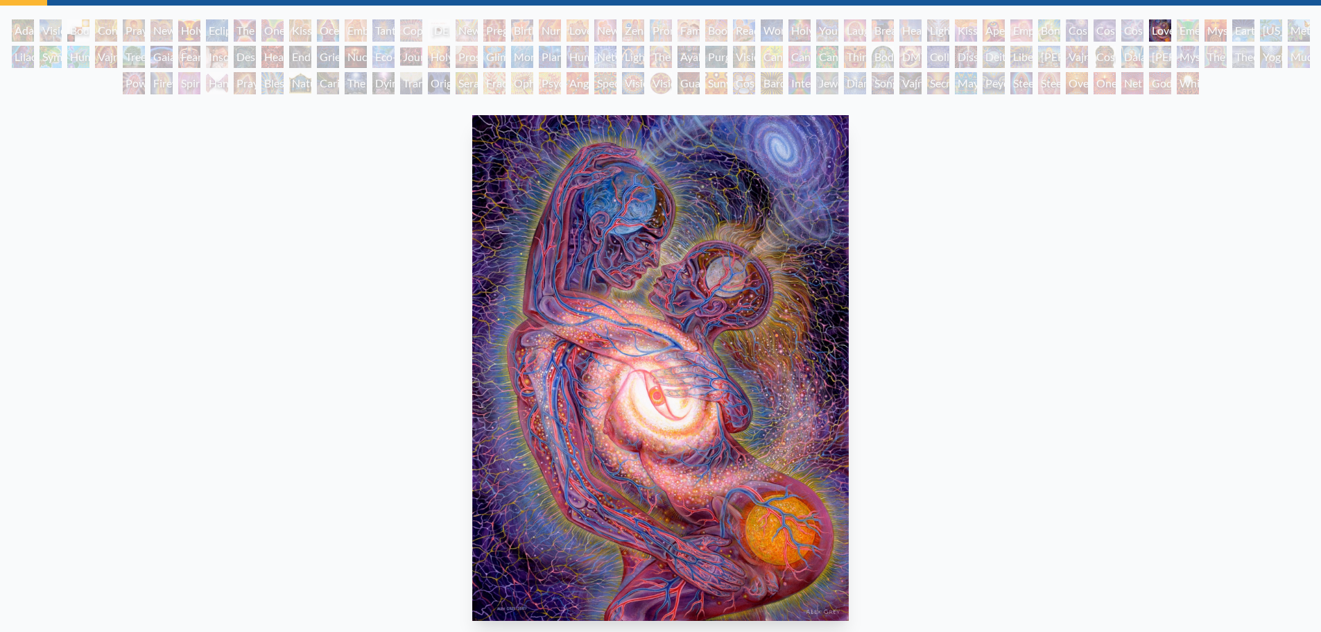
click at [1187, 33] on div "Emerald Grail" at bounding box center [1188, 30] width 22 height 22
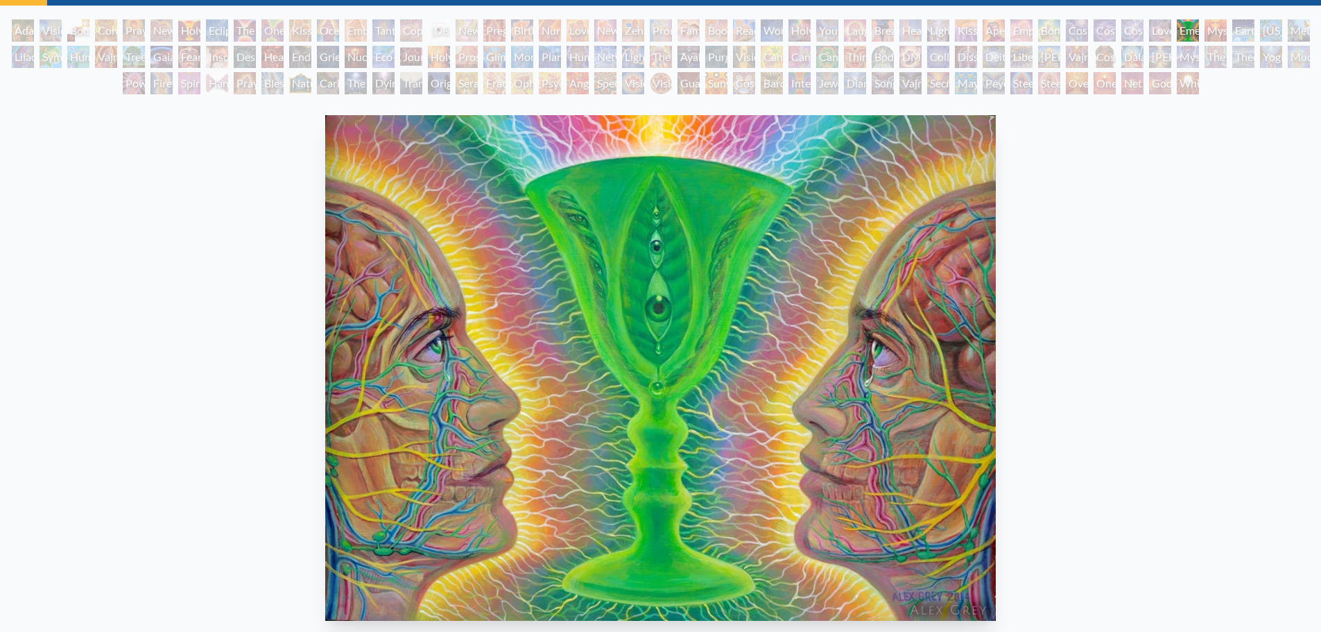
click at [1208, 31] on div "Mysteriosa 2" at bounding box center [1215, 30] width 22 height 22
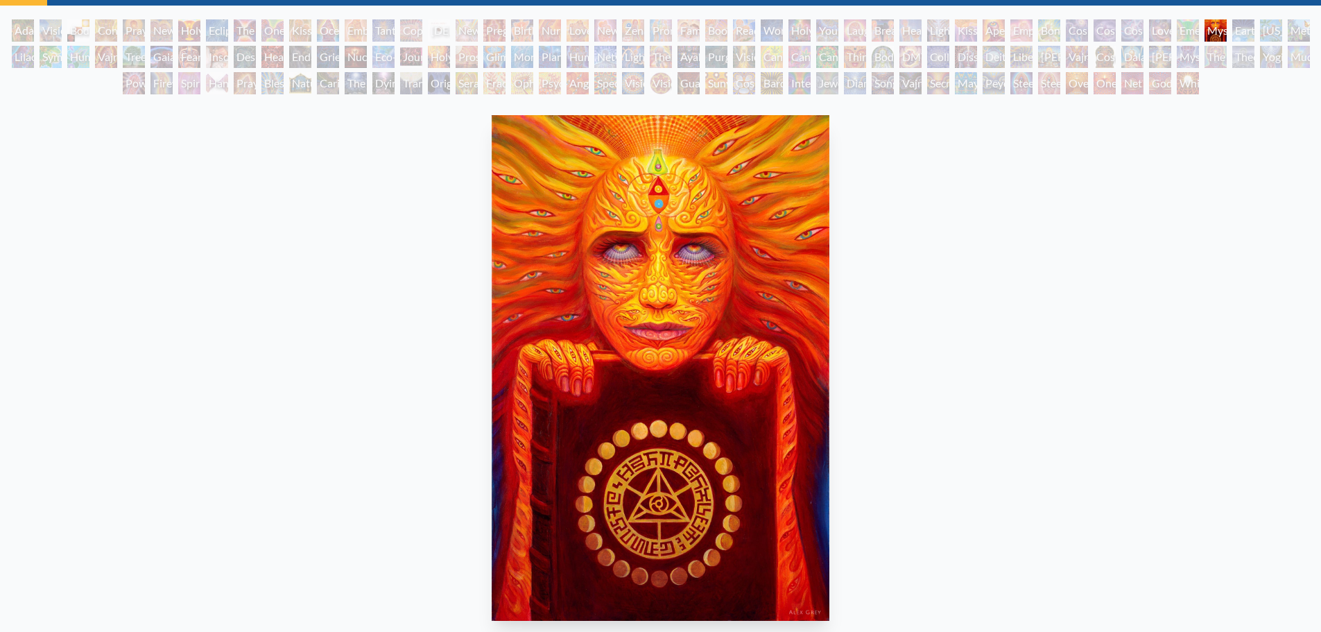
click at [1242, 40] on div "Earth Energies" at bounding box center [1243, 30] width 22 height 22
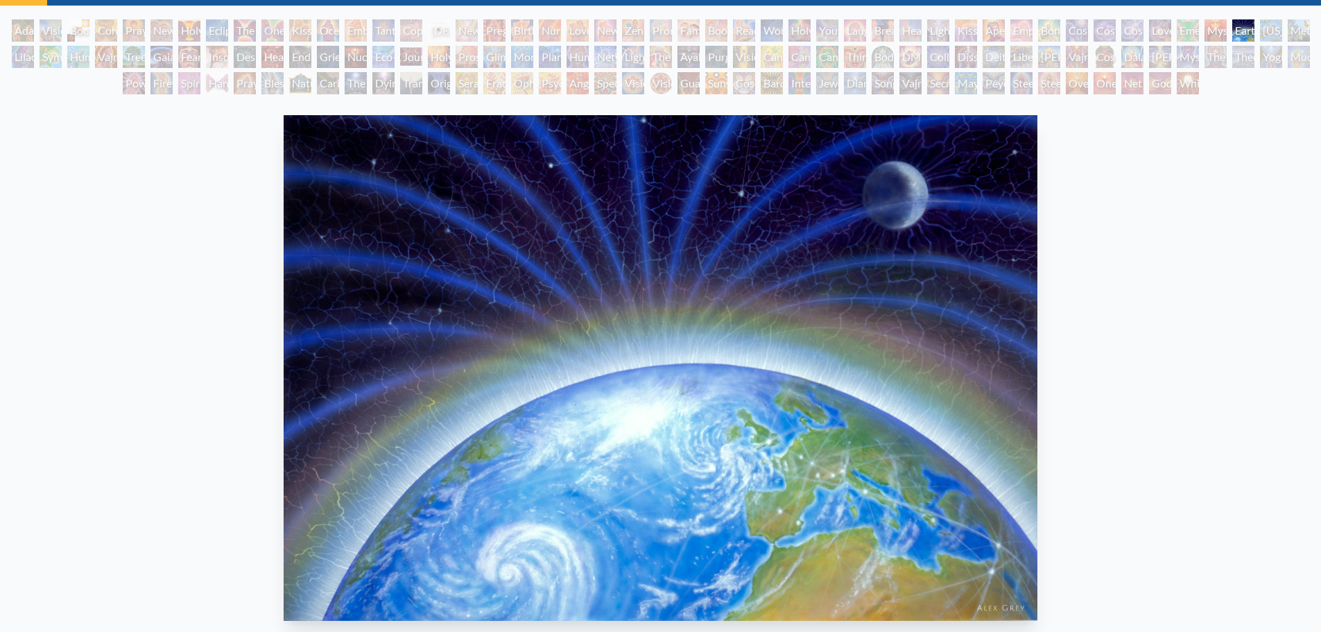
click at [1260, 34] on div "Ohio Song" at bounding box center [1271, 30] width 22 height 22
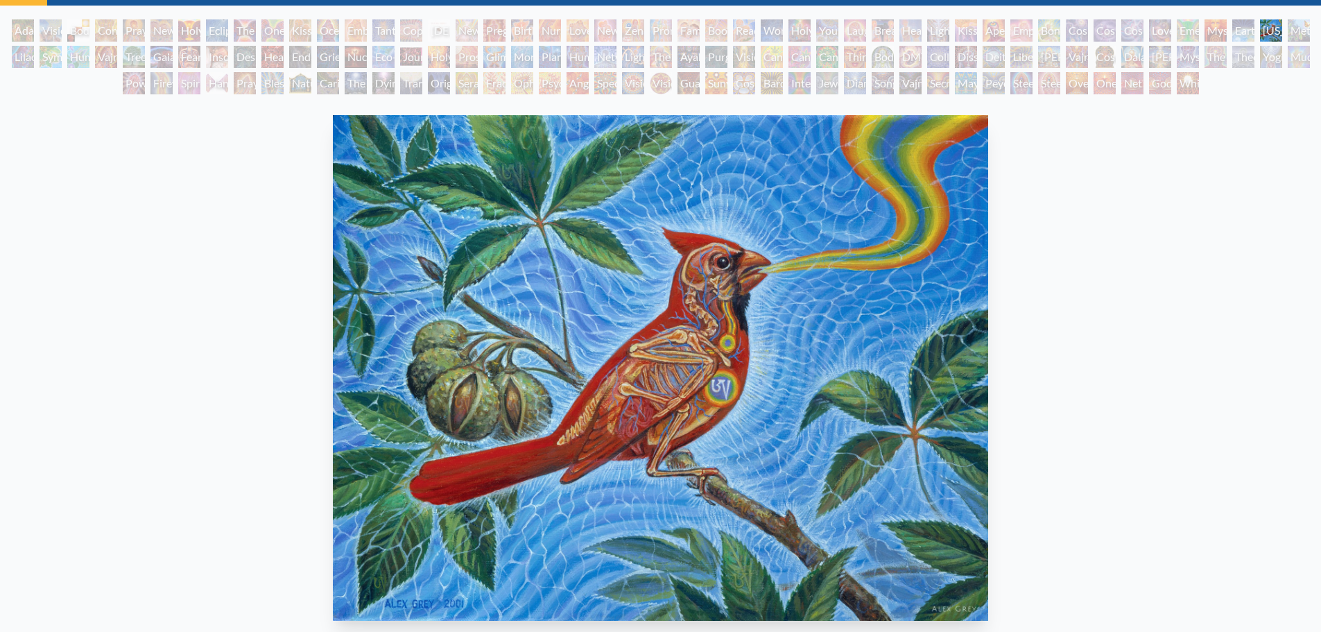
click at [1282, 21] on div "Ohio Song" at bounding box center [1271, 30] width 22 height 22
click at [1282, 33] on div "Ohio Song" at bounding box center [1271, 30] width 22 height 22
click at [1233, 33] on div "Earth Energies" at bounding box center [1243, 30] width 22 height 22
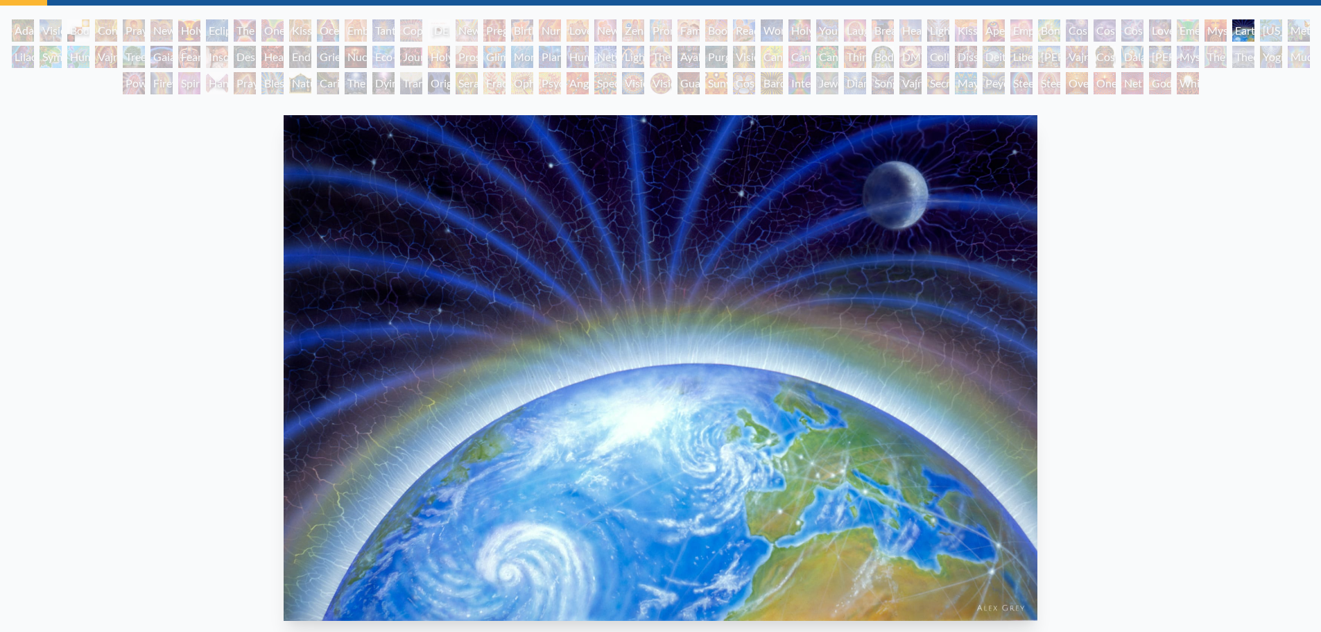
click at [1265, 35] on div "Ohio Song" at bounding box center [1271, 30] width 22 height 22
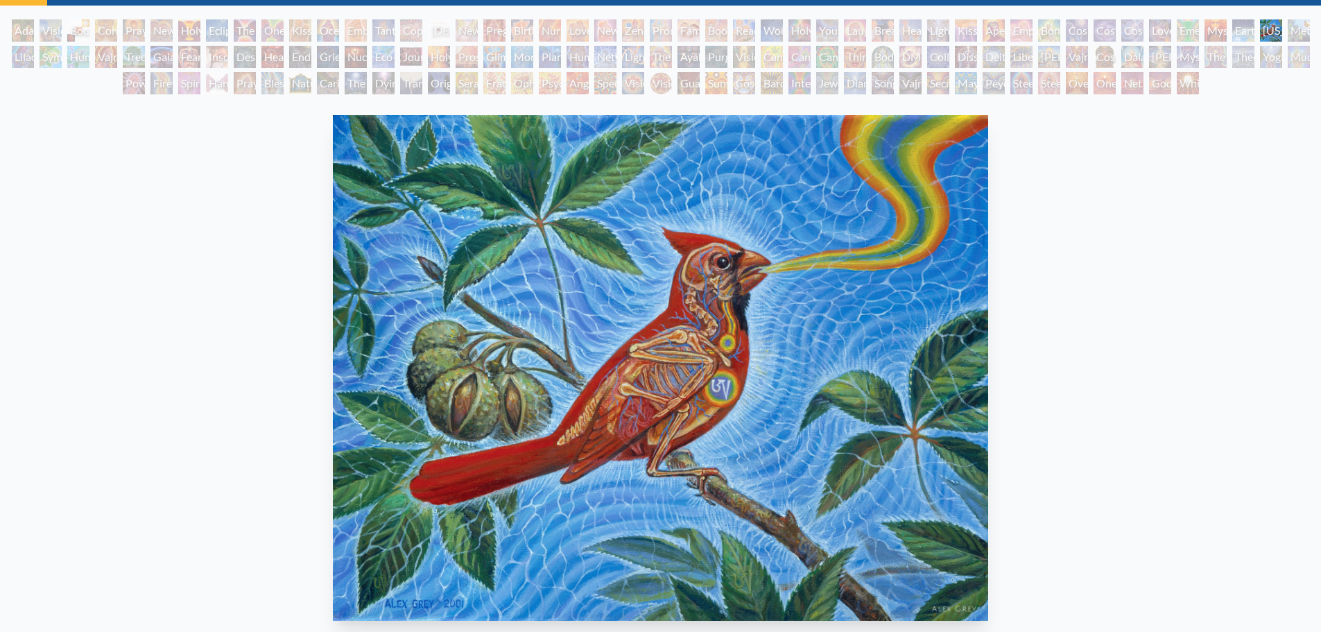
click at [1282, 28] on div "Ohio Song" at bounding box center [1271, 30] width 22 height 22
click at [1305, 35] on div "Adam & Eve Visionary Origin of Language Body, Mind, Spirit Contemplation Prayin…" at bounding box center [660, 58] width 1321 height 79
click at [20, 60] on div "Lilacs" at bounding box center [23, 57] width 22 height 22
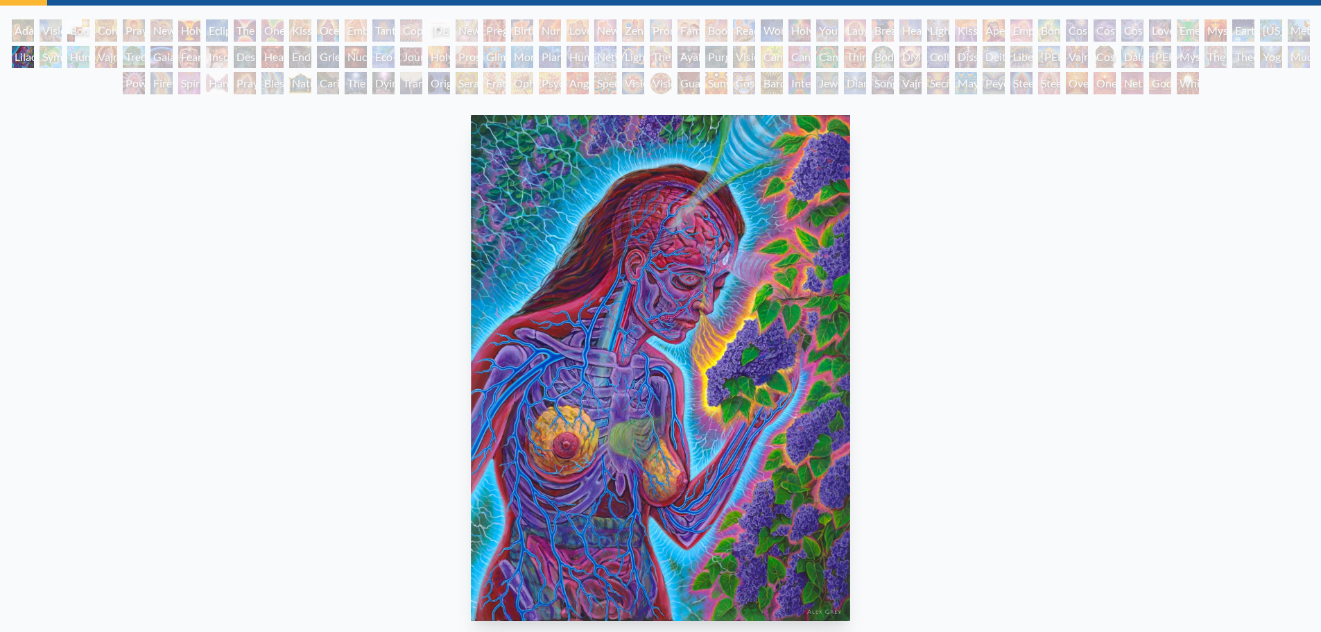
click at [49, 55] on div "Symbiosis: Gall Wasp & Oak Tree" at bounding box center [51, 57] width 22 height 22
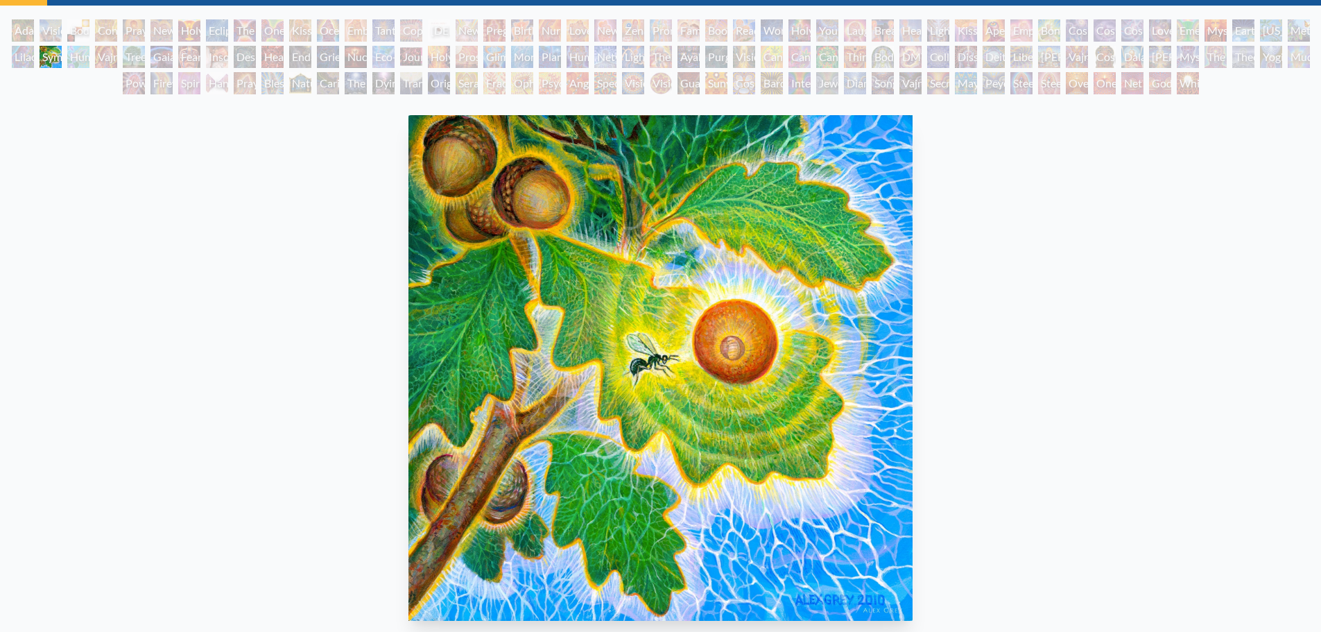
click at [68, 58] on div "Humming Bird" at bounding box center [78, 57] width 22 height 22
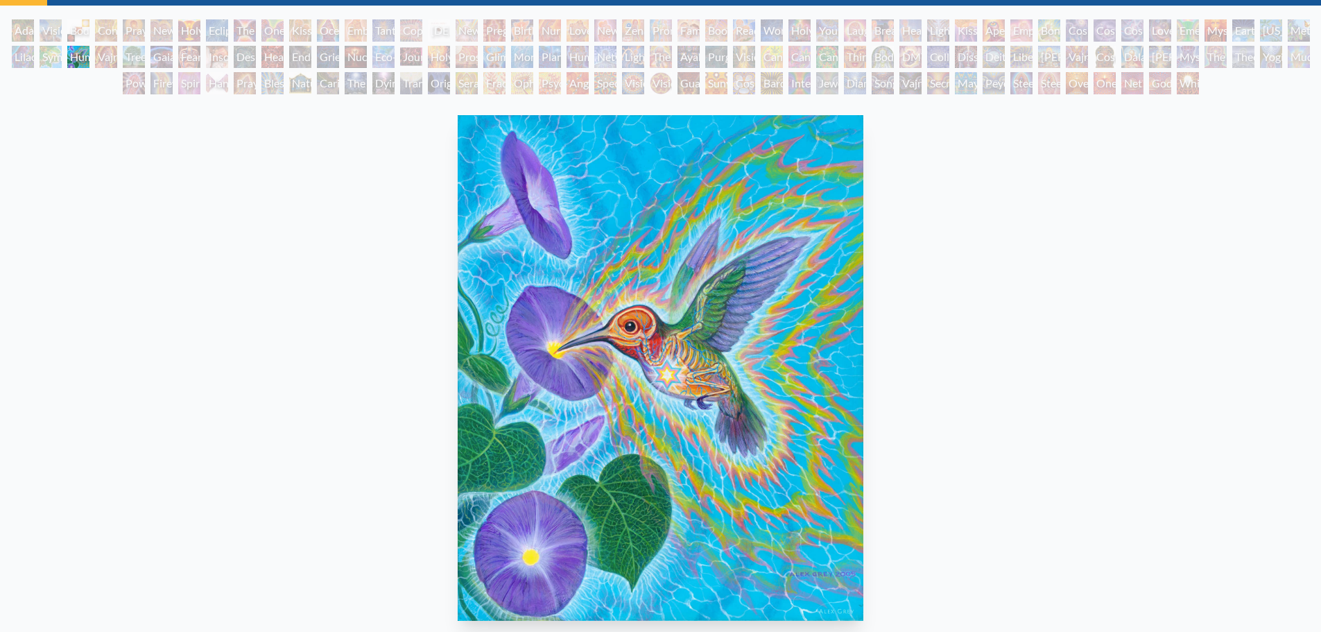
click at [97, 60] on div "Vajra Horse" at bounding box center [106, 57] width 22 height 22
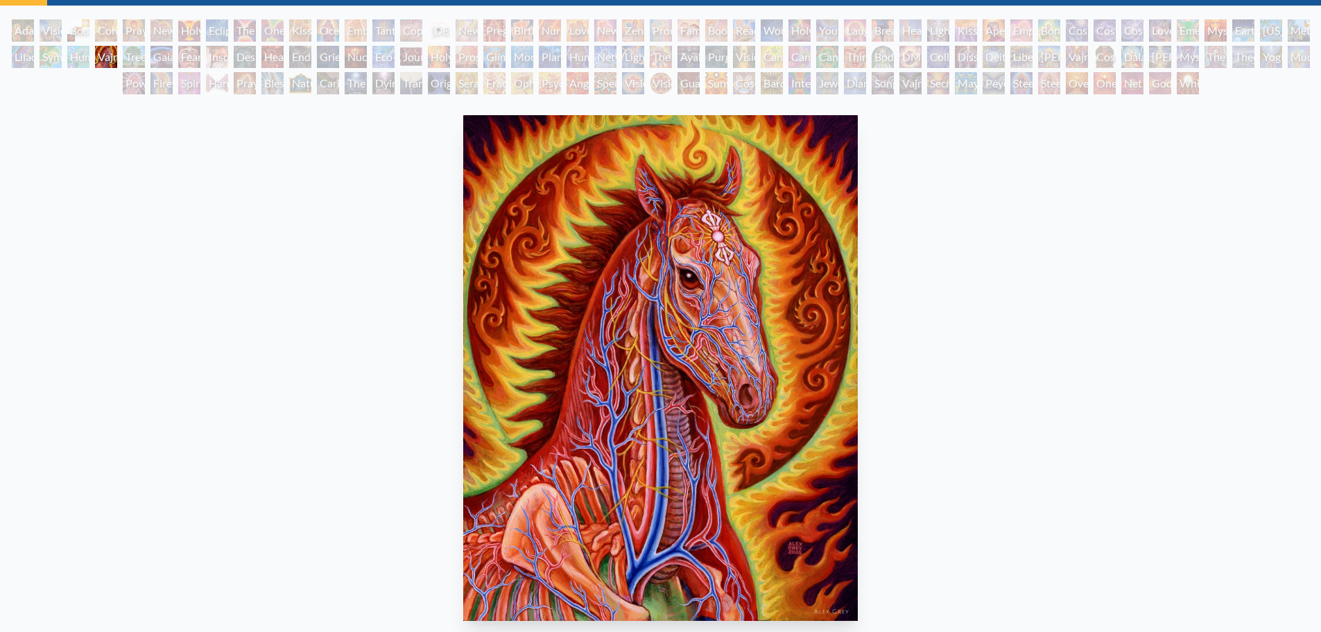
click at [132, 59] on div "Tree & Person" at bounding box center [134, 57] width 22 height 22
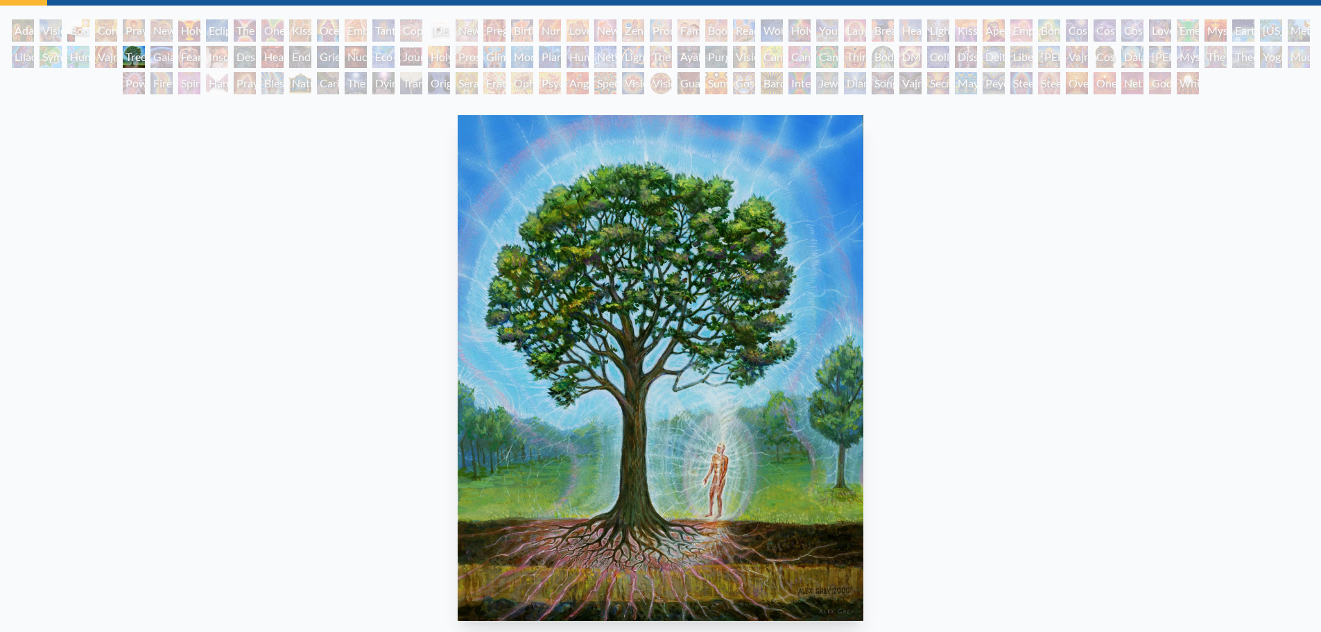
click at [164, 60] on div "Gaia" at bounding box center [161, 57] width 22 height 22
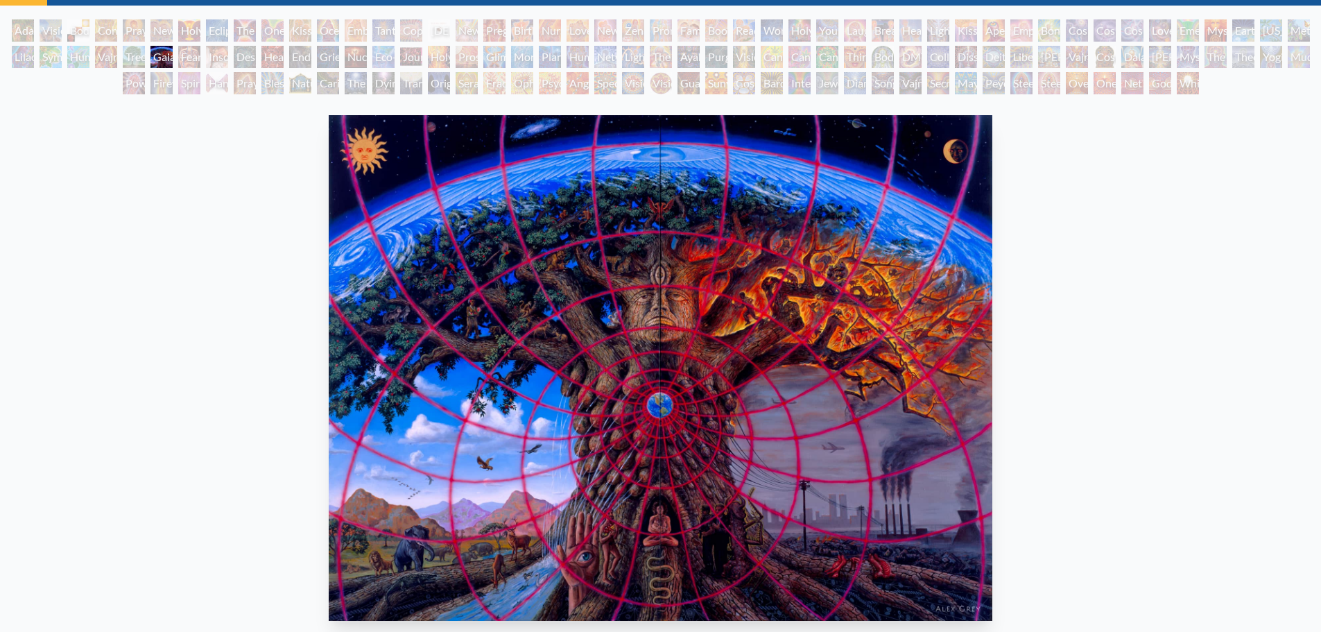
click at [182, 67] on div "Fear" at bounding box center [189, 57] width 22 height 22
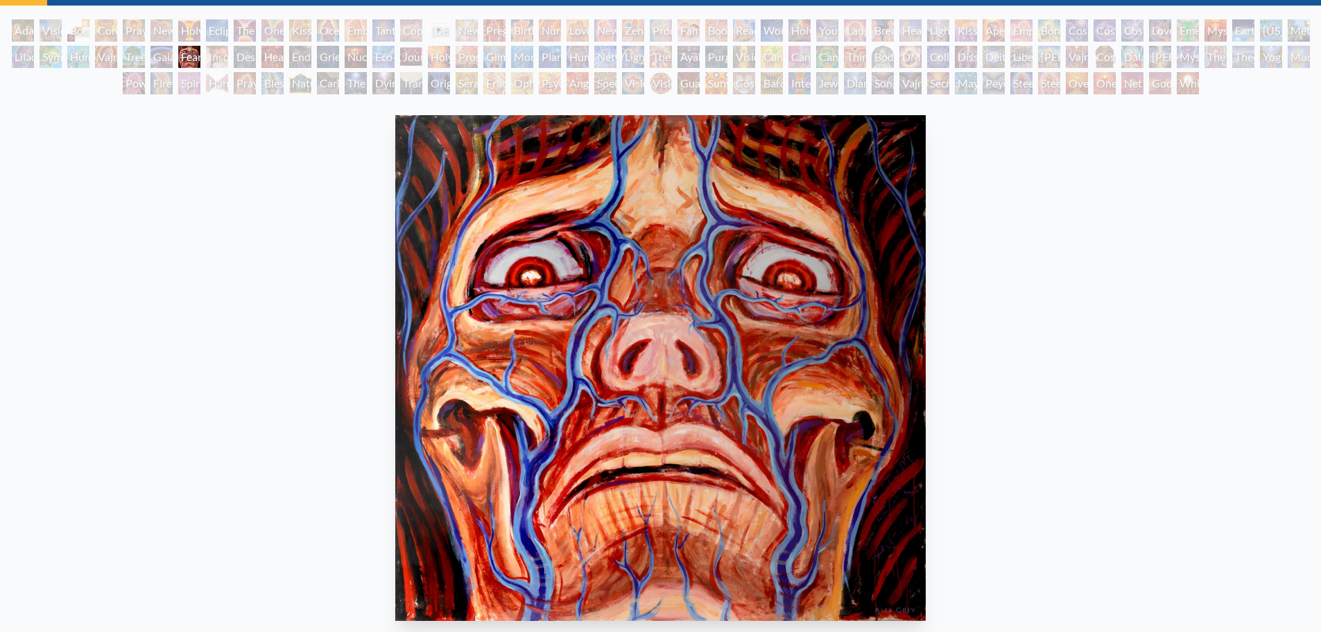
click at [220, 60] on div "Insomnia" at bounding box center [217, 57] width 22 height 22
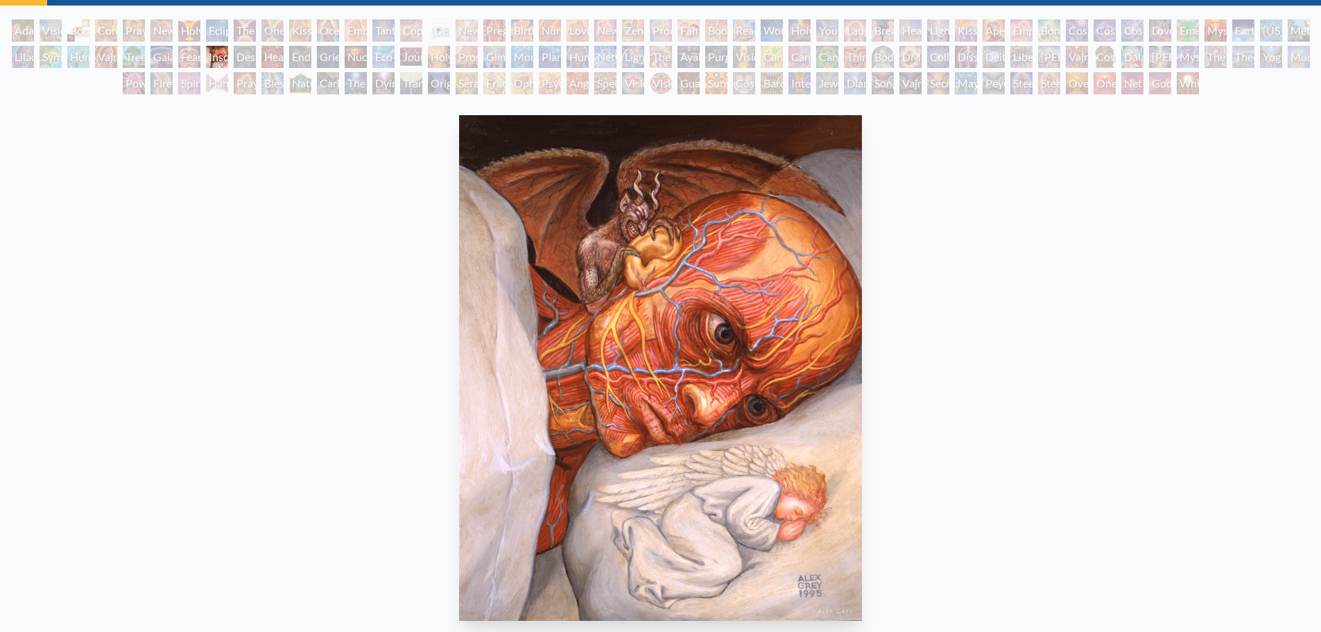
click at [237, 56] on div "Despair" at bounding box center [245, 57] width 22 height 22
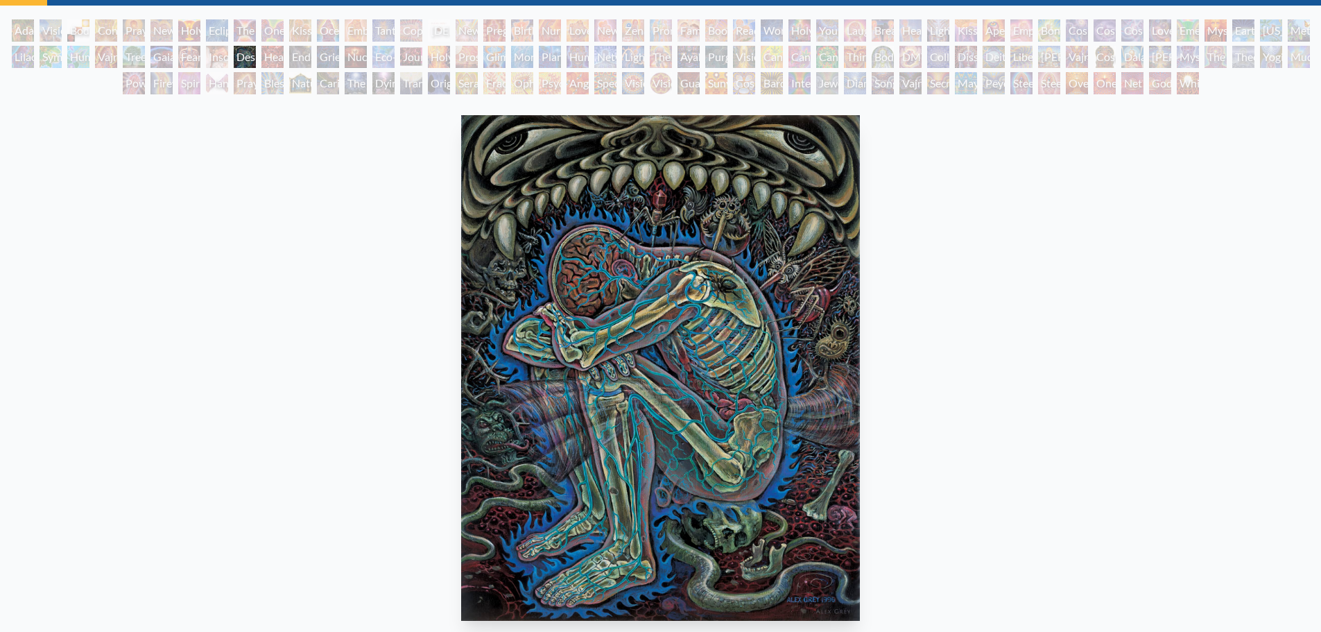
click at [265, 58] on div "Headache" at bounding box center [272, 57] width 22 height 22
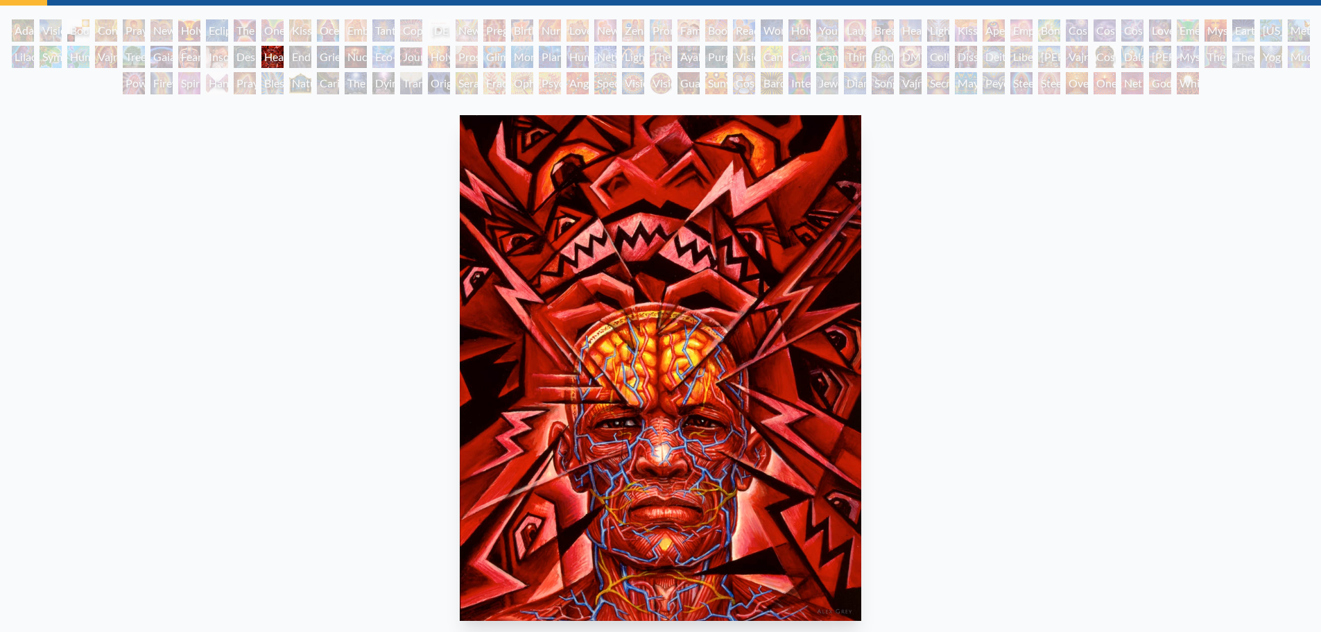
click at [297, 60] on div "Endarkenment" at bounding box center [300, 57] width 22 height 22
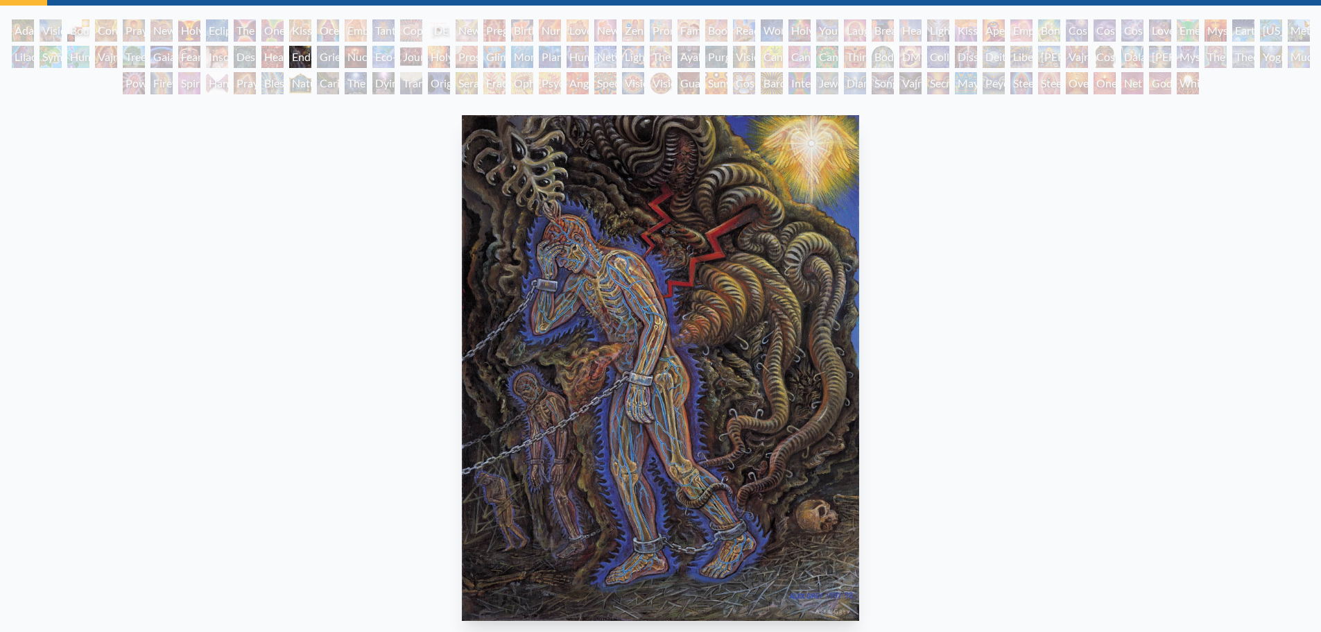
click at [318, 59] on div "Grieving" at bounding box center [328, 57] width 22 height 22
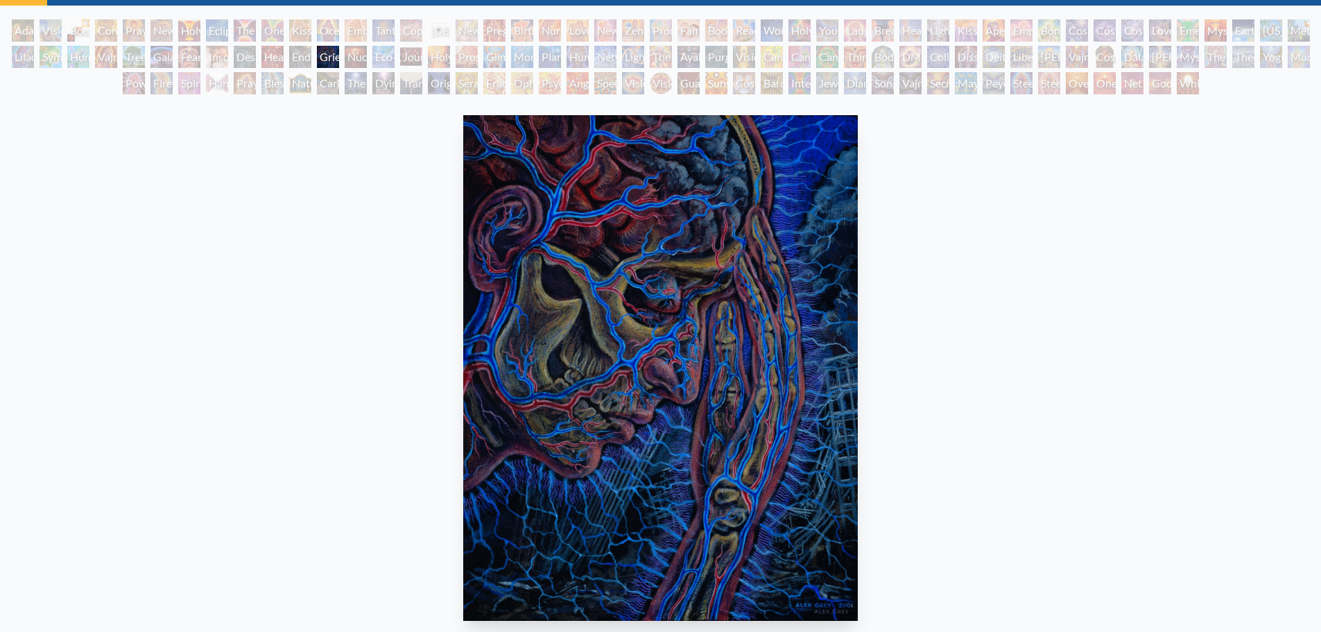
click at [346, 62] on div "Nuclear Crucifixion" at bounding box center [356, 57] width 22 height 22
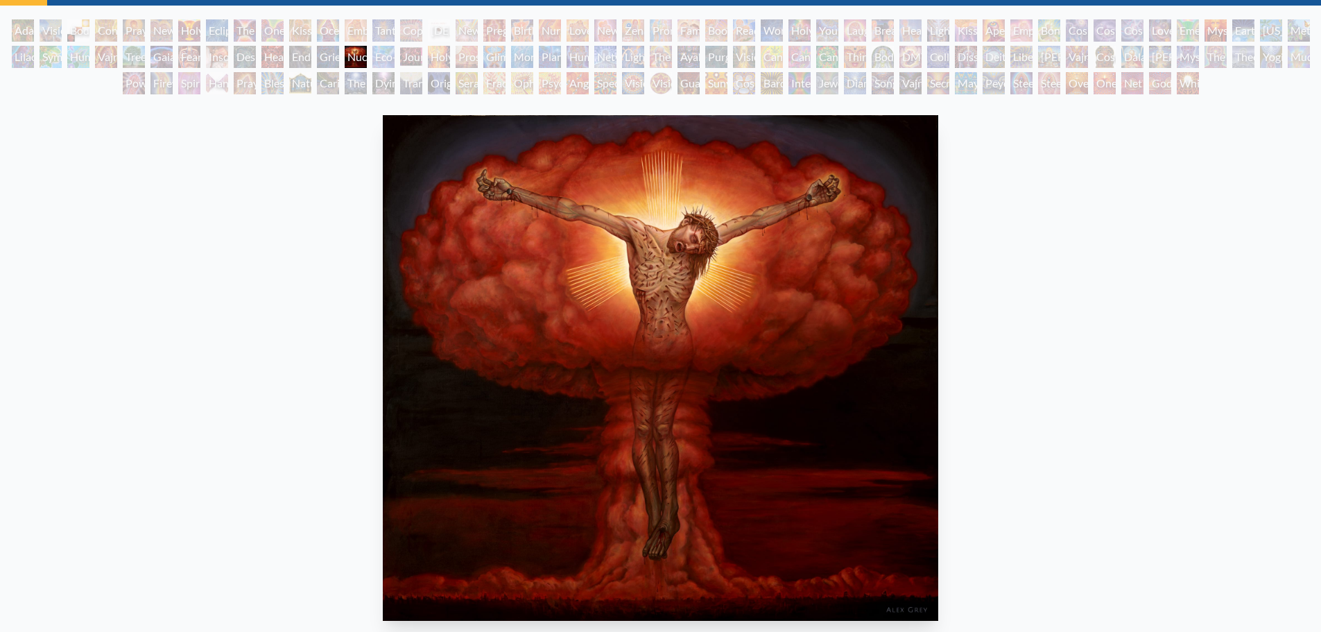
click at [379, 60] on div "Eco-Atlas" at bounding box center [383, 57] width 22 height 22
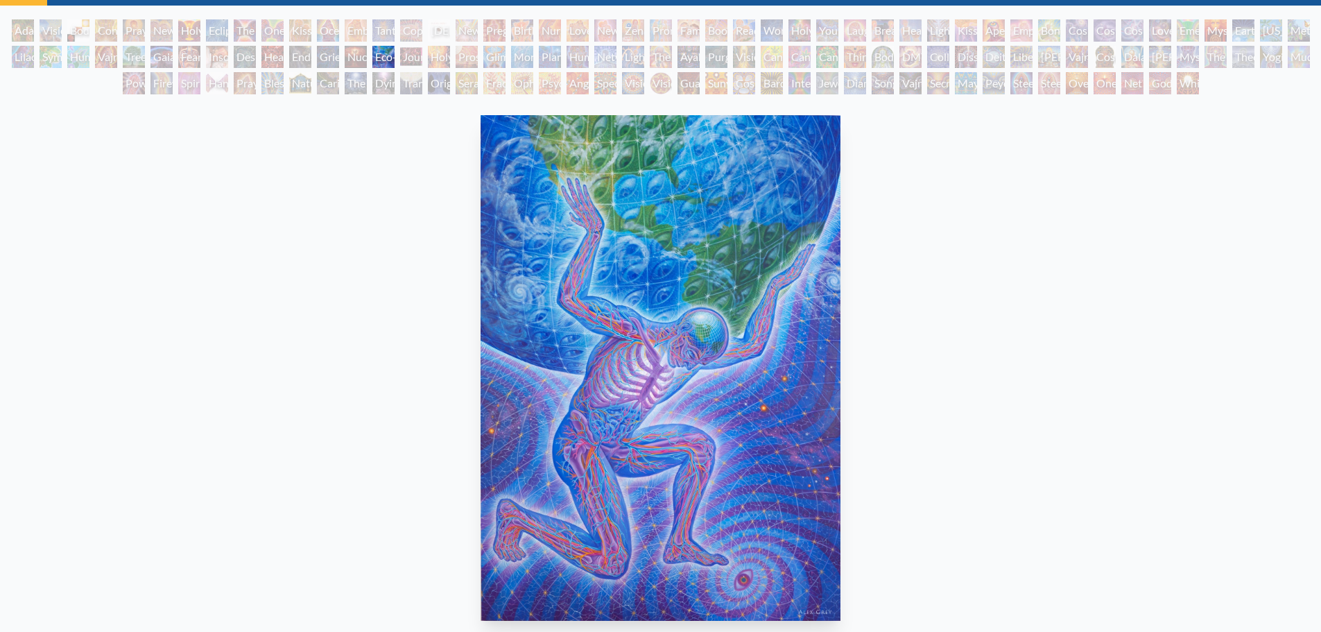
click at [408, 55] on div "Journey of the Wounded Healer" at bounding box center [411, 57] width 22 height 22
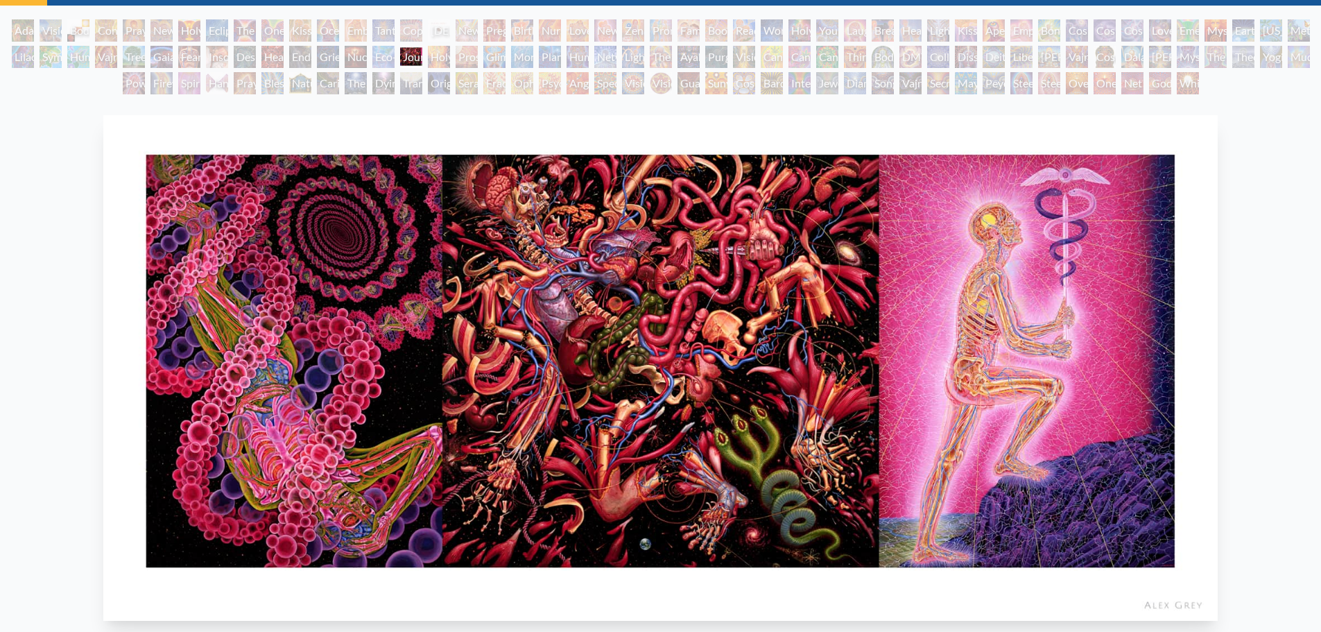
click at [440, 53] on div "Holy Fire" at bounding box center [439, 57] width 22 height 22
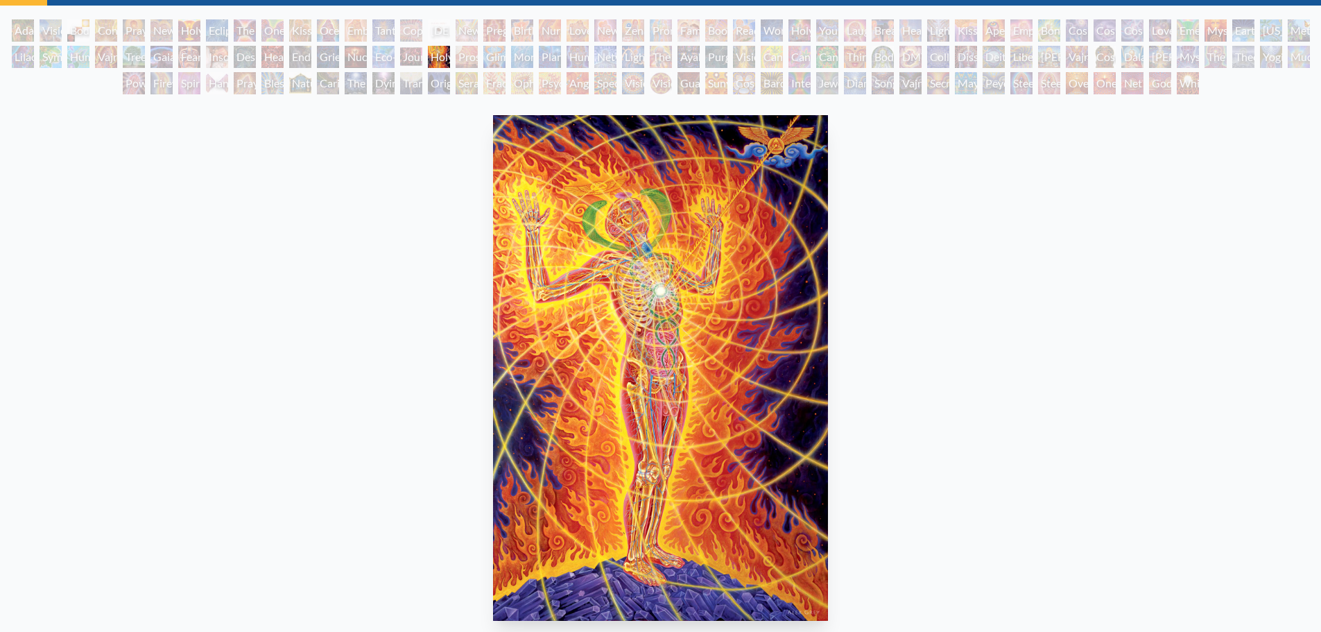
click at [468, 62] on div "Prostration" at bounding box center [467, 57] width 22 height 22
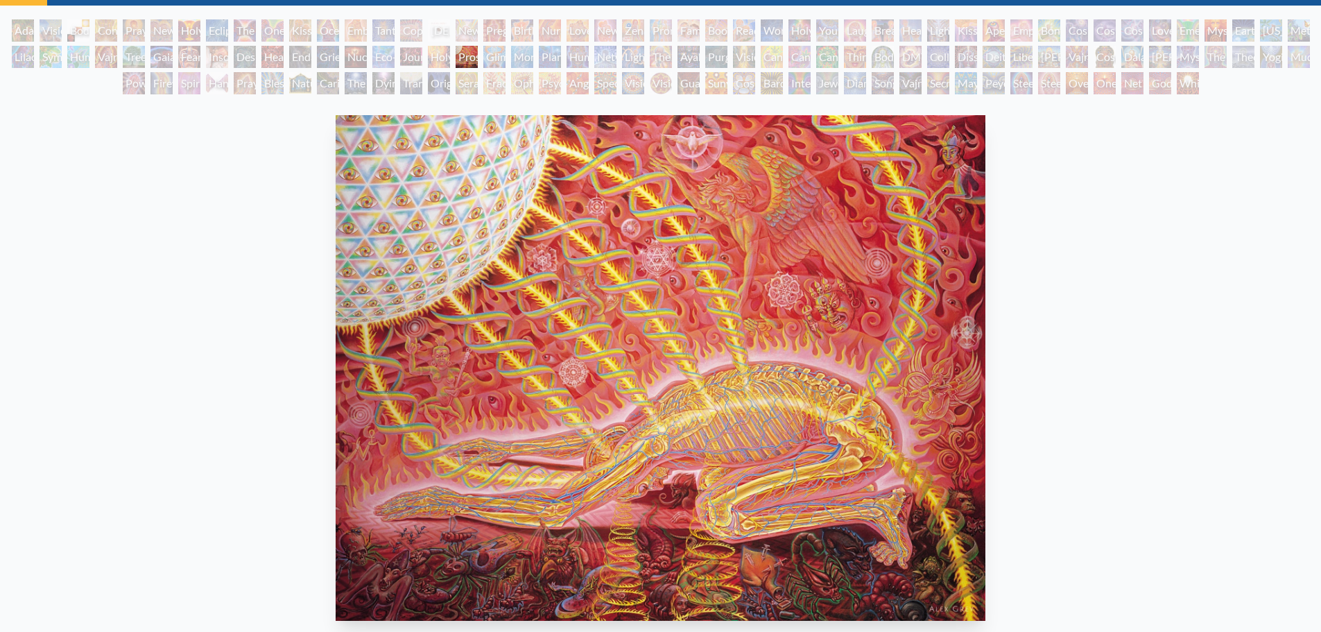
click at [498, 62] on div "Glimpsing the Empyrean" at bounding box center [494, 57] width 22 height 22
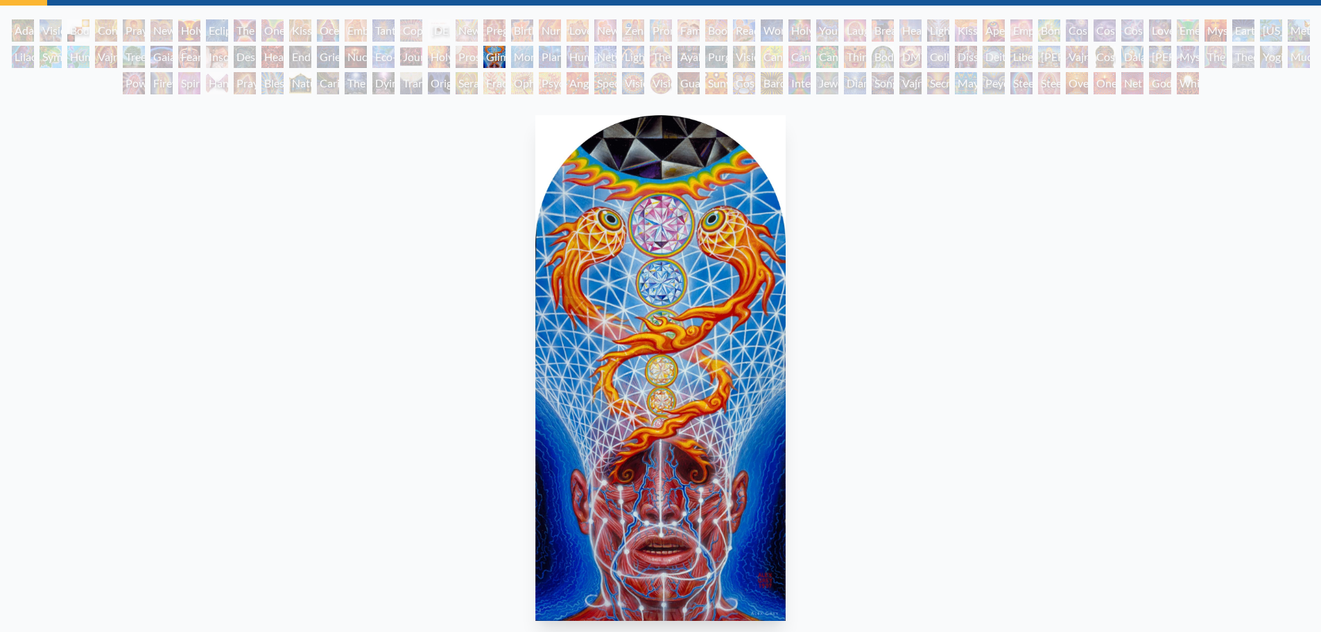
click at [517, 60] on div "Monochord" at bounding box center [522, 57] width 22 height 22
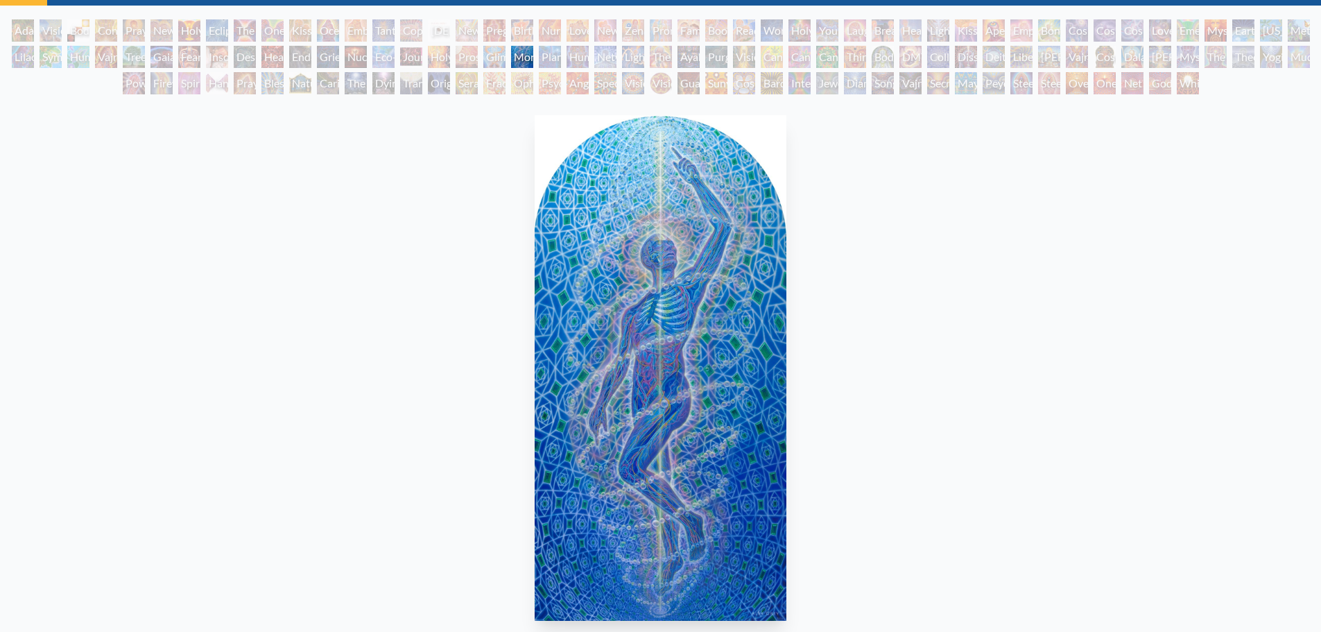
click at [549, 63] on div "Planetary Prayers" at bounding box center [550, 57] width 22 height 22
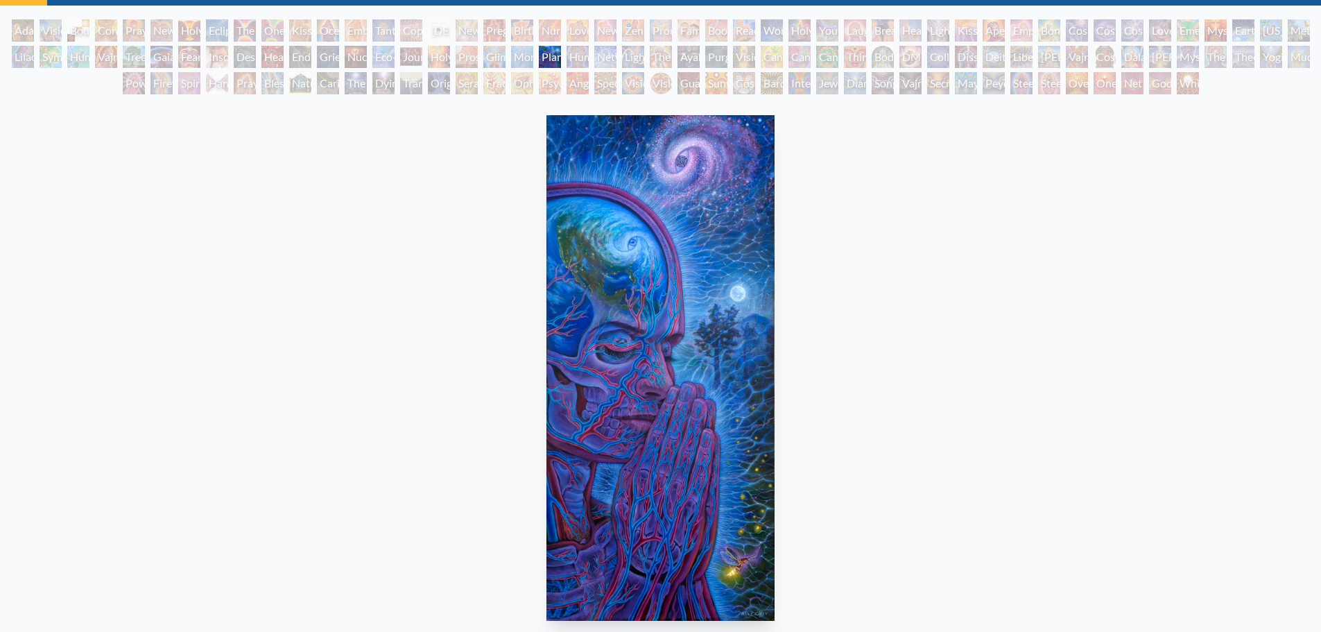
click at [576, 64] on div "Human Geometry" at bounding box center [577, 57] width 22 height 22
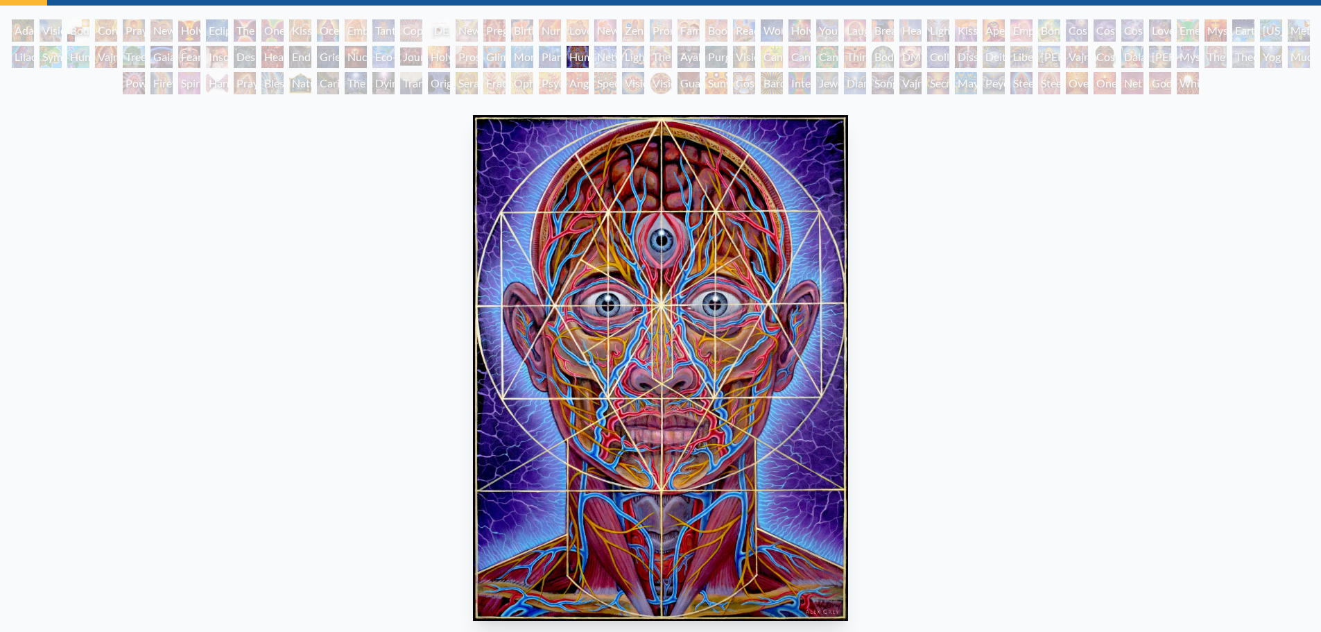
click at [599, 66] on div "Networks" at bounding box center [605, 57] width 22 height 22
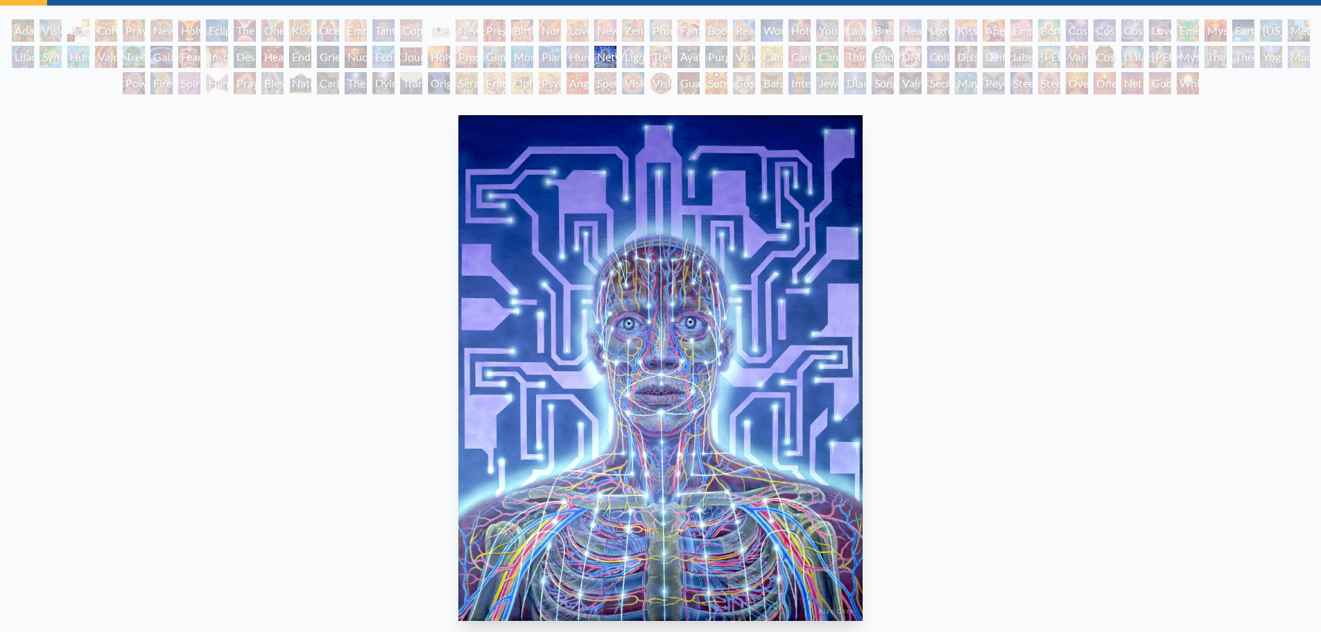
click at [627, 55] on div "Lightworker" at bounding box center [633, 57] width 22 height 22
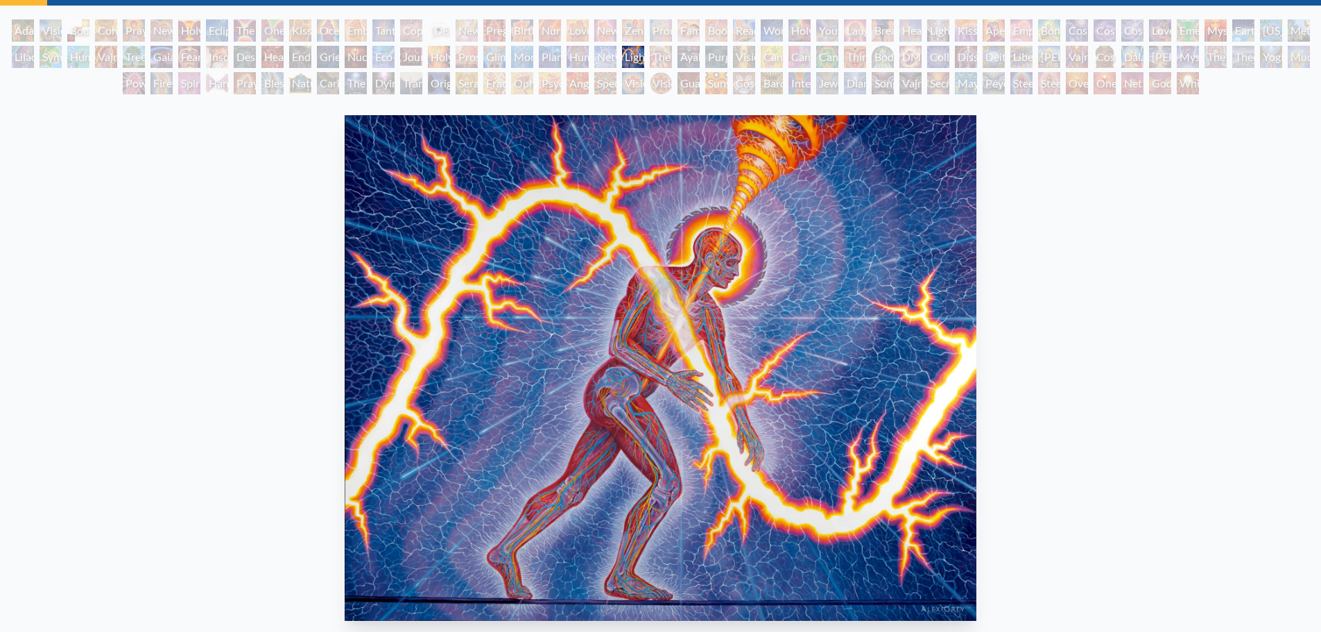
click at [664, 61] on div "The Shulgins and their Alchemical Angels" at bounding box center [661, 57] width 22 height 22
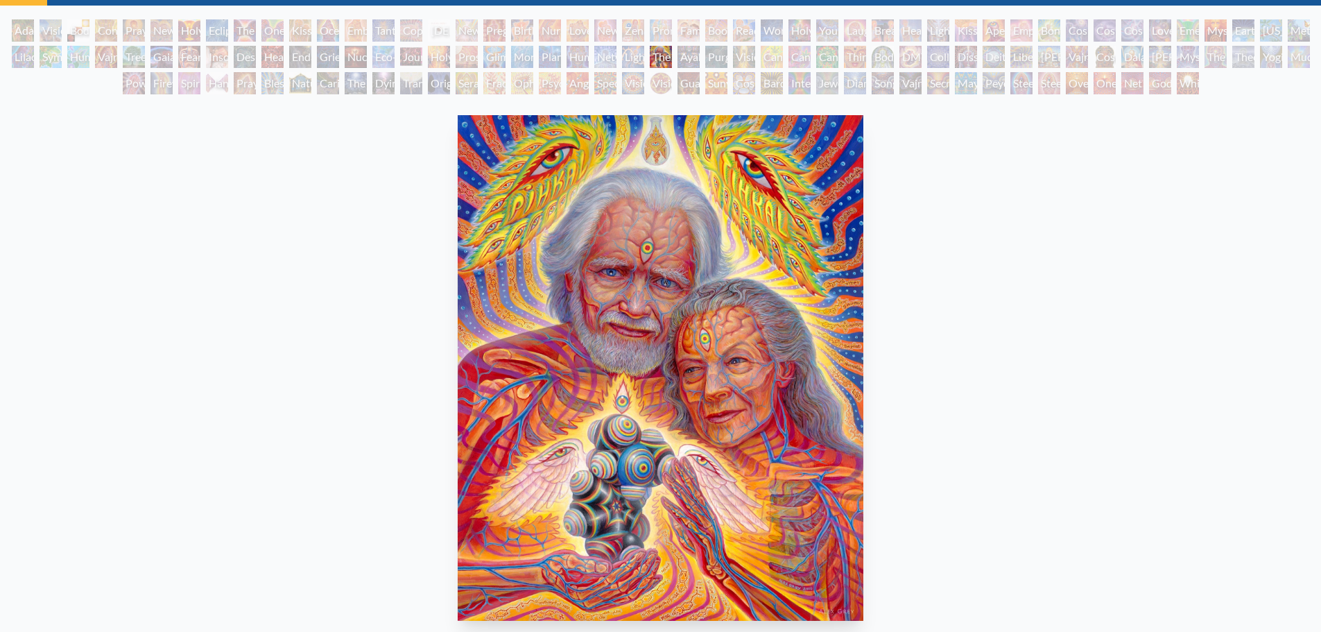
click at [685, 64] on div "Ayahuasca Visitation" at bounding box center [688, 57] width 22 height 22
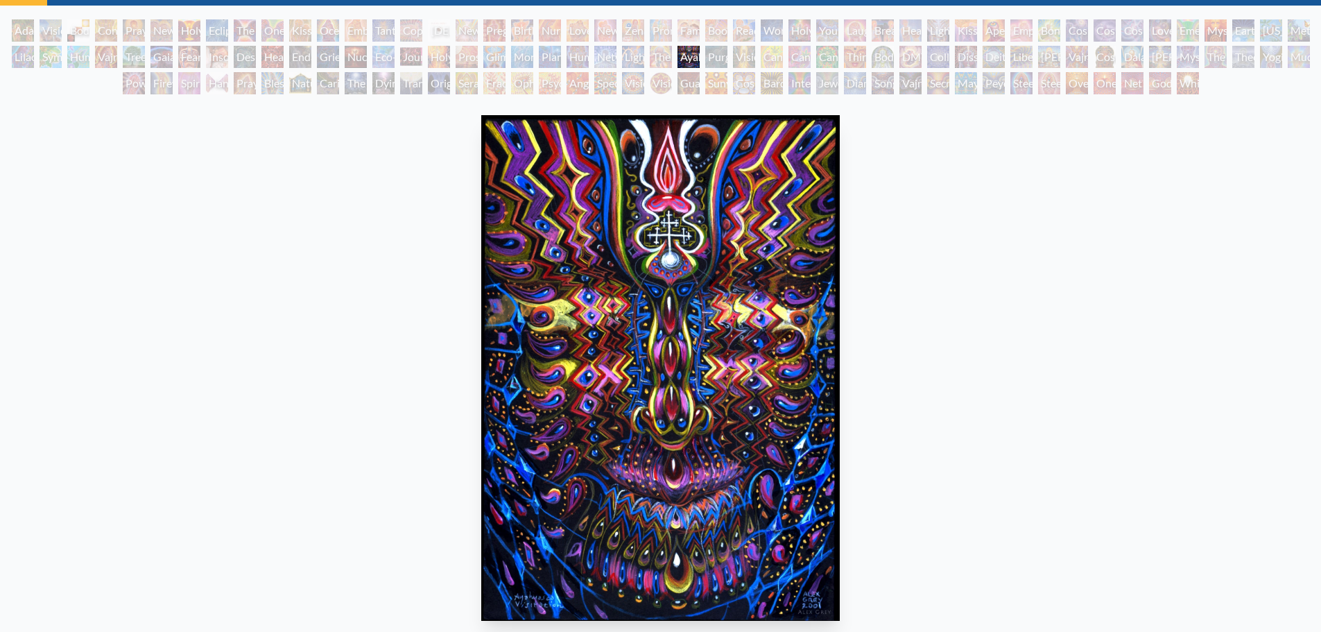
click at [705, 64] on div "Purging" at bounding box center [716, 57] width 22 height 22
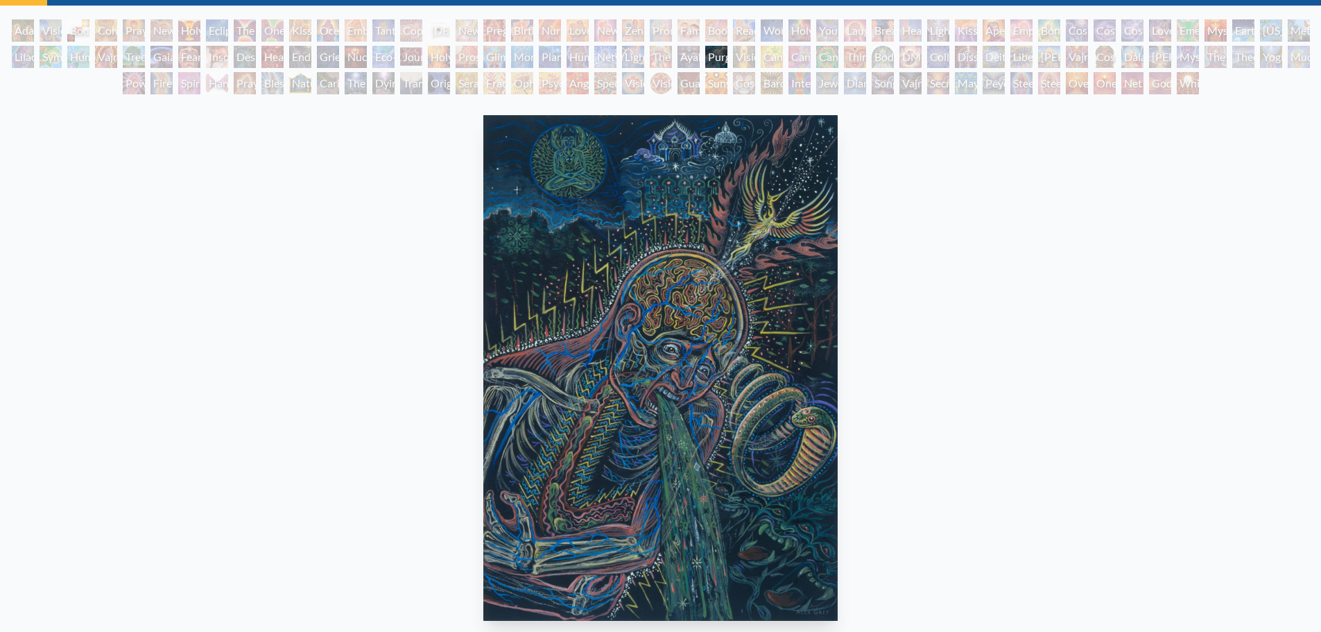
click at [743, 58] on div "Vision Tree" at bounding box center [744, 57] width 22 height 22
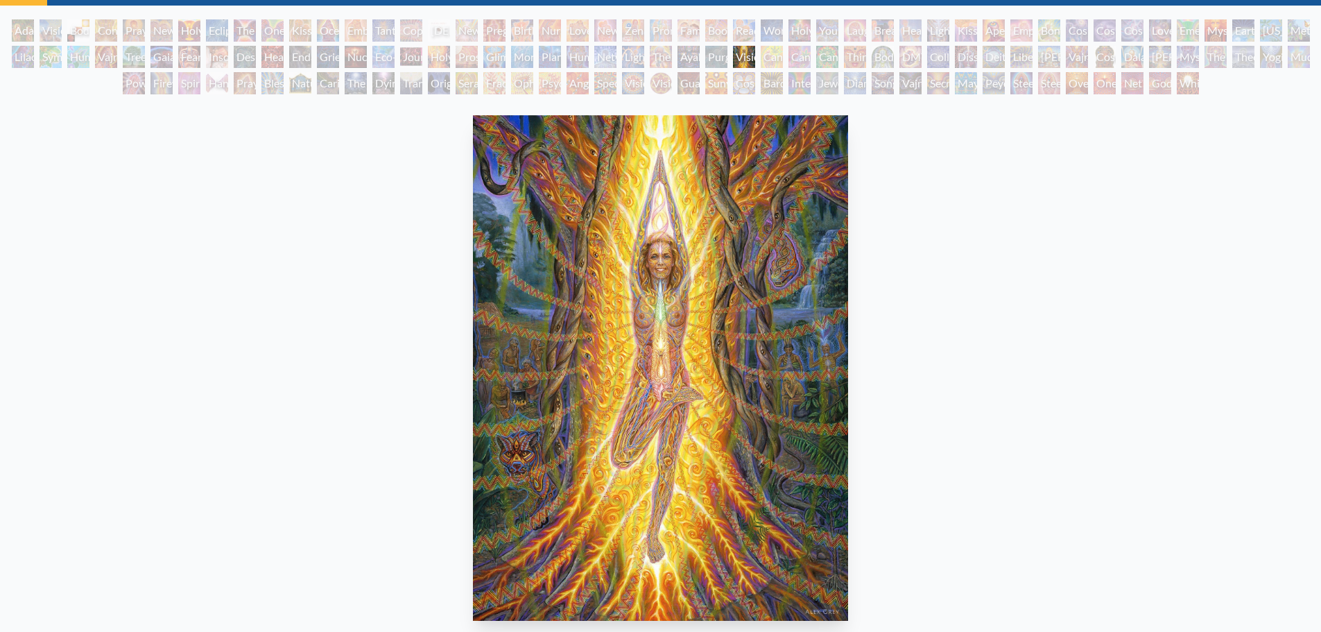
click at [776, 58] on div "Cannabis Mudra" at bounding box center [772, 57] width 22 height 22
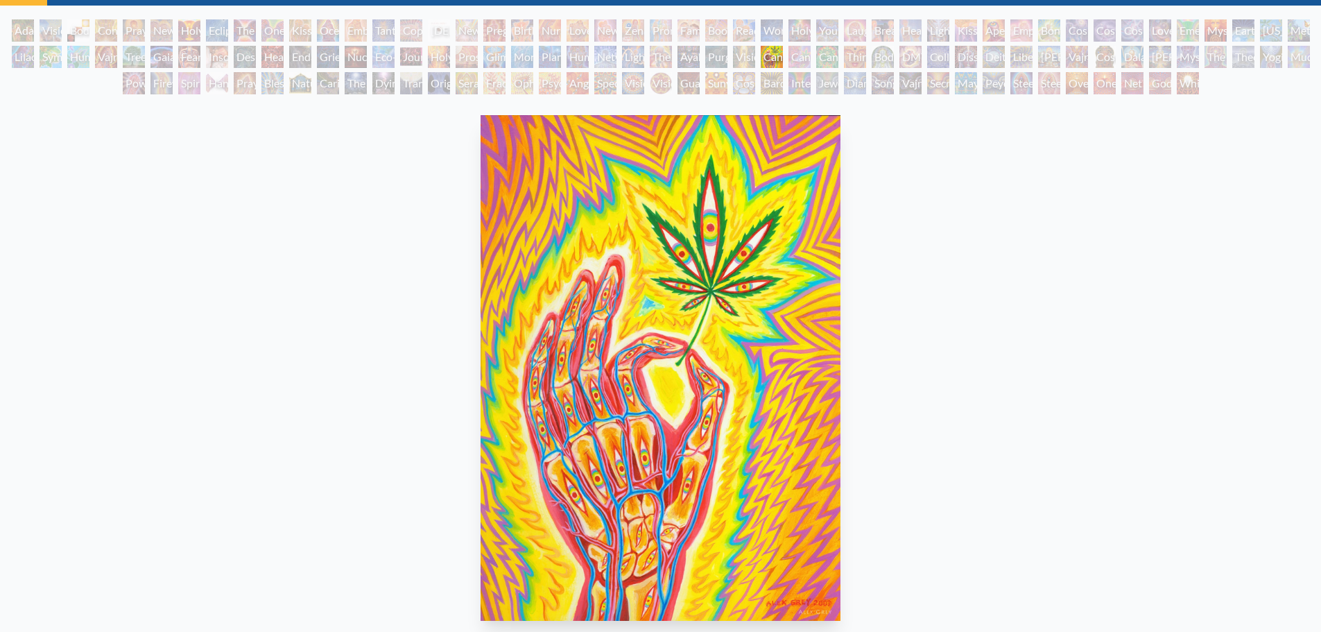
click at [795, 58] on div "Cannabis Sutra" at bounding box center [799, 57] width 22 height 22
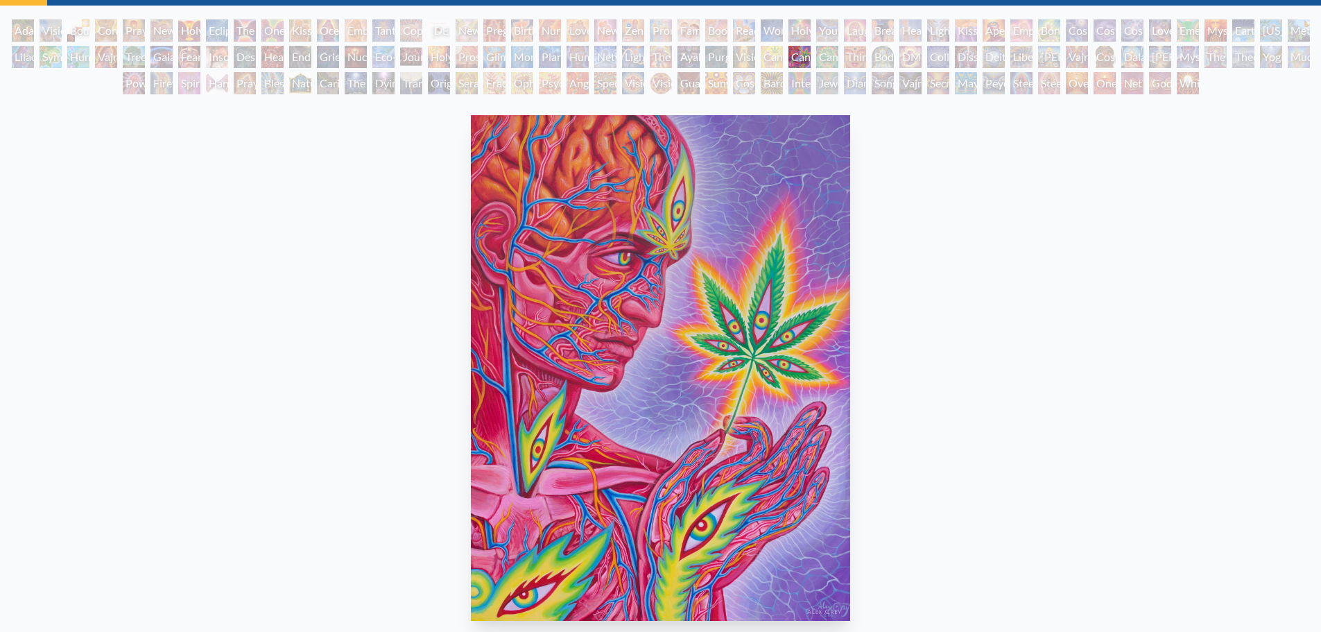
click at [826, 63] on div "Cannabacchus" at bounding box center [827, 57] width 22 height 22
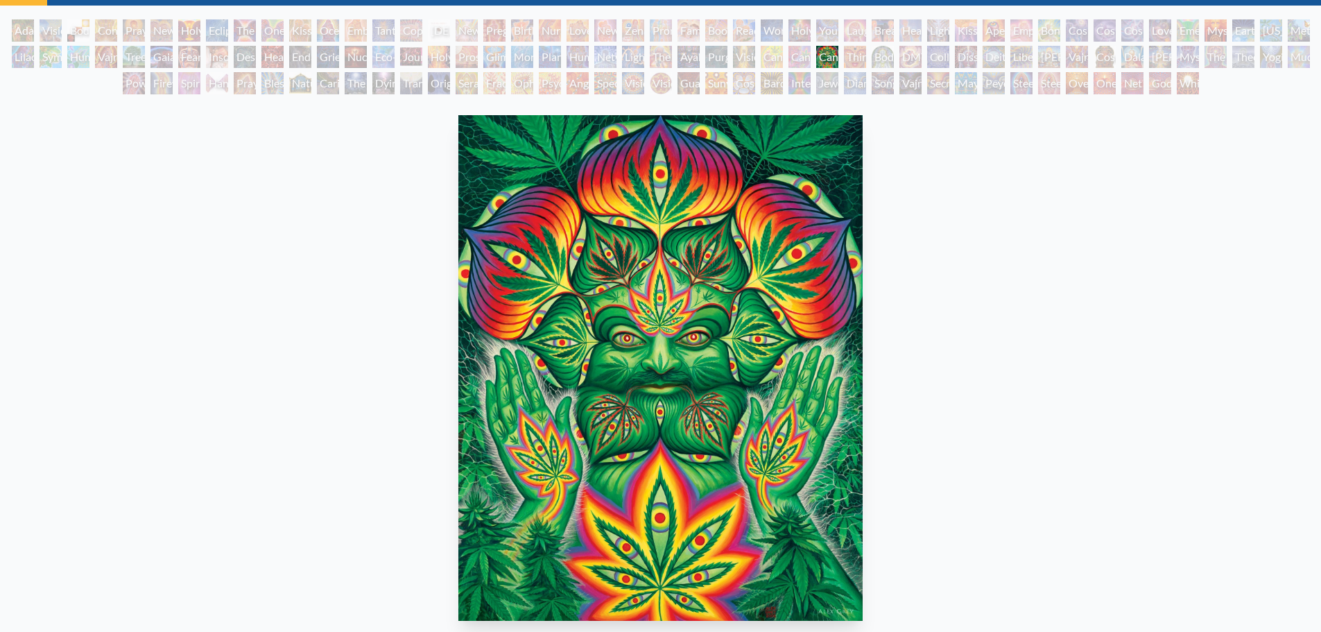
click at [849, 62] on div "Third Eye Tears of Joy" at bounding box center [855, 57] width 22 height 22
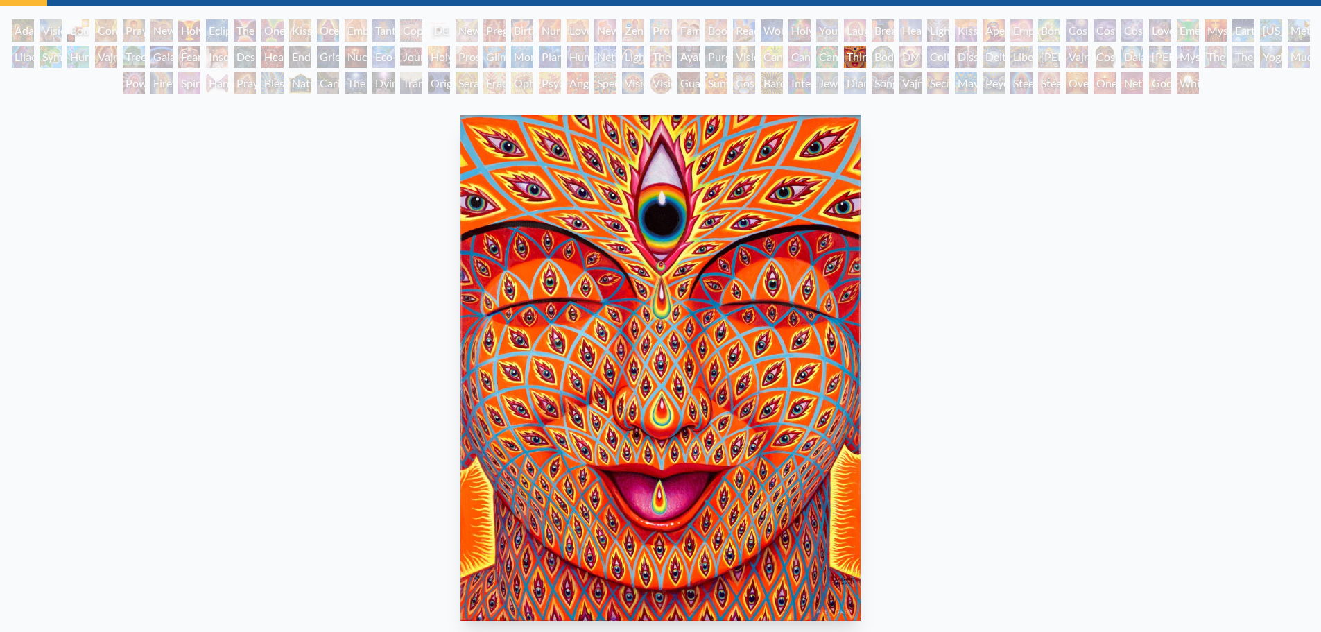
click at [876, 65] on div "Body/Mind as a Vibratory Field of Energy" at bounding box center [883, 57] width 22 height 22
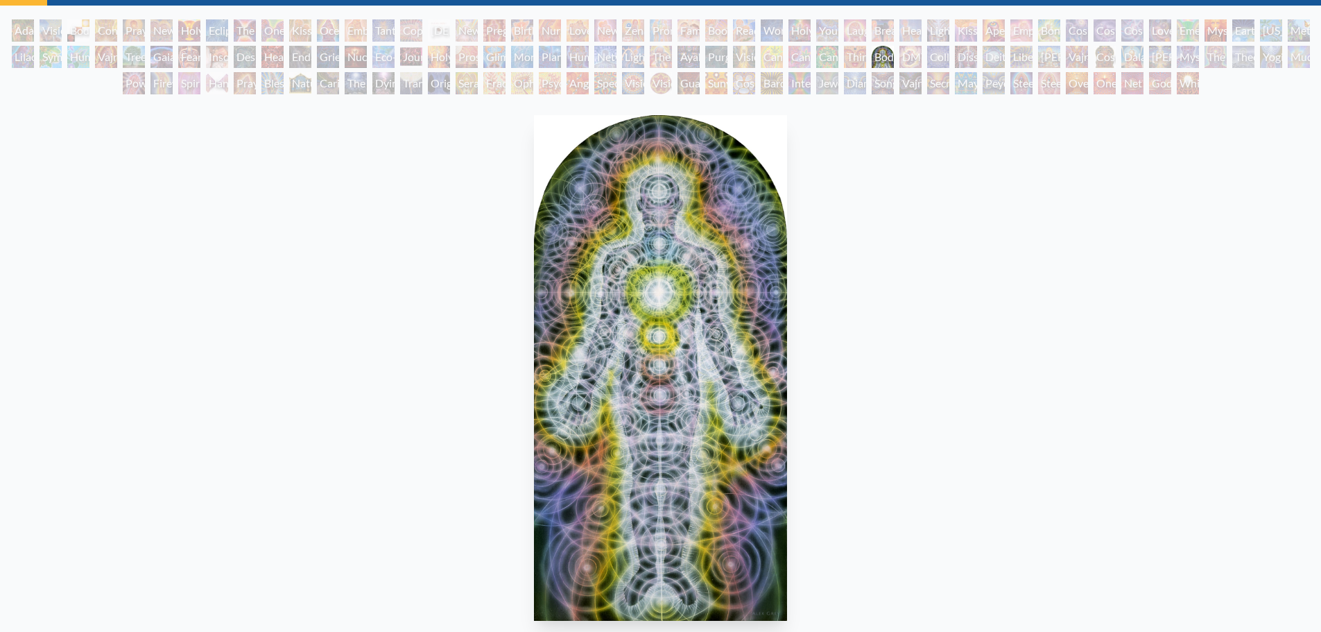
click at [905, 194] on div "Body/Mind as a Vibratory Field of Energy 1987, acrylic on wood, 8 x 16 in. Visi…" at bounding box center [660, 449] width 1299 height 679
click at [899, 60] on div "DMT - The Spirit Molecule" at bounding box center [910, 57] width 22 height 22
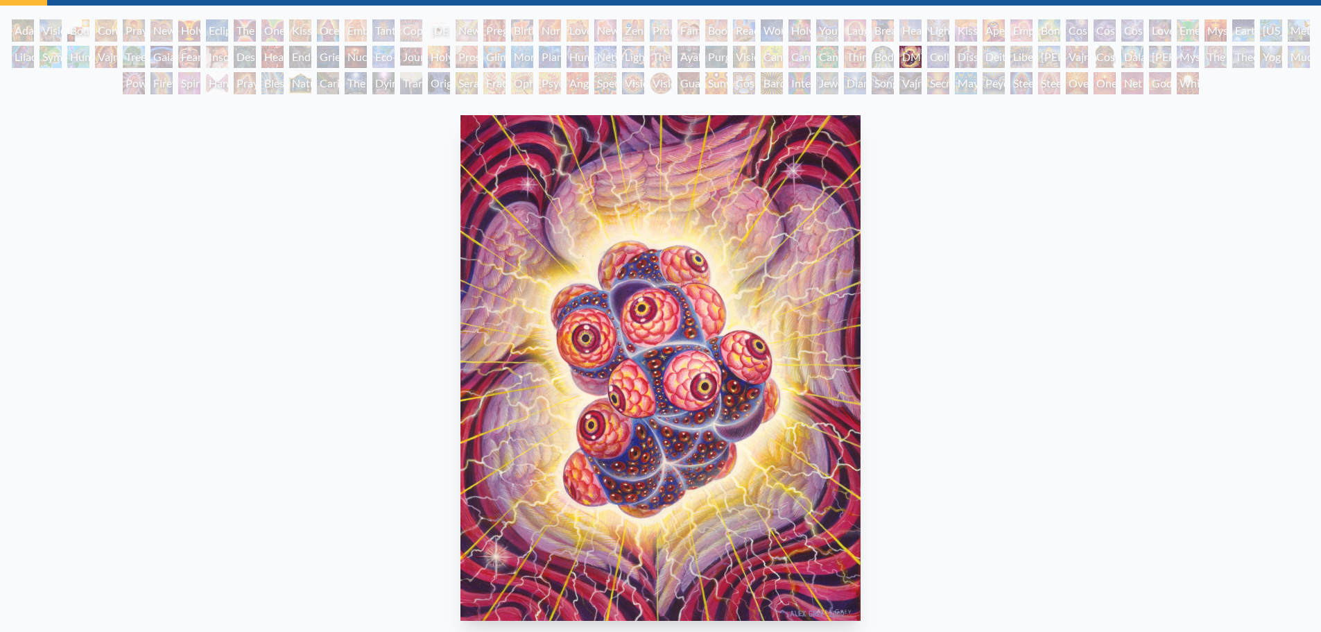
click at [939, 50] on div "Collective Vision" at bounding box center [938, 57] width 22 height 22
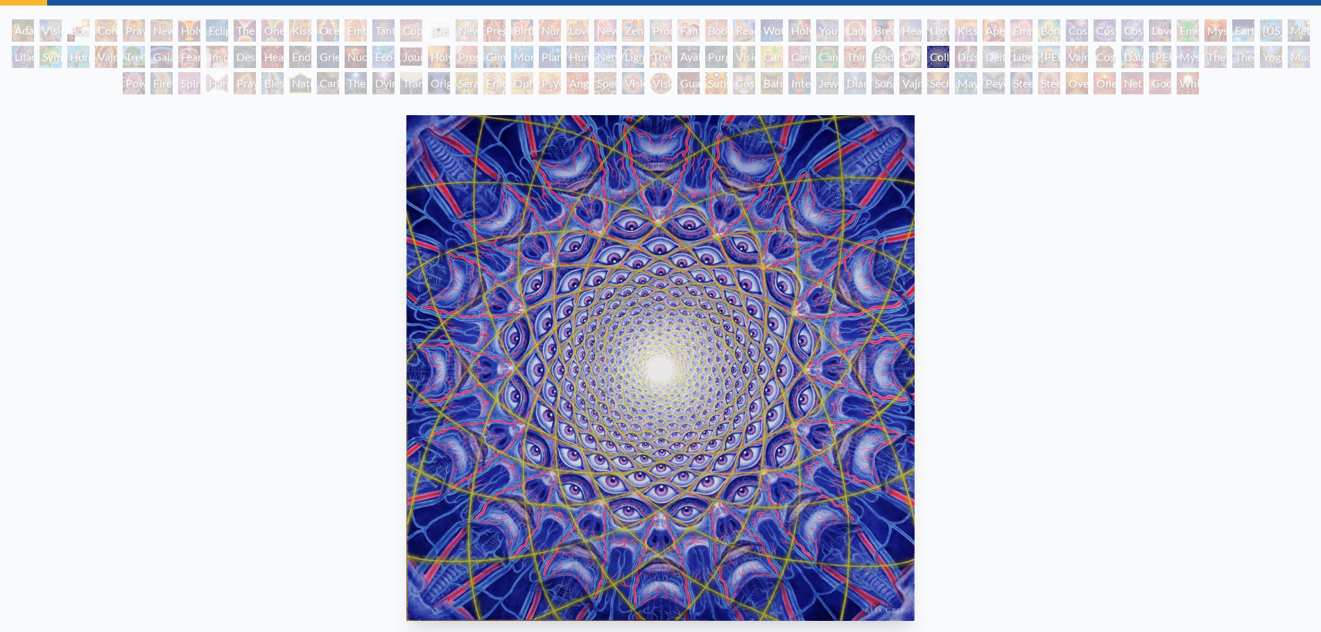
click at [967, 60] on div "Dissectional Art for Tool's Lateralus CD" at bounding box center [966, 57] width 22 height 22
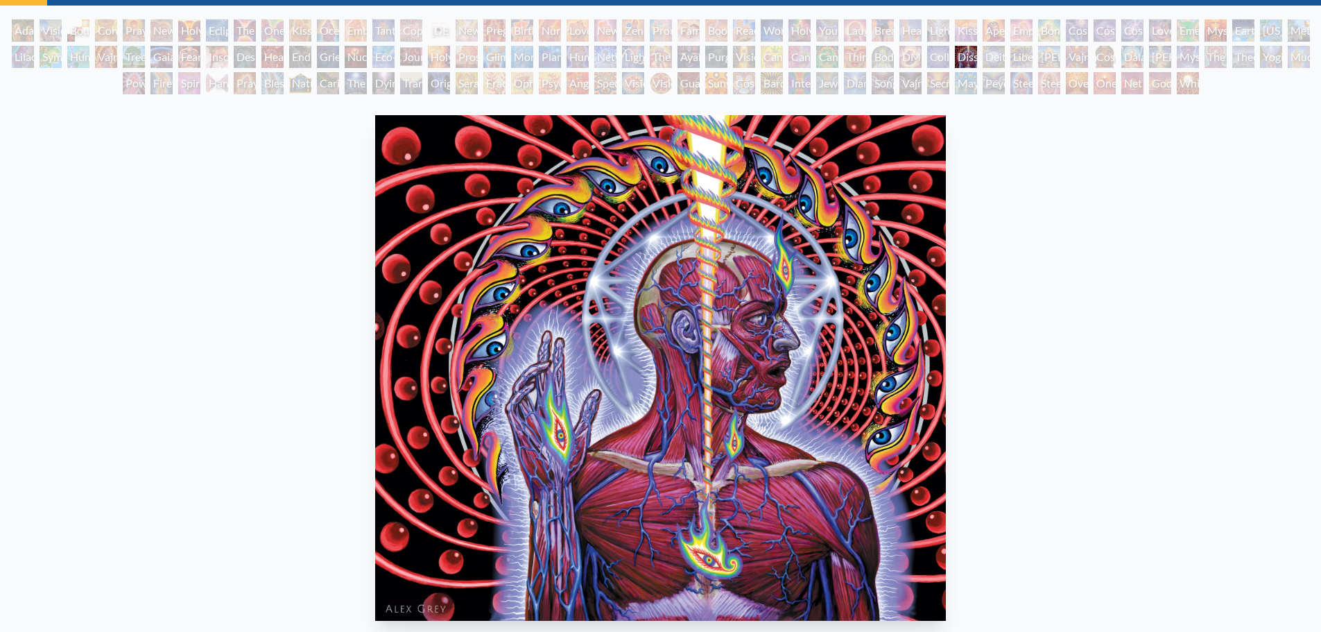
click at [991, 61] on div "Deities & Demons Drinking from the Milky Pool" at bounding box center [993, 57] width 22 height 22
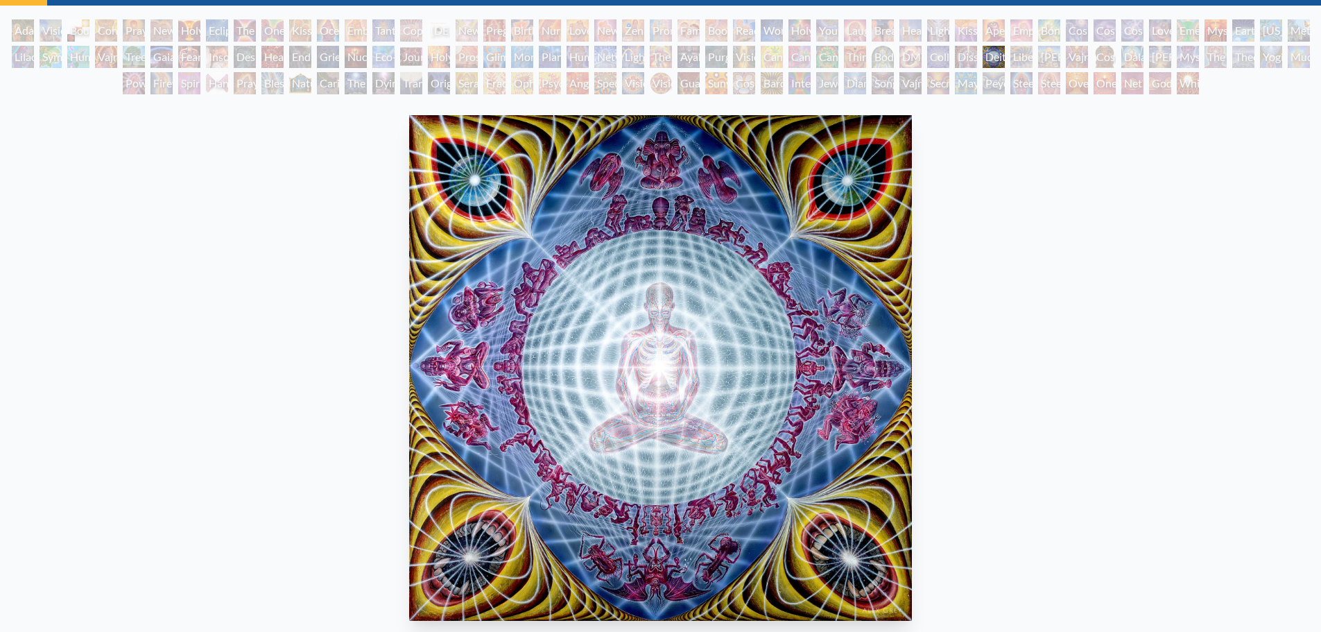
click at [1021, 55] on div "Liberation Through Seeing" at bounding box center [1021, 57] width 22 height 22
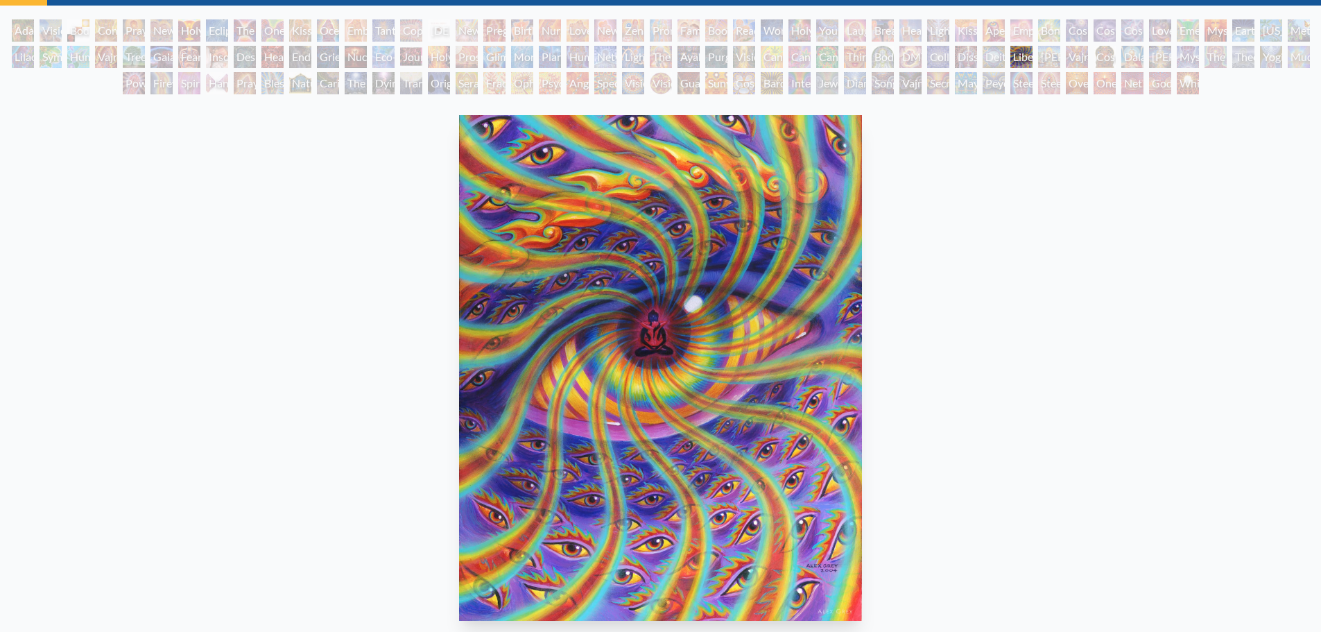
click at [1043, 58] on div "Ram Dass" at bounding box center [1049, 57] width 22 height 22
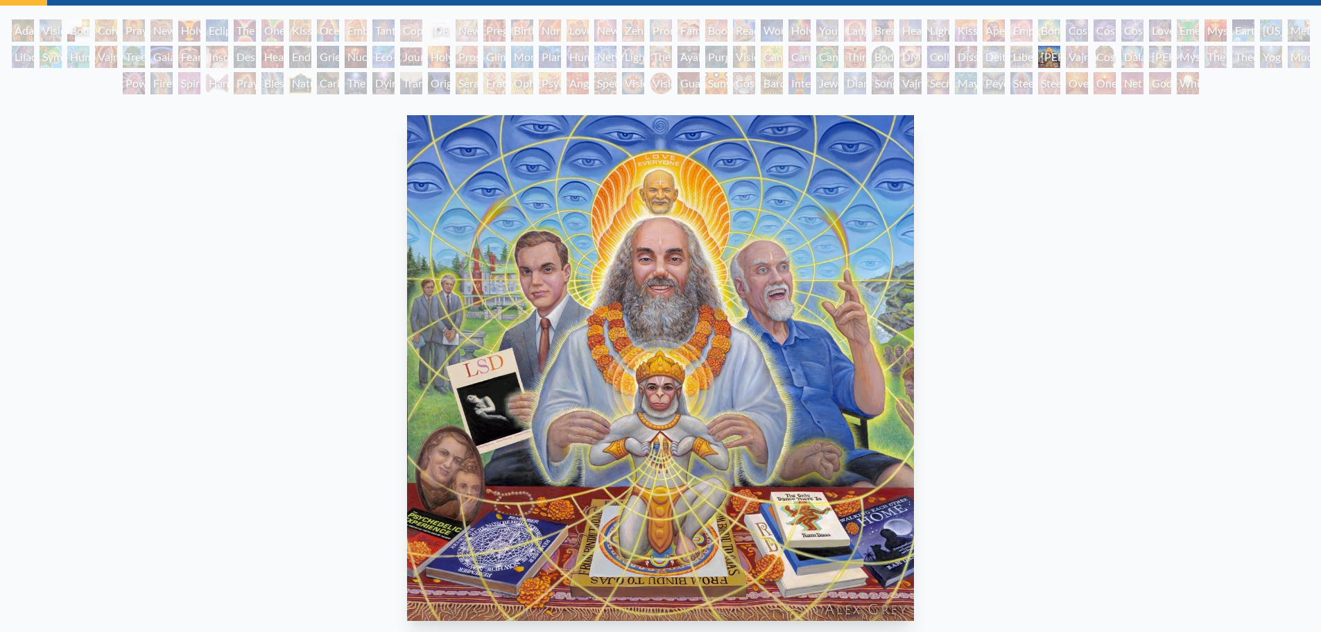
click at [1071, 57] on div "Vajra Guru" at bounding box center [1077, 57] width 22 height 22
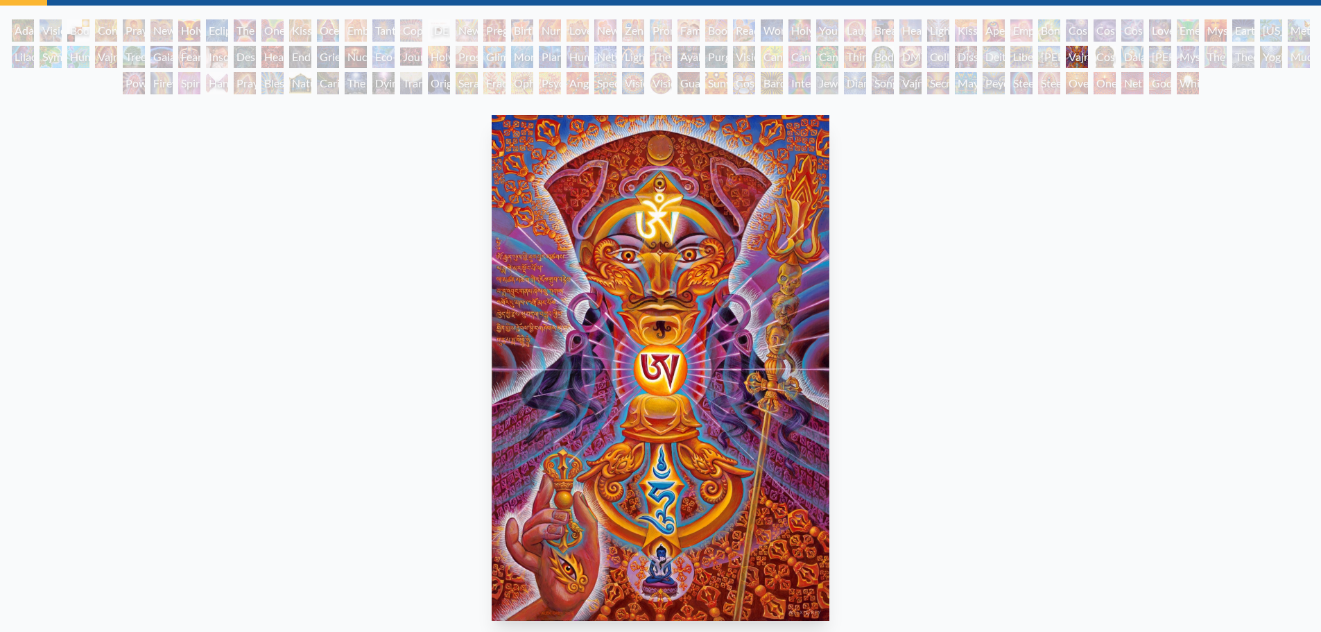
click at [1107, 56] on div "Cosmic [DEMOGRAPHIC_DATA]" at bounding box center [1104, 57] width 22 height 22
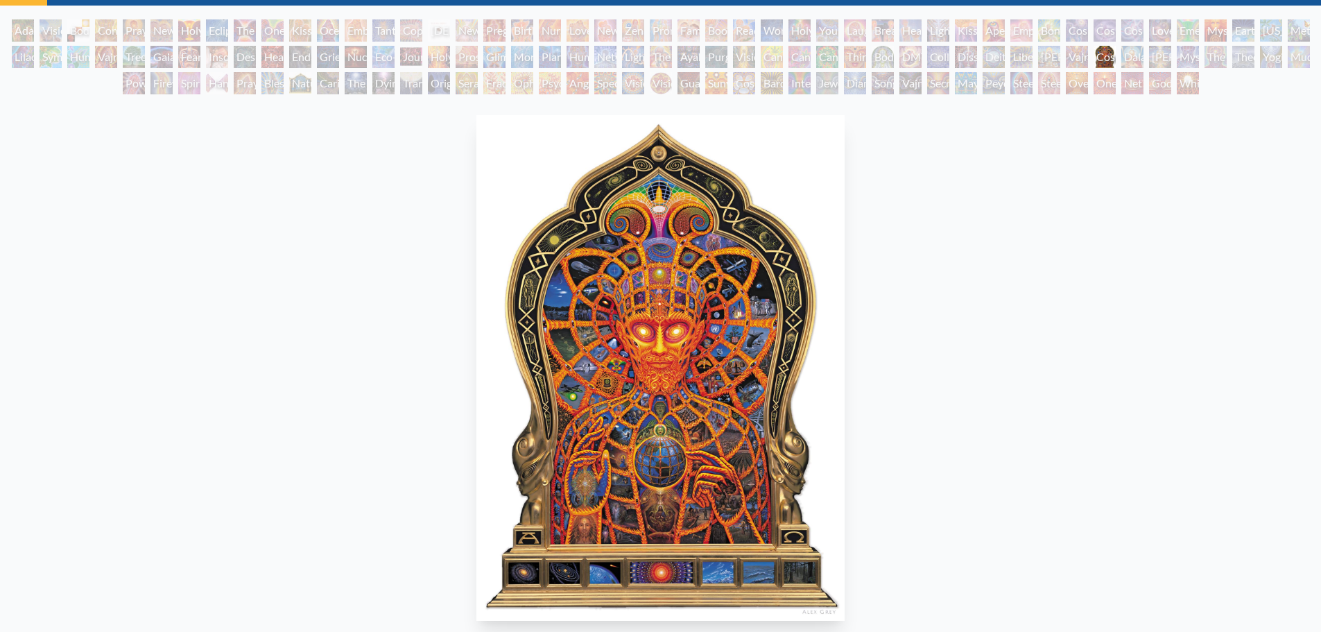
click at [1127, 58] on div "Dalai Lama" at bounding box center [1132, 57] width 22 height 22
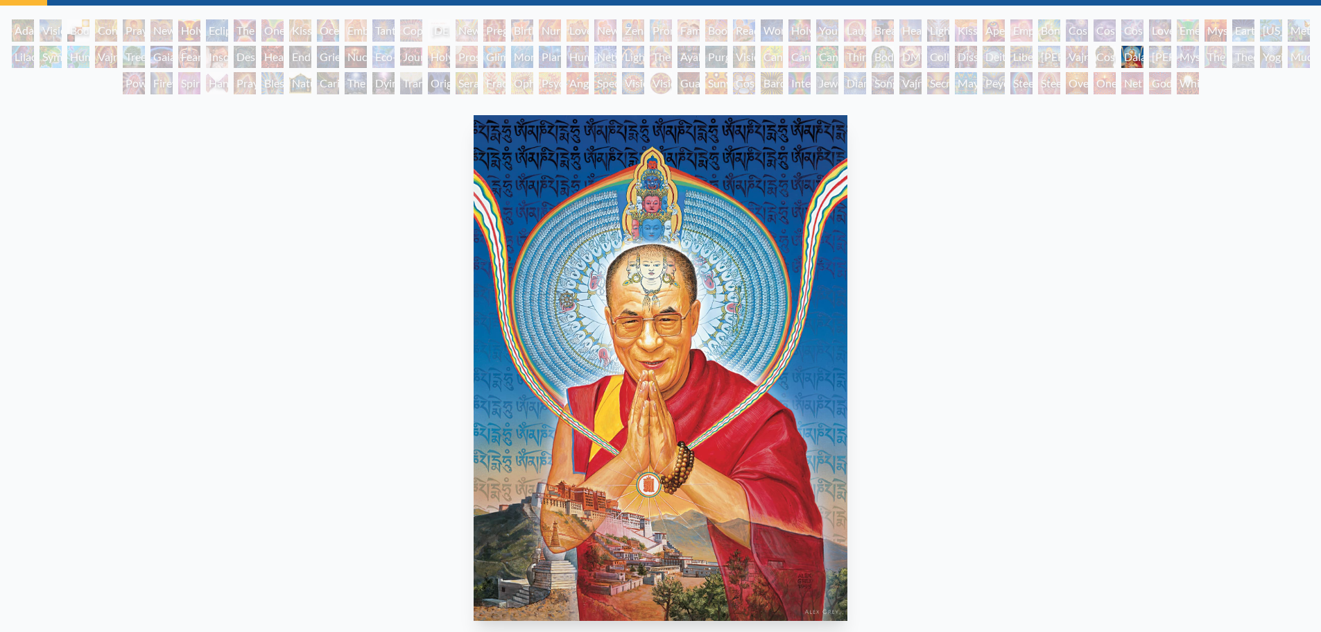
click at [1164, 60] on div "Adi Da" at bounding box center [1160, 57] width 22 height 22
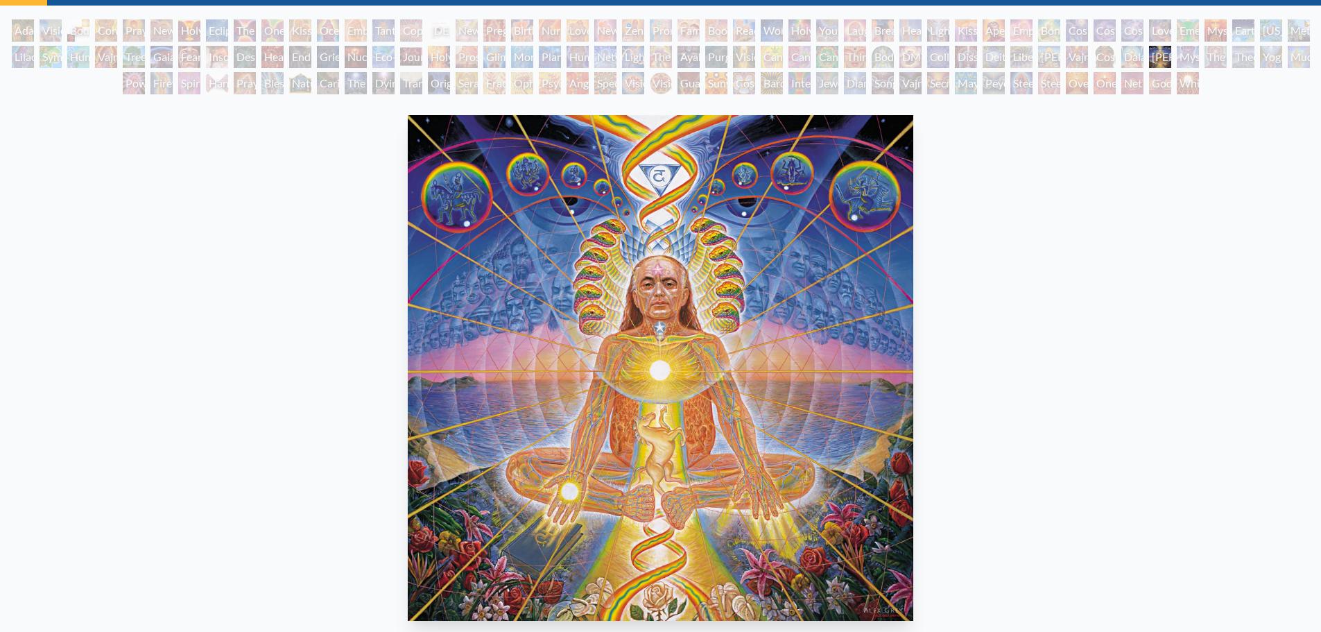
click at [1183, 60] on div "Mystic Eye" at bounding box center [1188, 57] width 22 height 22
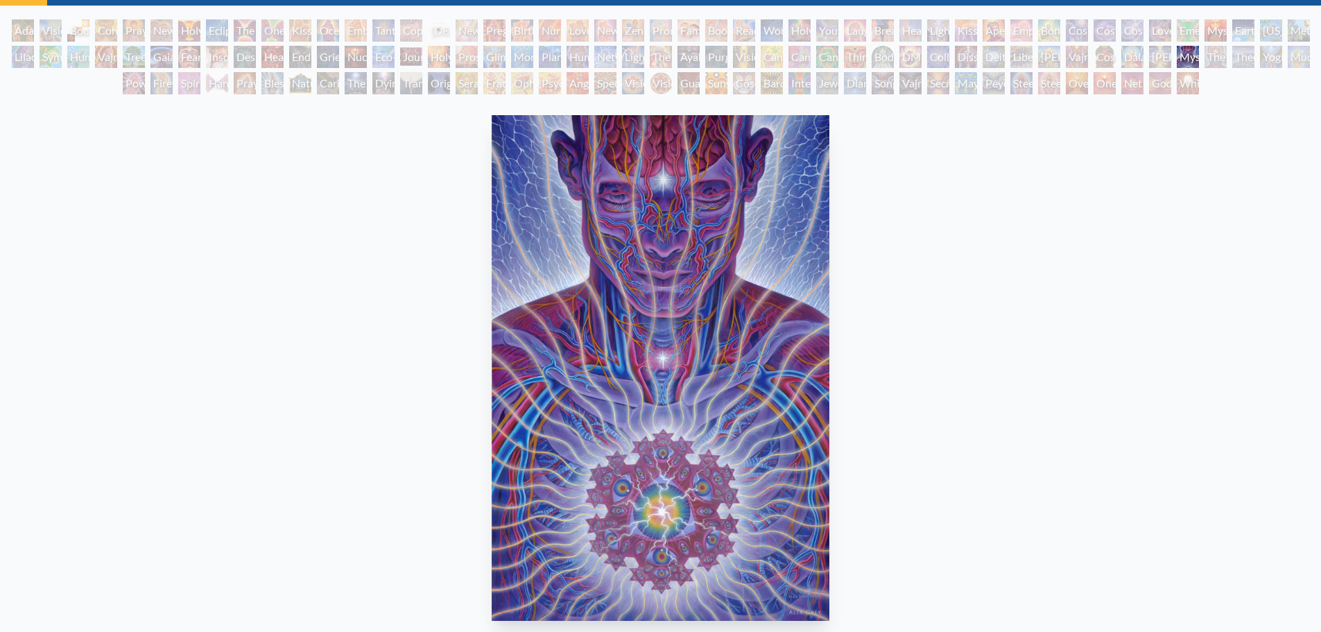
click at [1213, 58] on div "The Seer" at bounding box center [1215, 57] width 22 height 22
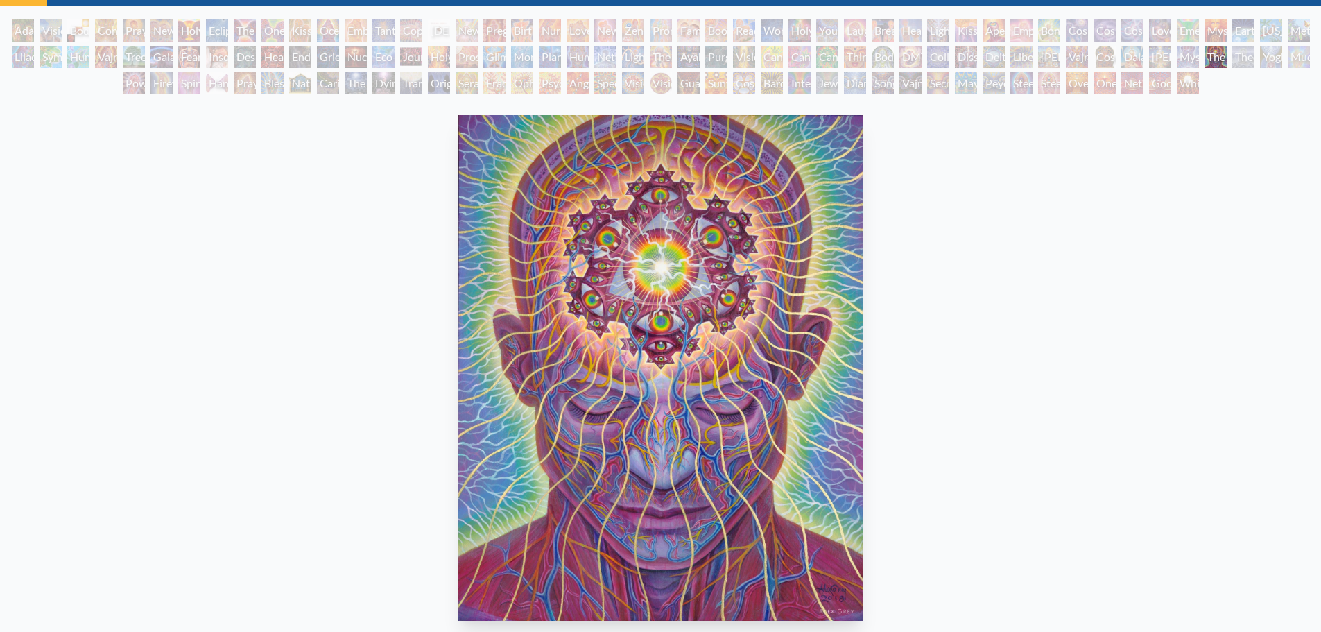
click at [1241, 58] on div "Theologue" at bounding box center [1243, 57] width 22 height 22
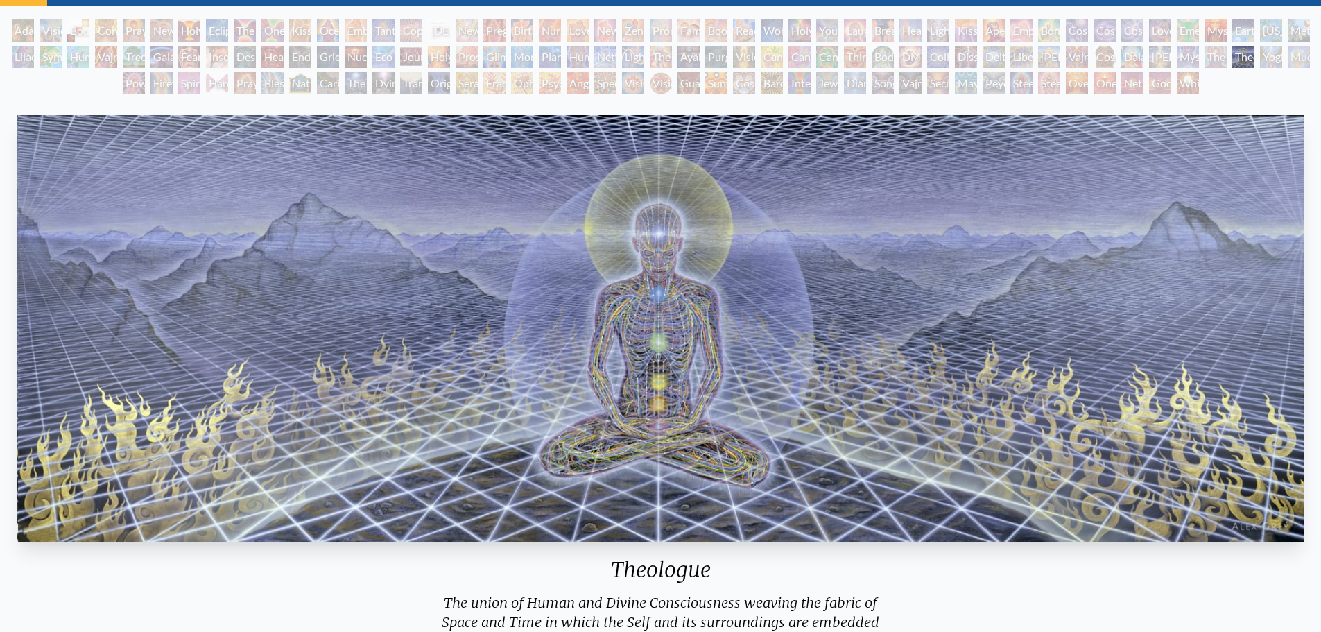
click at [1254, 59] on div "Theologue" at bounding box center [1243, 57] width 22 height 22
click at [1254, 62] on div "Theologue" at bounding box center [1243, 57] width 22 height 22
click at [1297, 58] on div "Adam & Eve Visionary Origin of Language Body, Mind, Spirit Contemplation Prayin…" at bounding box center [660, 58] width 1321 height 79
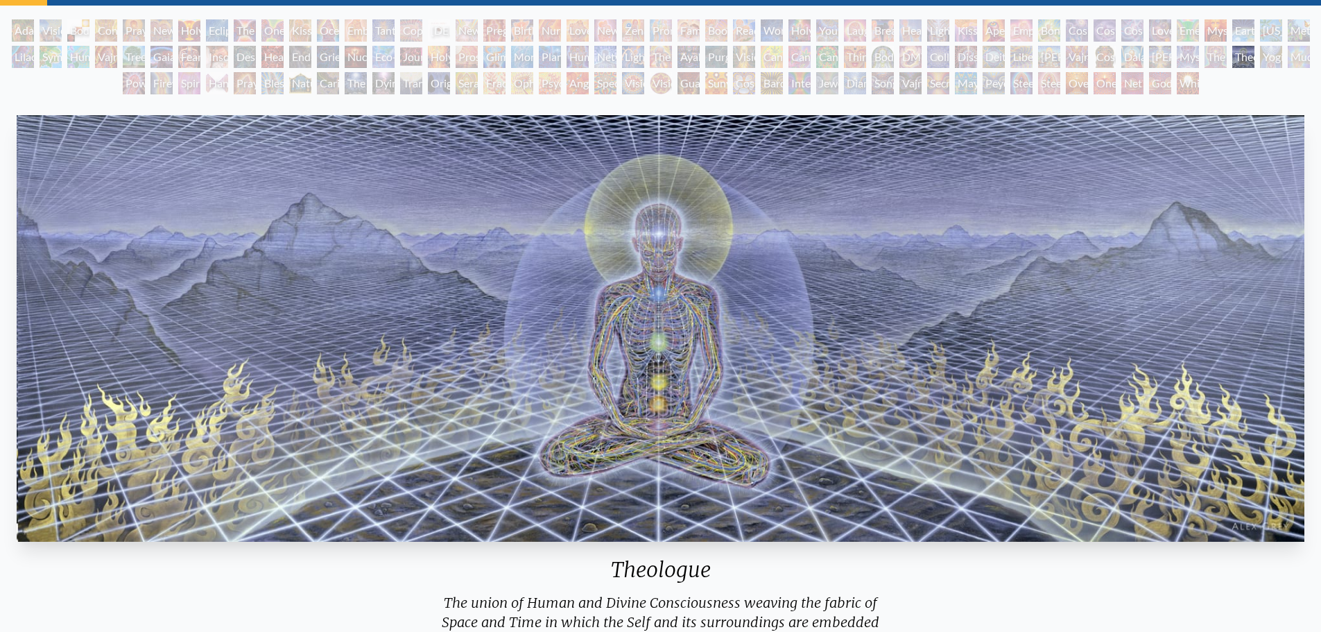
click at [1254, 61] on div "Theologue" at bounding box center [1243, 57] width 22 height 22
click at [1254, 62] on div "Theologue" at bounding box center [1243, 57] width 22 height 22
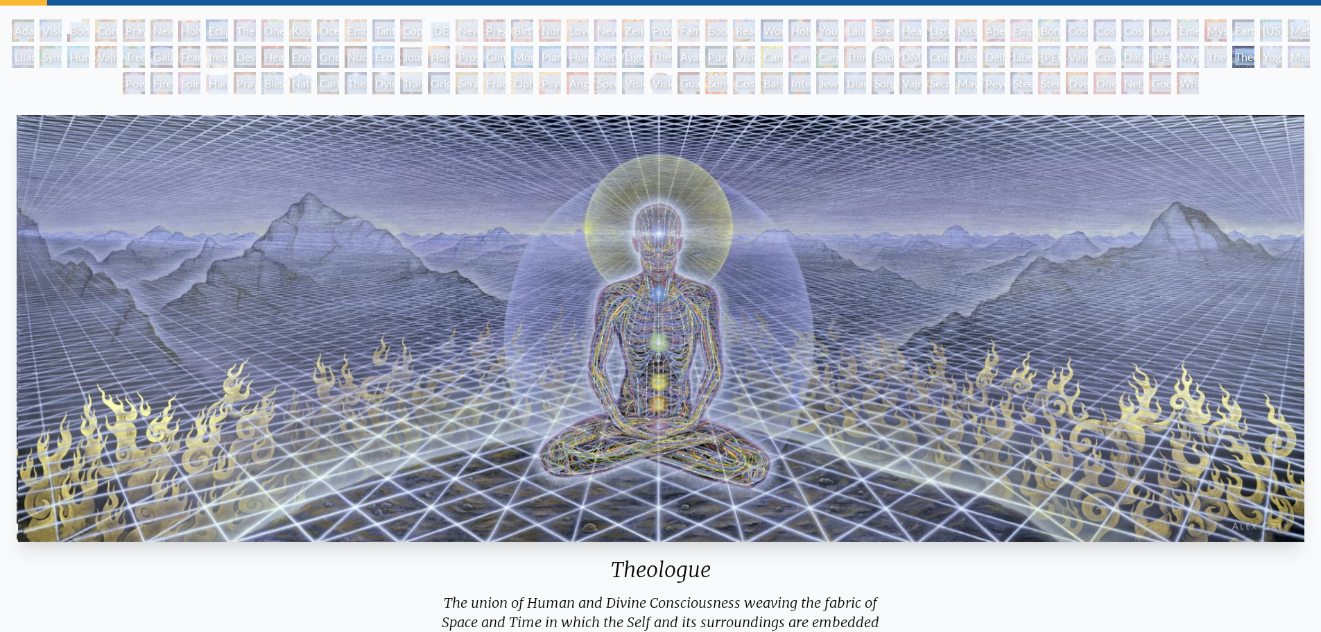
click at [1254, 61] on div "Theologue" at bounding box center [1243, 57] width 22 height 22
click at [1254, 62] on div "Theologue" at bounding box center [1243, 57] width 22 height 22
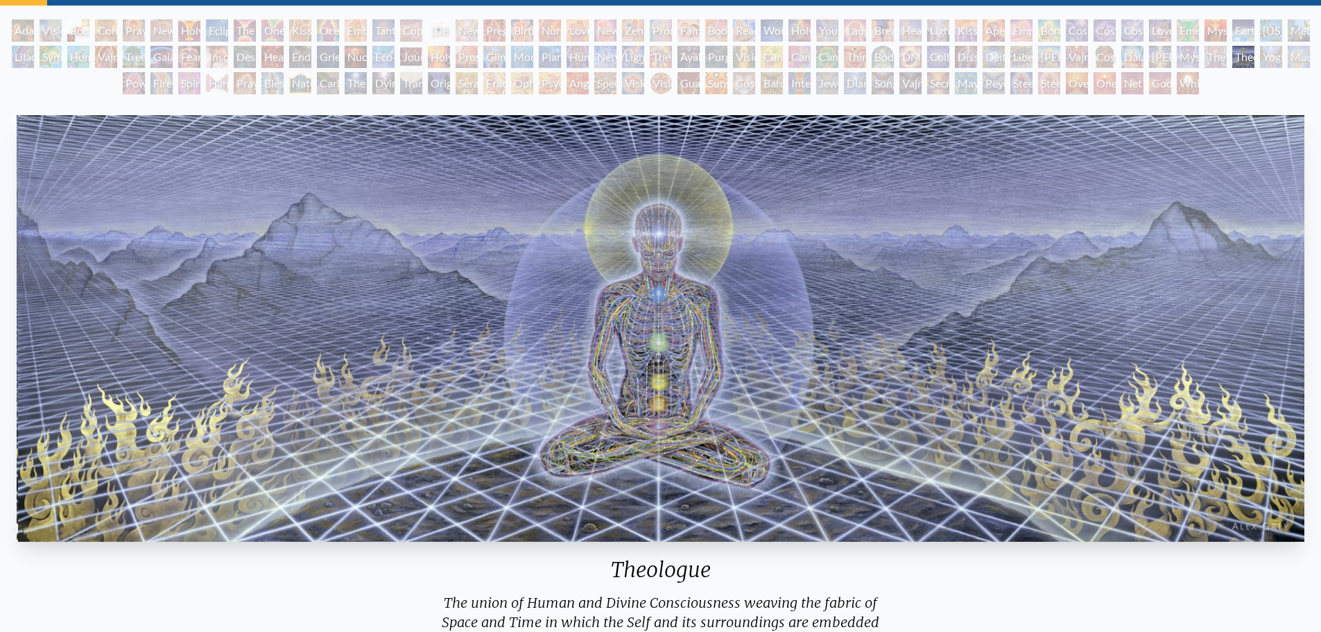
click at [1254, 57] on div "Theologue" at bounding box center [1243, 57] width 22 height 22
click at [1254, 64] on div "Theologue" at bounding box center [1243, 57] width 22 height 22
click at [133, 86] on div "Power to the Peaceful" at bounding box center [134, 83] width 22 height 22
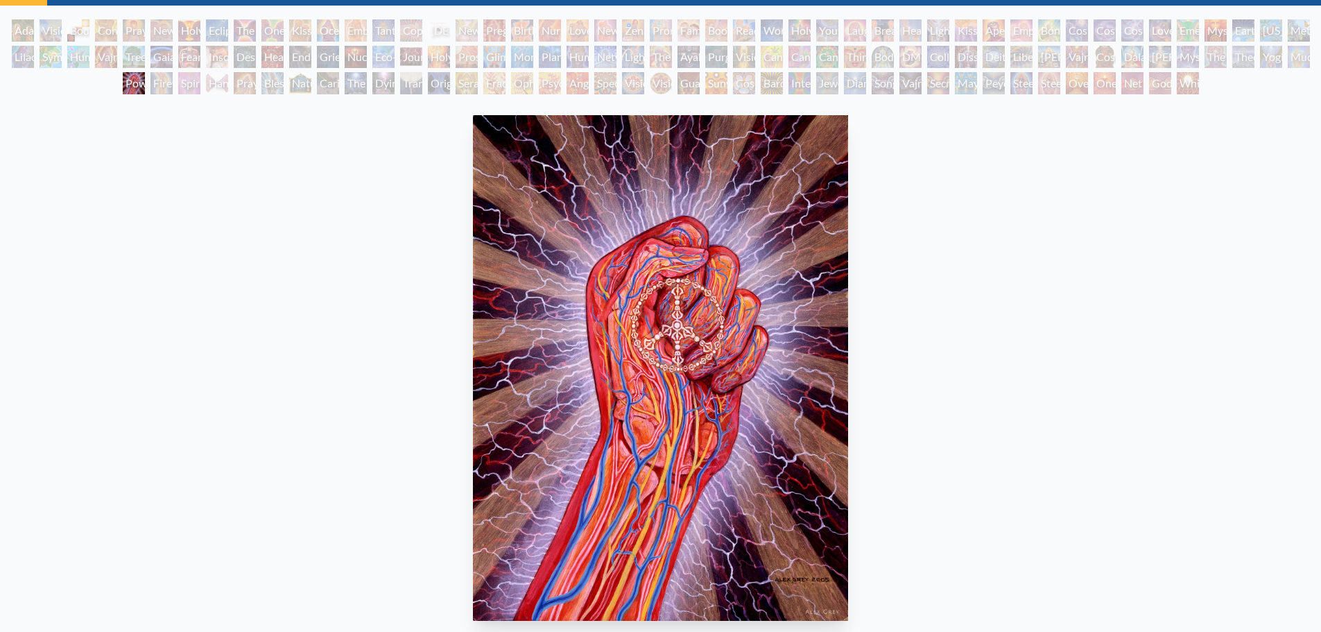
click at [160, 76] on div "Firewalking" at bounding box center [161, 83] width 22 height 22
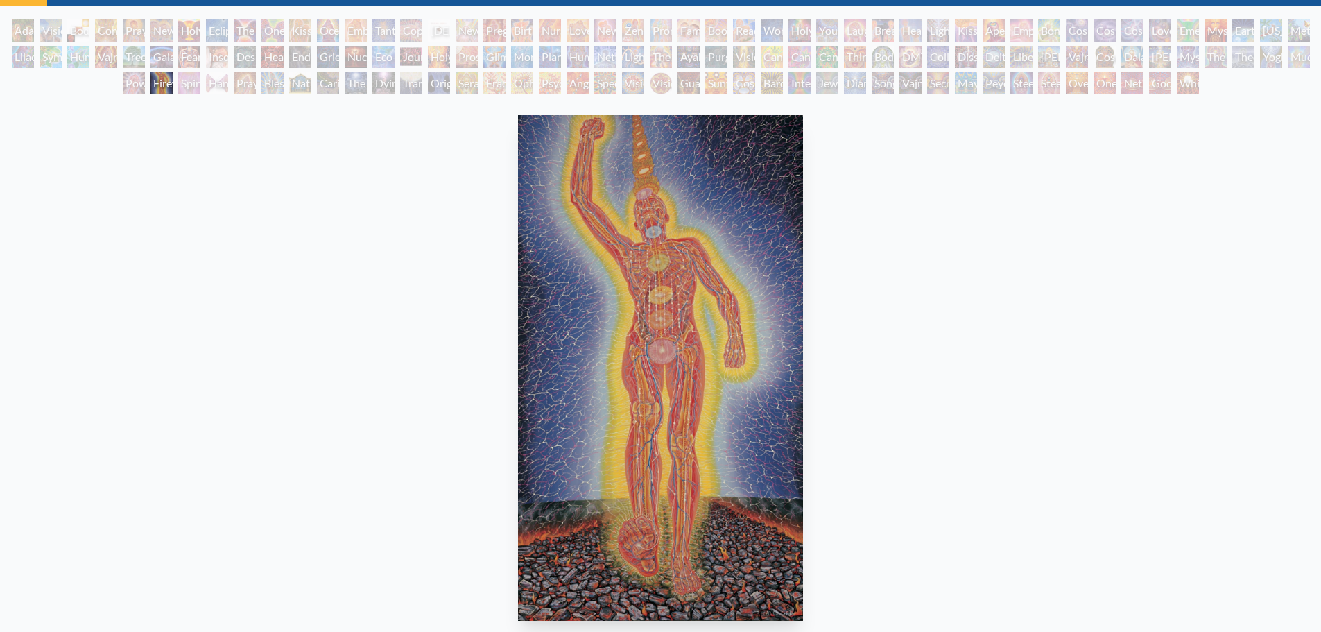
click at [182, 80] on div "Spirit Animates the Flesh" at bounding box center [189, 83] width 22 height 22
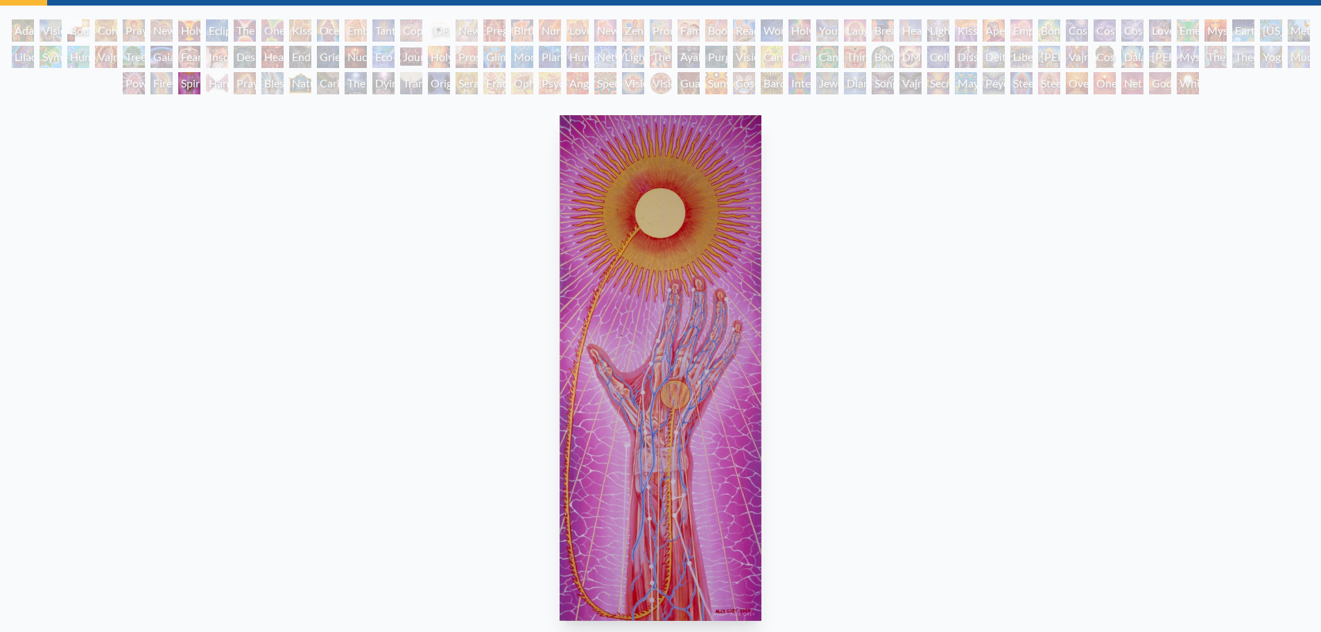
click at [259, 89] on div "Adam & Eve Visionary Origin of Language Body, Mind, Spirit Contemplation Prayin…" at bounding box center [660, 58] width 1321 height 79
click at [349, 95] on div "Adam & Eve Visionary Origin of Language Body, Mind, Spirit Contemplation Prayin…" at bounding box center [660, 58] width 1321 height 79
click at [355, 83] on div "The Soul Finds It's Way" at bounding box center [356, 83] width 22 height 22
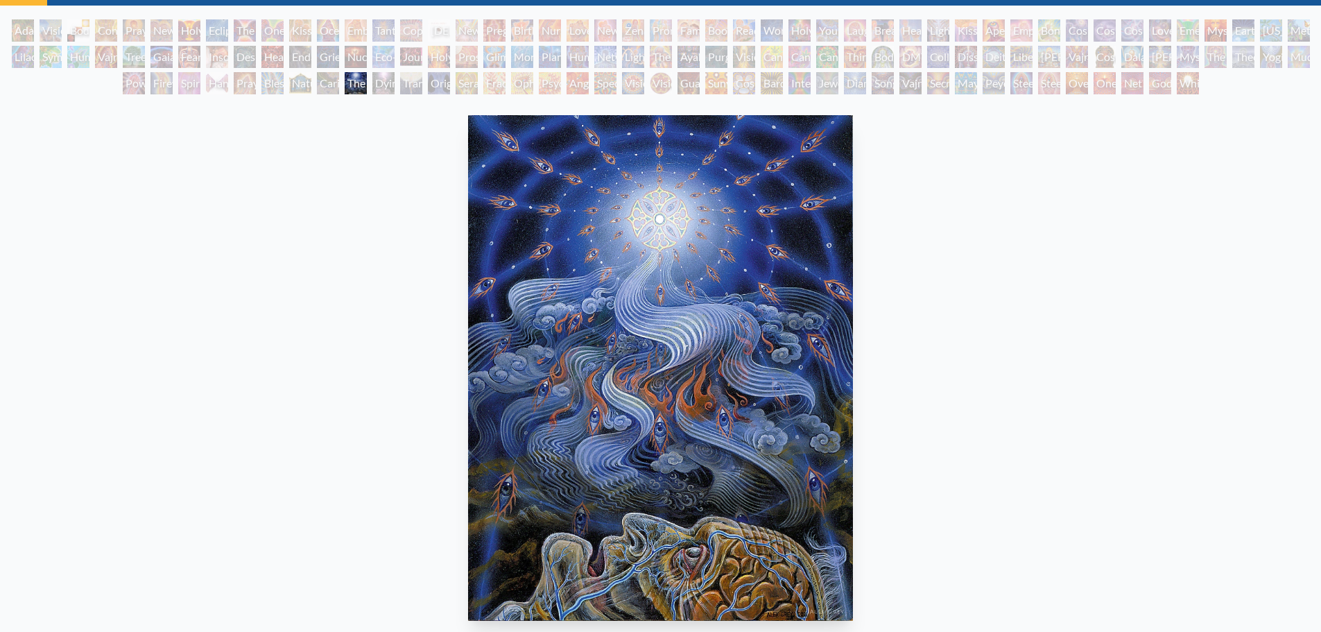
click at [478, 74] on div "Seraphic Transport Docking on the Third Eye" at bounding box center [467, 83] width 22 height 22
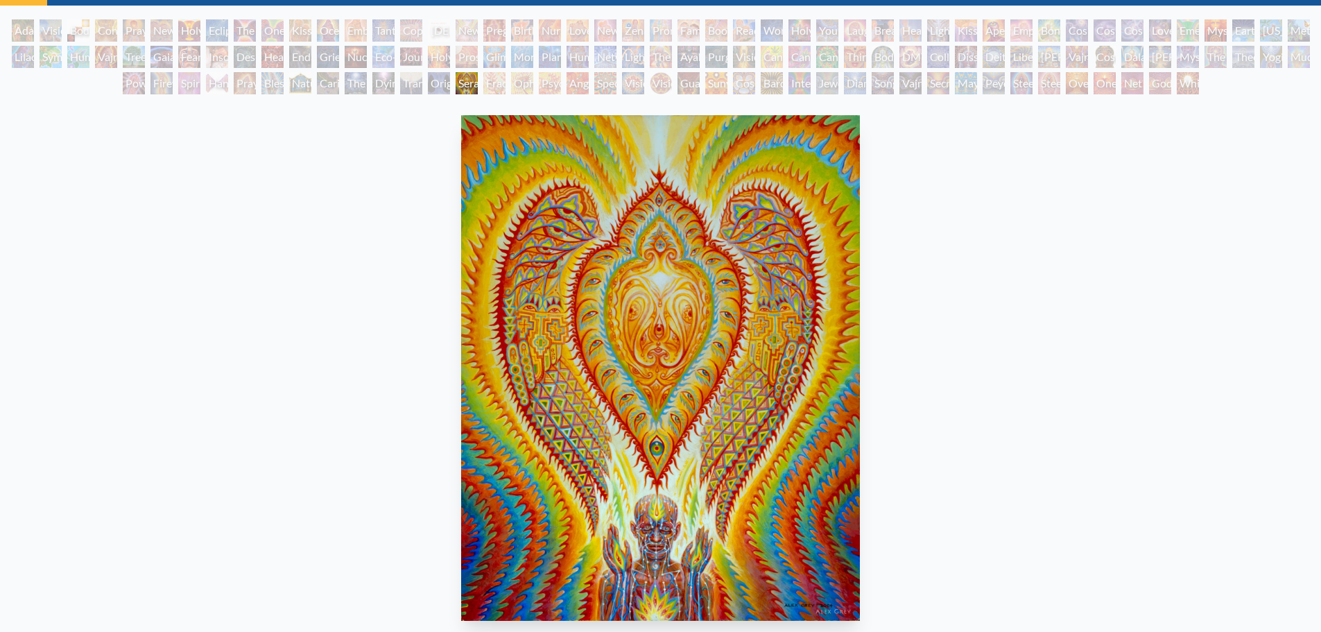
click at [616, 73] on div "Spectral Lotus" at bounding box center [605, 83] width 22 height 22
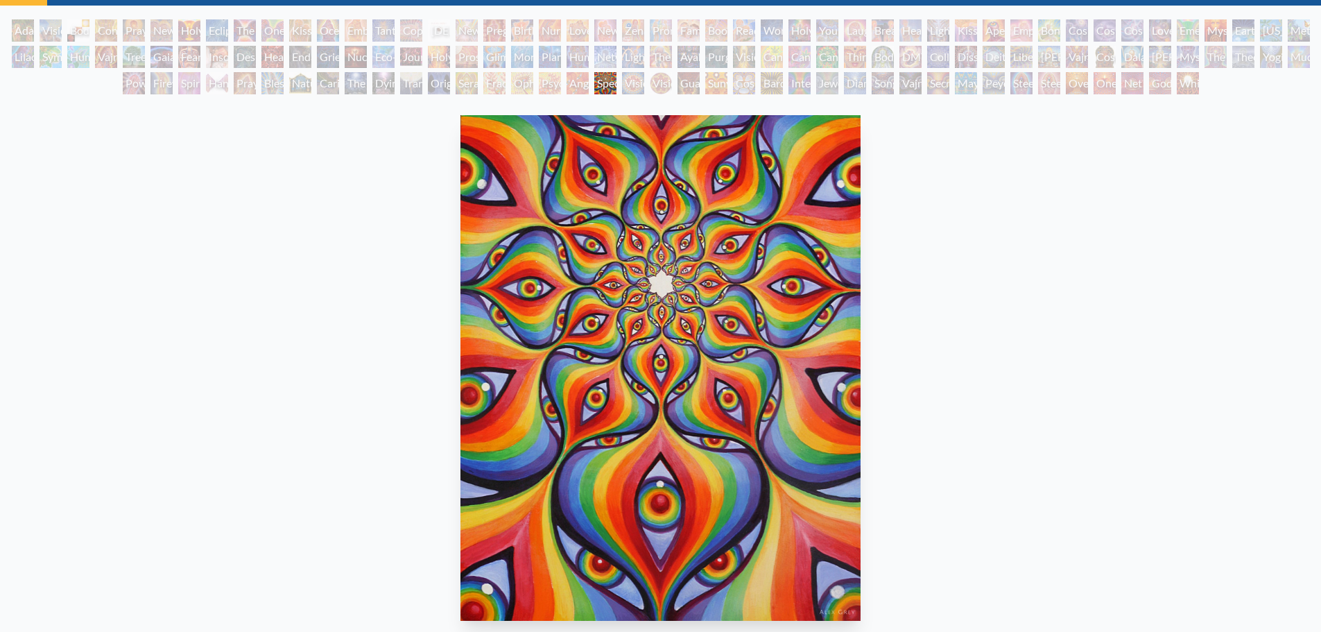
click at [700, 73] on div "Guardian of Infinite Vision" at bounding box center [688, 83] width 22 height 22
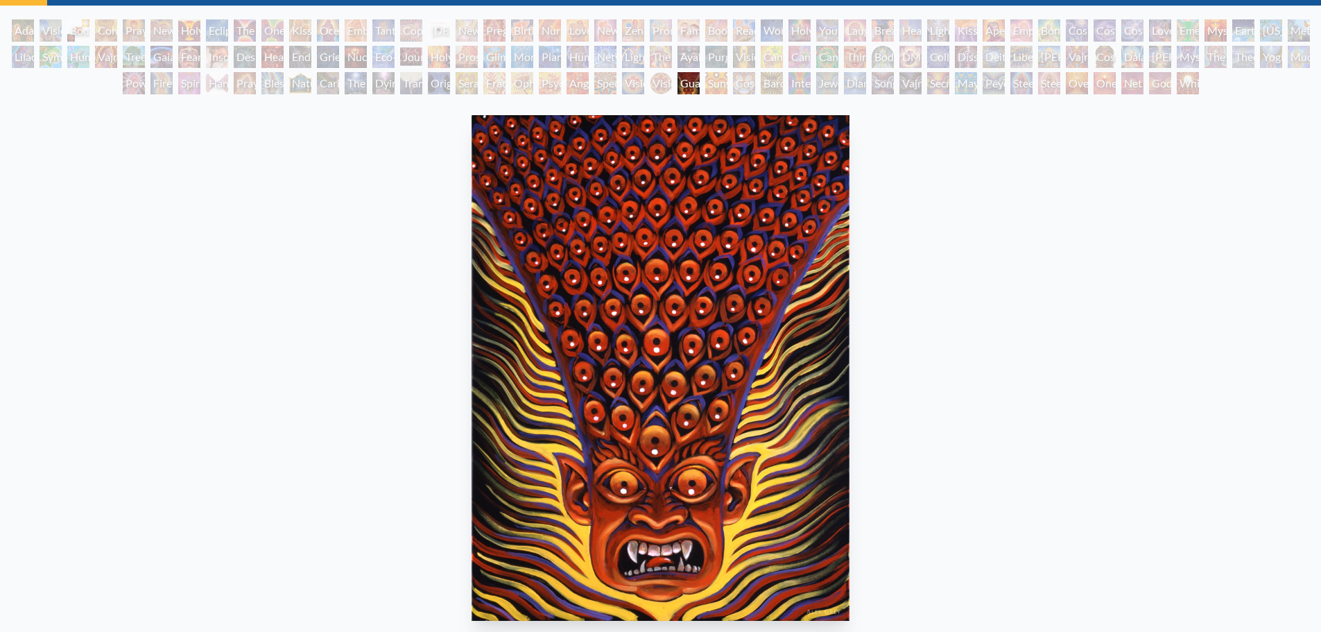
click at [863, 76] on div "Diamond Being" at bounding box center [855, 83] width 22 height 22
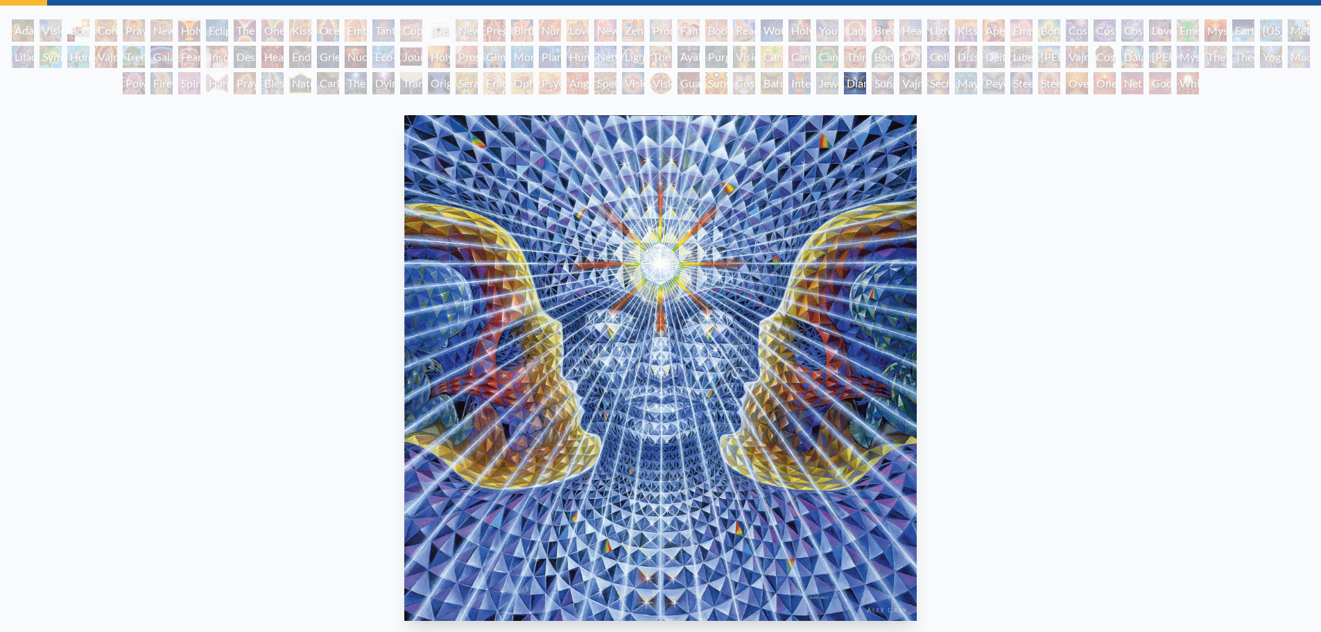
click at [902, 89] on div "Vajra Being" at bounding box center [910, 83] width 22 height 22
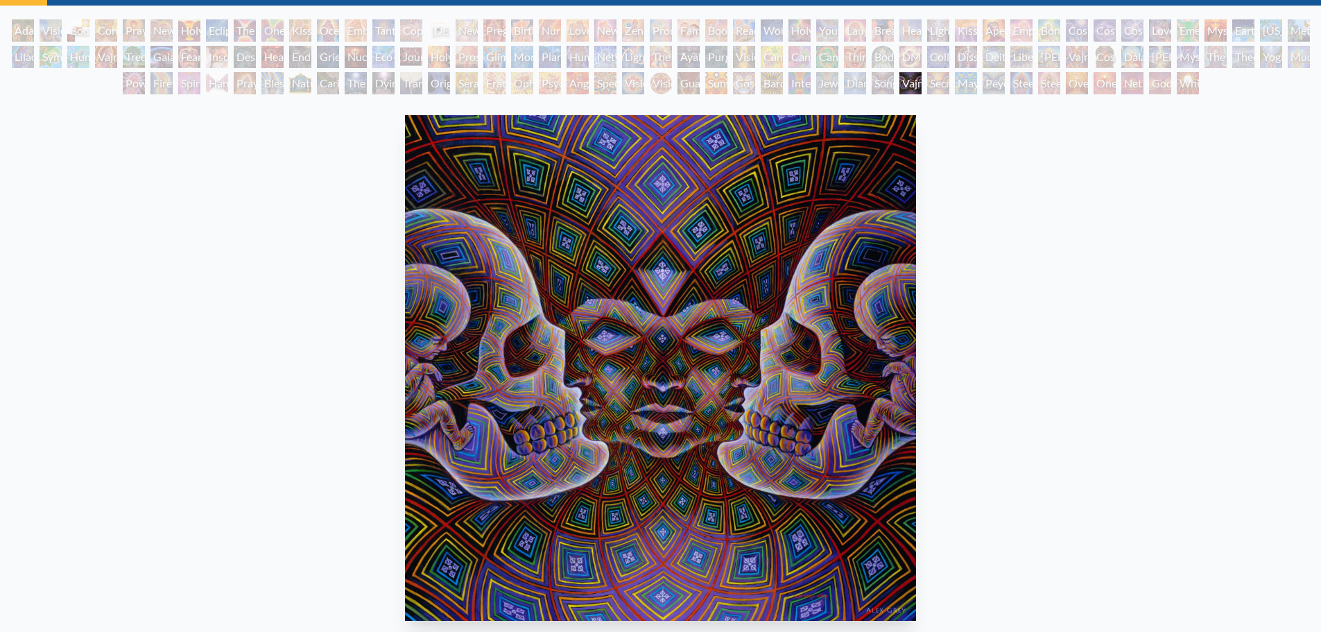
click at [973, 90] on div "Mayan Being" at bounding box center [966, 83] width 22 height 22
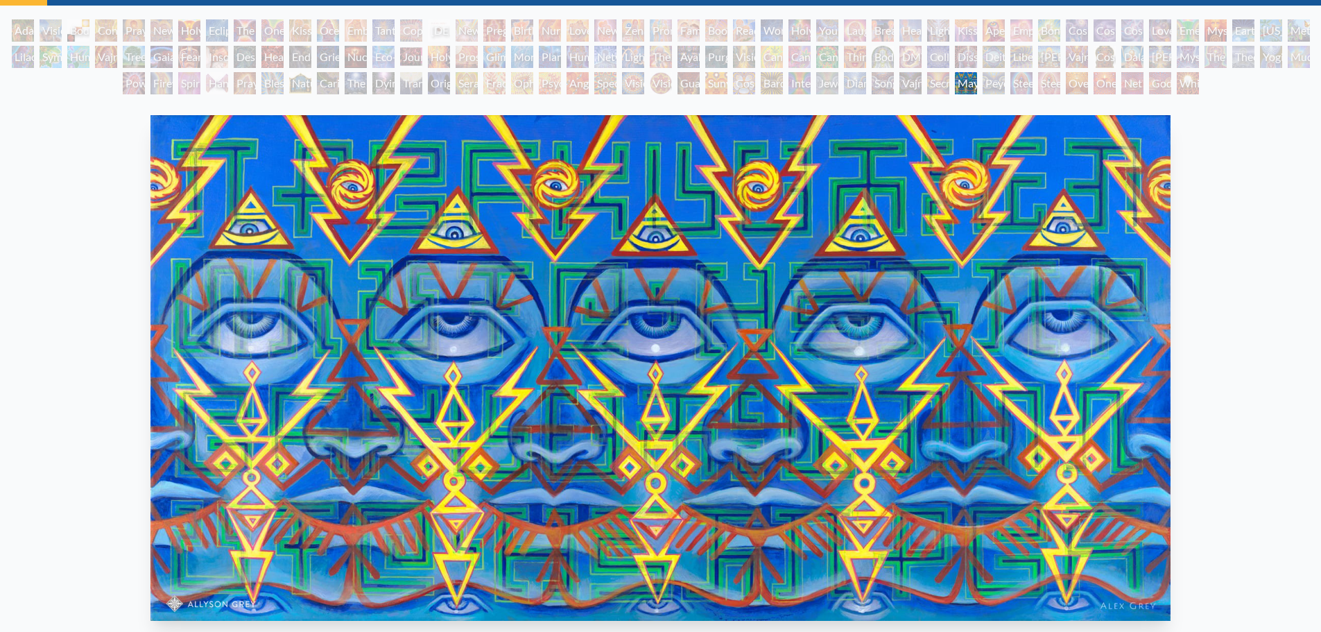
click at [1080, 83] on div "Oversoul" at bounding box center [1077, 83] width 22 height 22
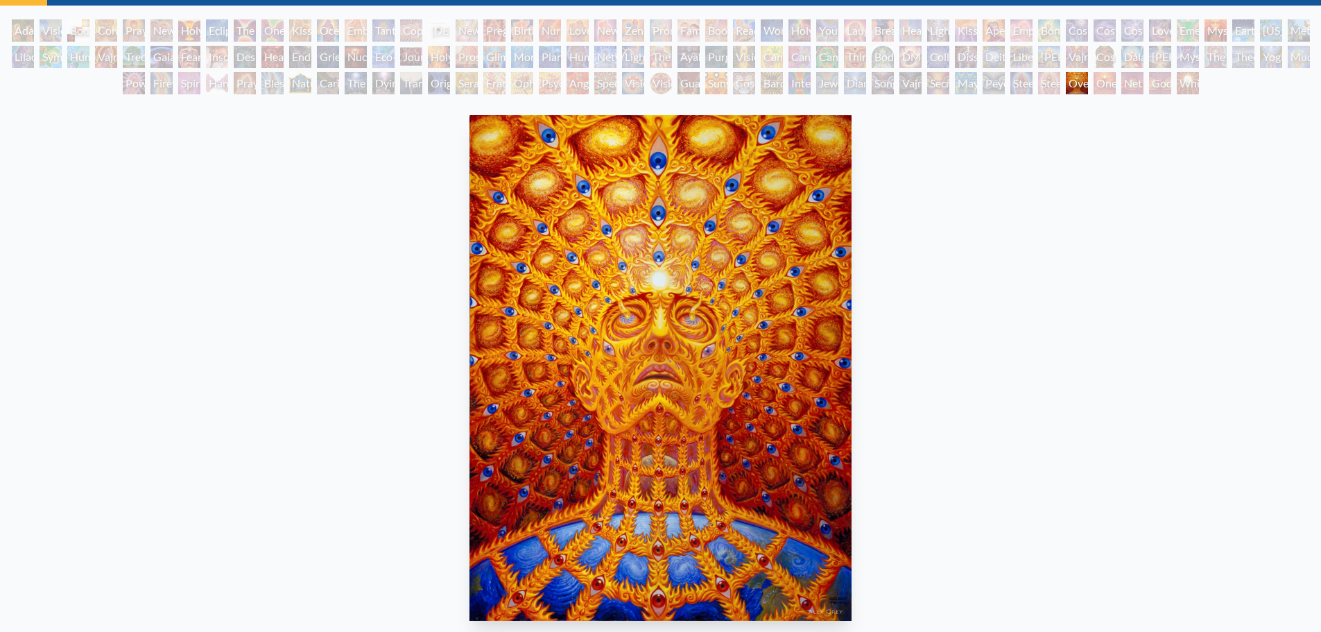
click at [1144, 82] on div "Adam & Eve Visionary Origin of Language Body, Mind, Spirit Contemplation Prayin…" at bounding box center [660, 58] width 1321 height 79
click at [1159, 71] on div "Adam & Eve Visionary Origin of Language Body, Mind, Spirit Contemplation Prayin…" at bounding box center [660, 58] width 1321 height 79
click at [1199, 81] on div "White Light" at bounding box center [1188, 83] width 22 height 22
